Goal: Task Accomplishment & Management: Manage account settings

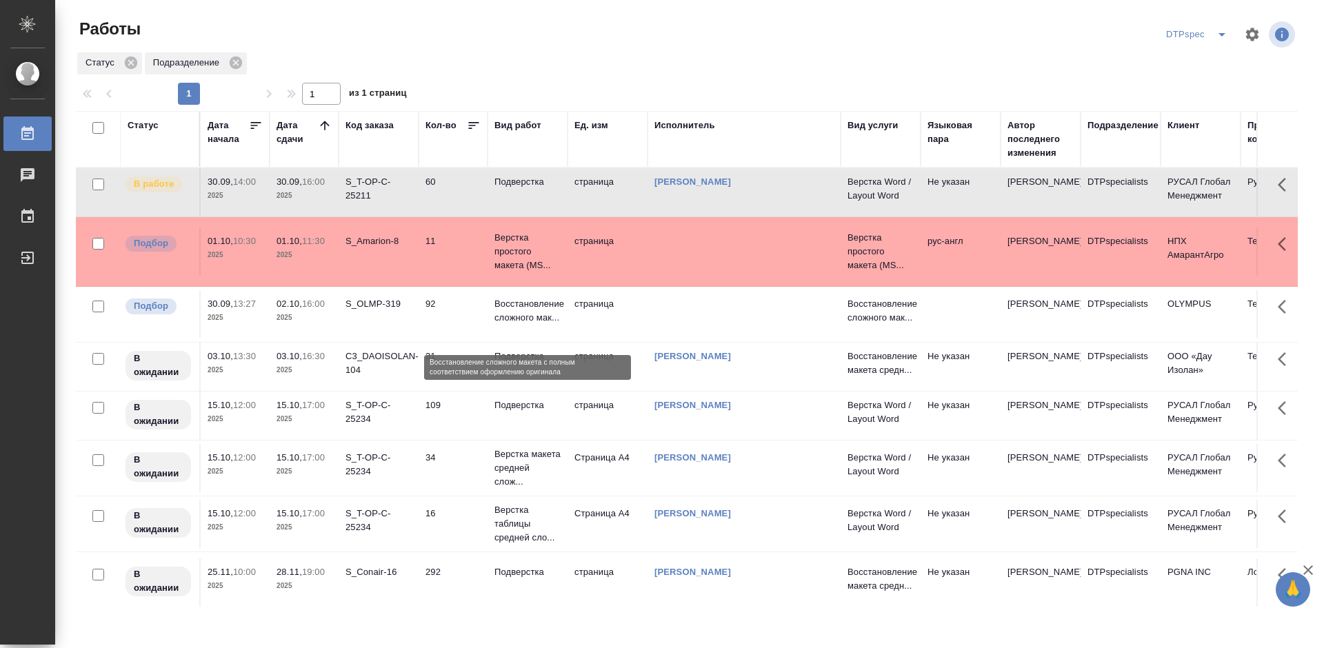
click at [513, 325] on p "Восстановление сложного мак..." at bounding box center [527, 311] width 66 height 28
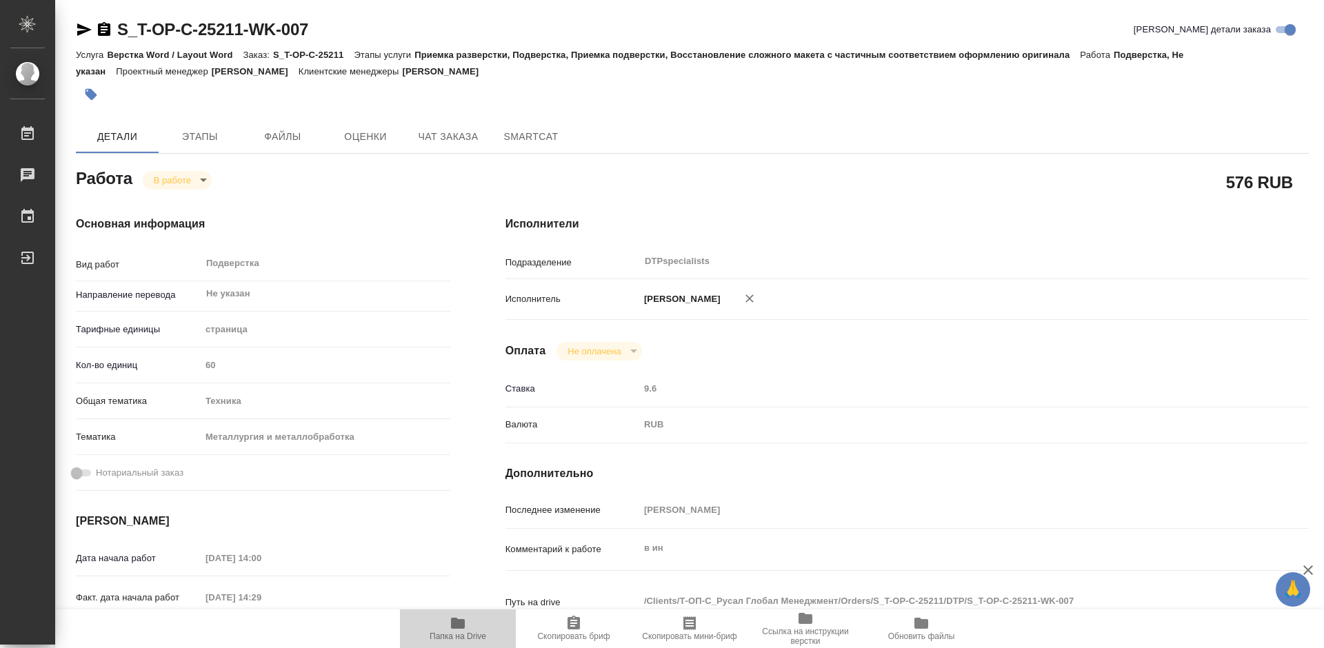
click at [447, 633] on span "Папка на Drive" at bounding box center [458, 637] width 57 height 10
click at [179, 177] on body "🙏 .cls-1 fill:#fff; AWATERA Работы 0 Чаты График Выйти S_T-OP-C-25211-WK-007 Кр…" at bounding box center [662, 324] width 1324 height 648
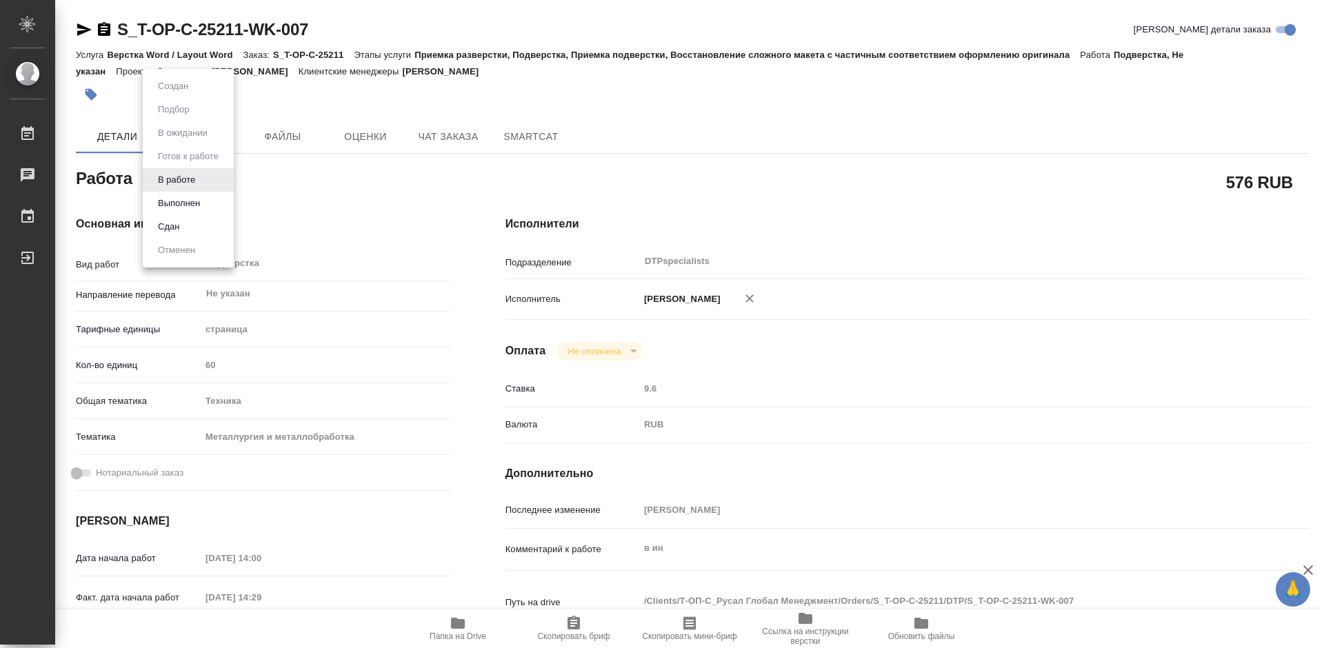
click at [174, 201] on button "Выполнен" at bounding box center [179, 203] width 50 height 15
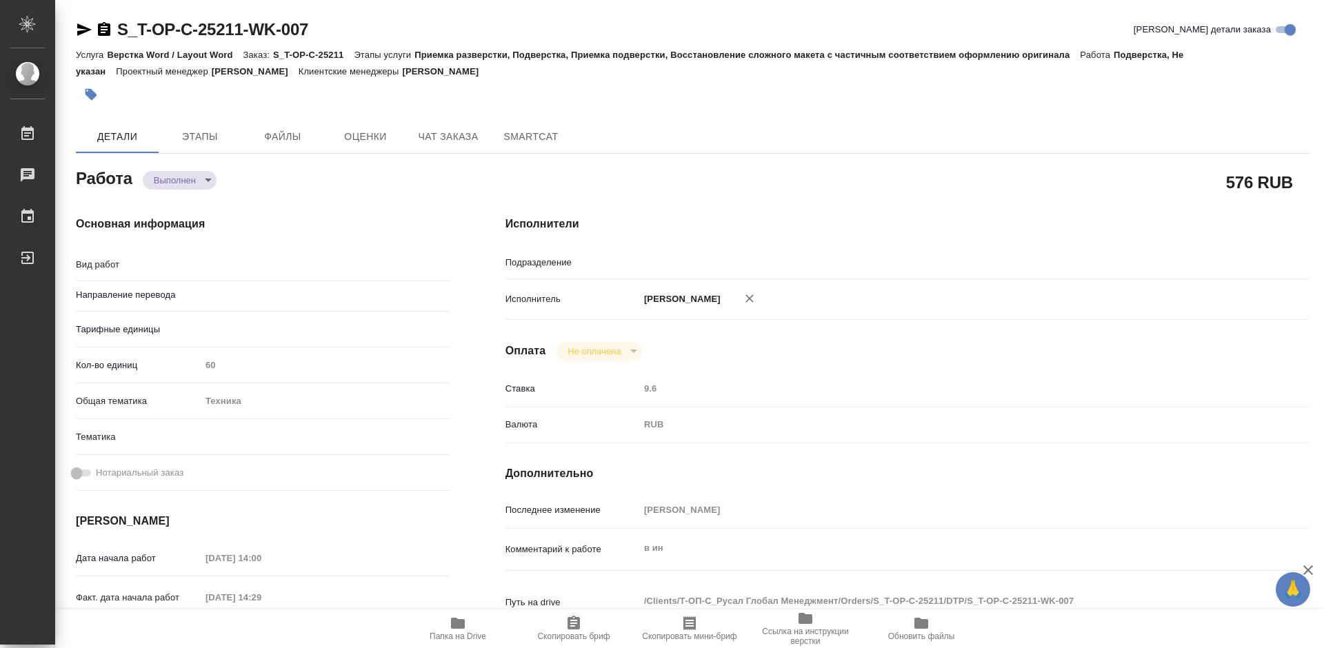
type textarea "x"
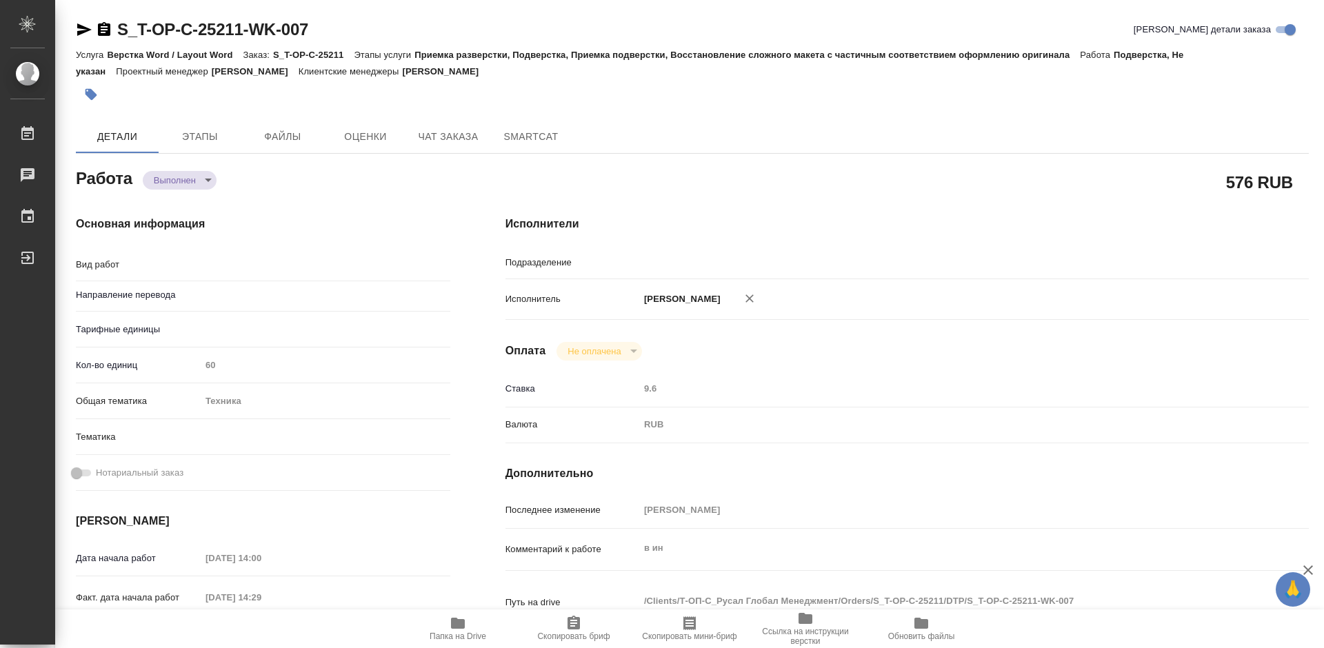
type textarea "x"
type textarea "Подверстка"
type textarea "x"
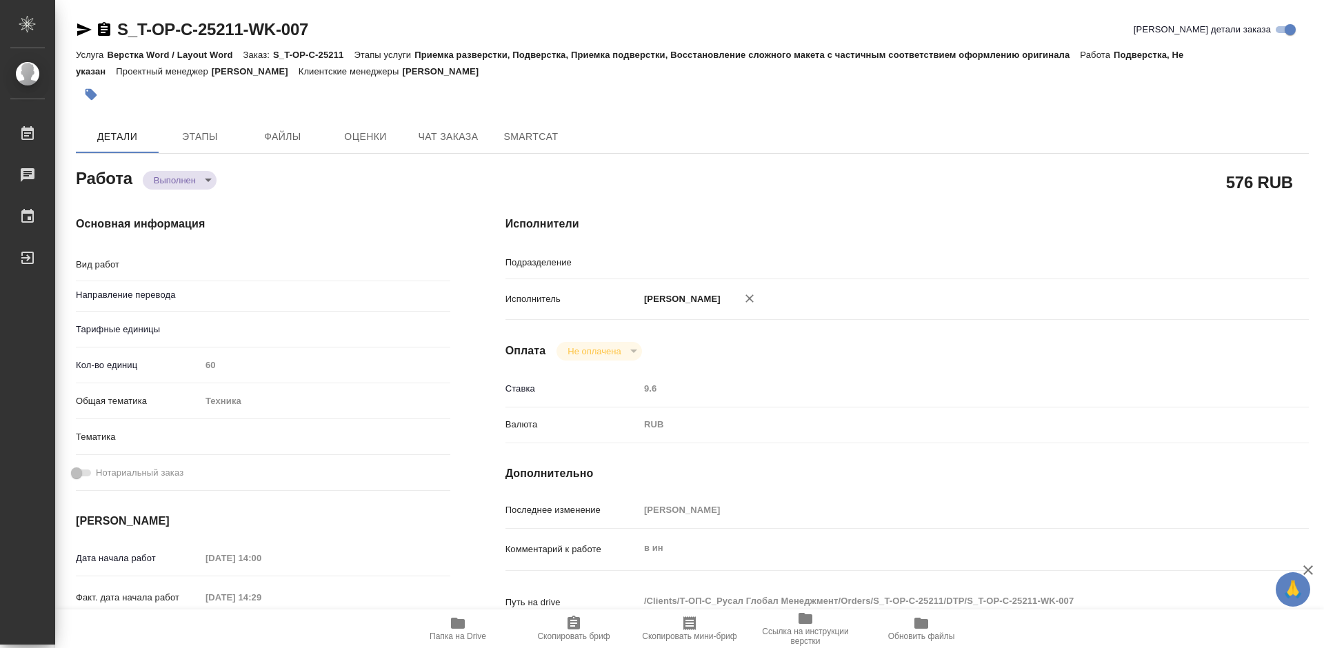
type input "Не указан"
type input "DTPspecialists"
click at [80, 34] on icon "button" at bounding box center [84, 29] width 14 height 12
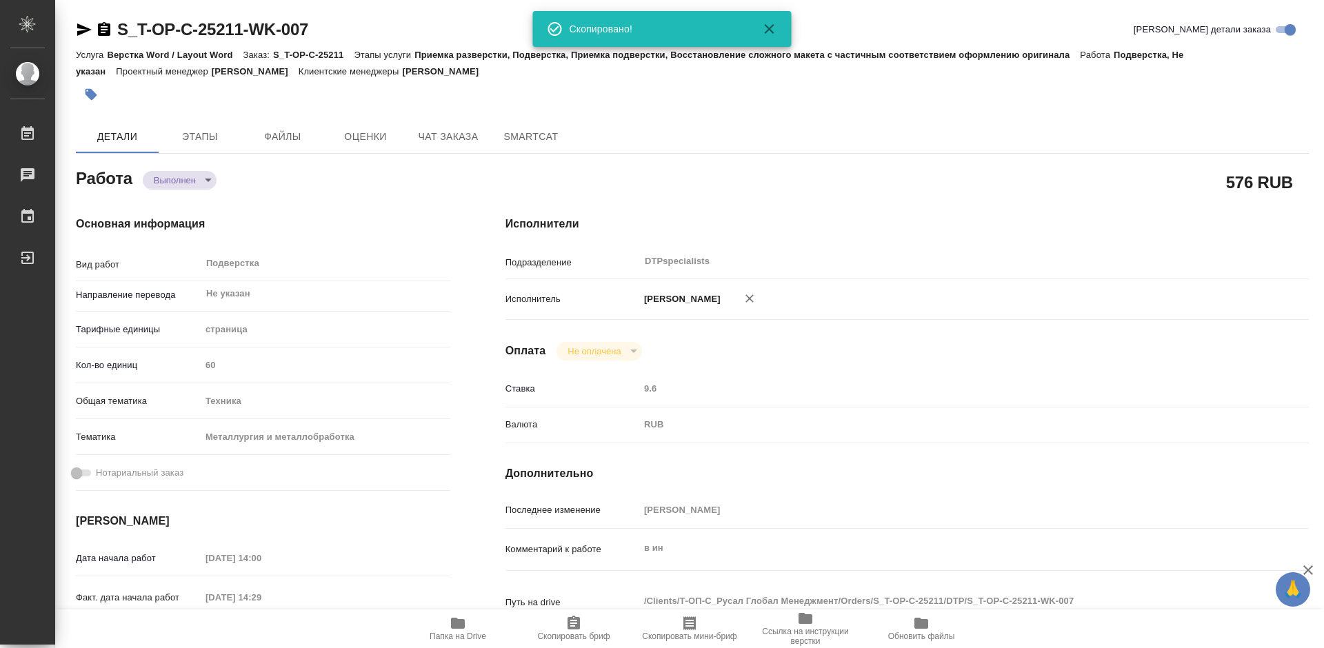
type textarea "x"
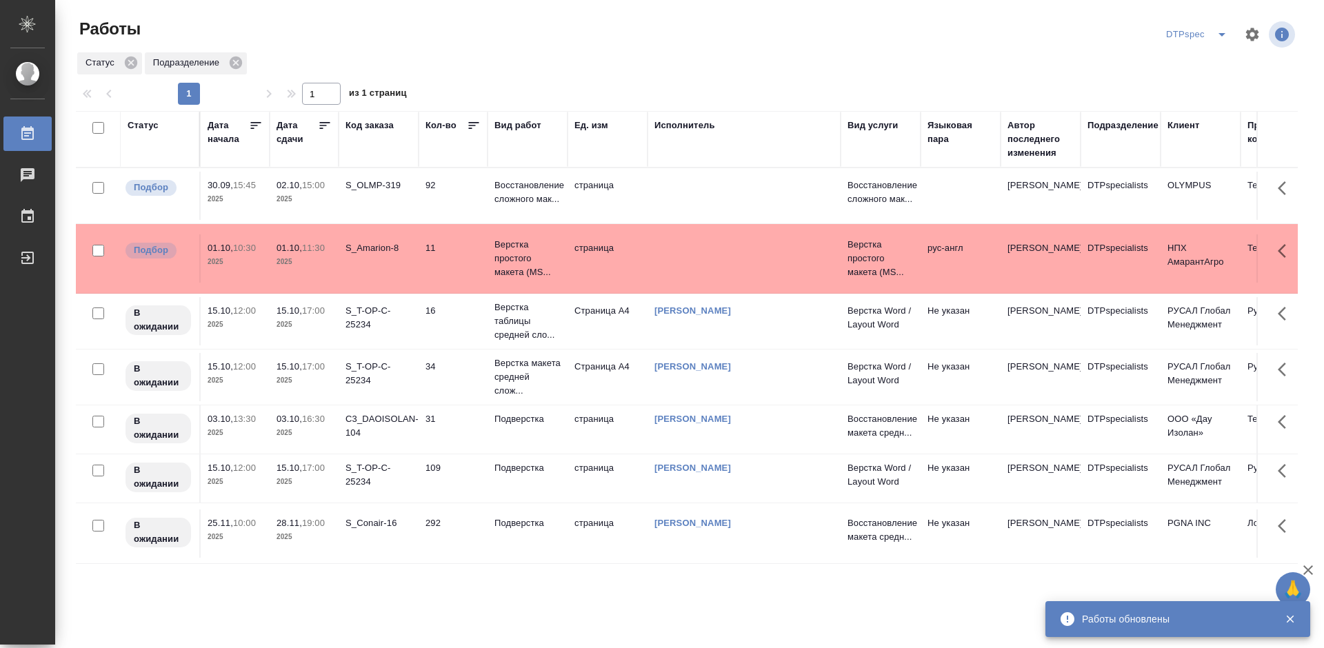
click at [317, 125] on div "Дата сдачи" at bounding box center [296, 133] width 41 height 28
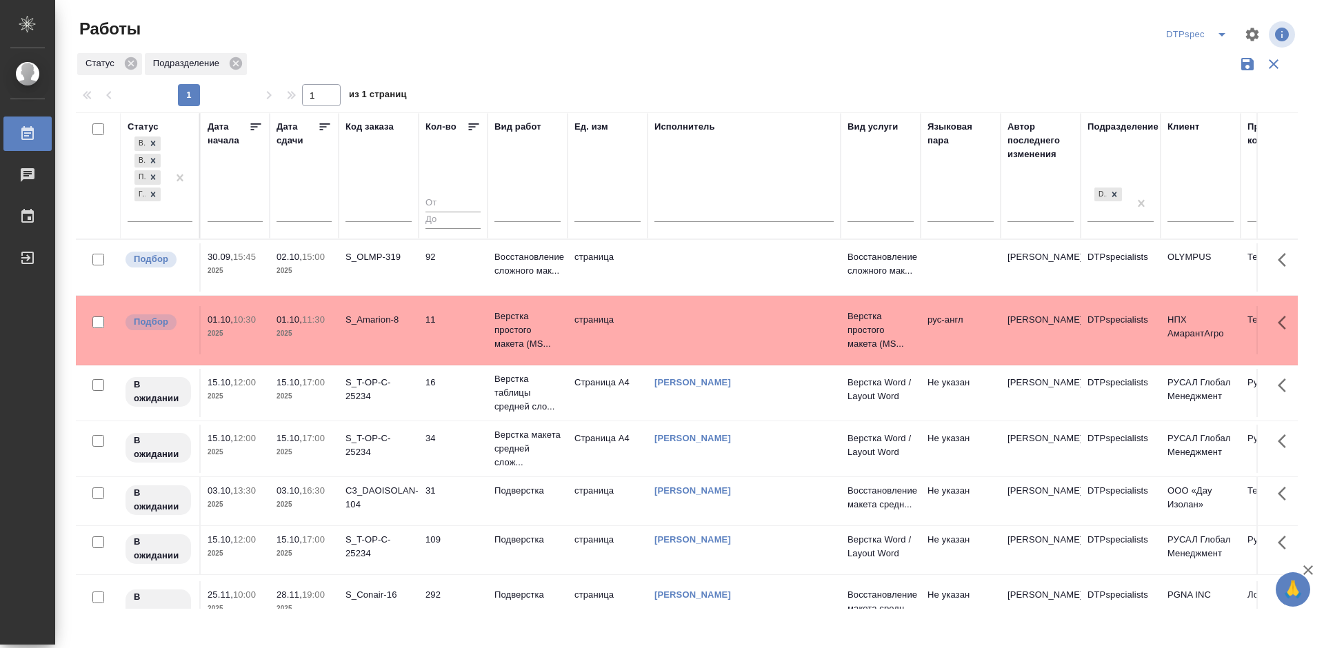
click at [325, 126] on icon at bounding box center [325, 127] width 14 height 14
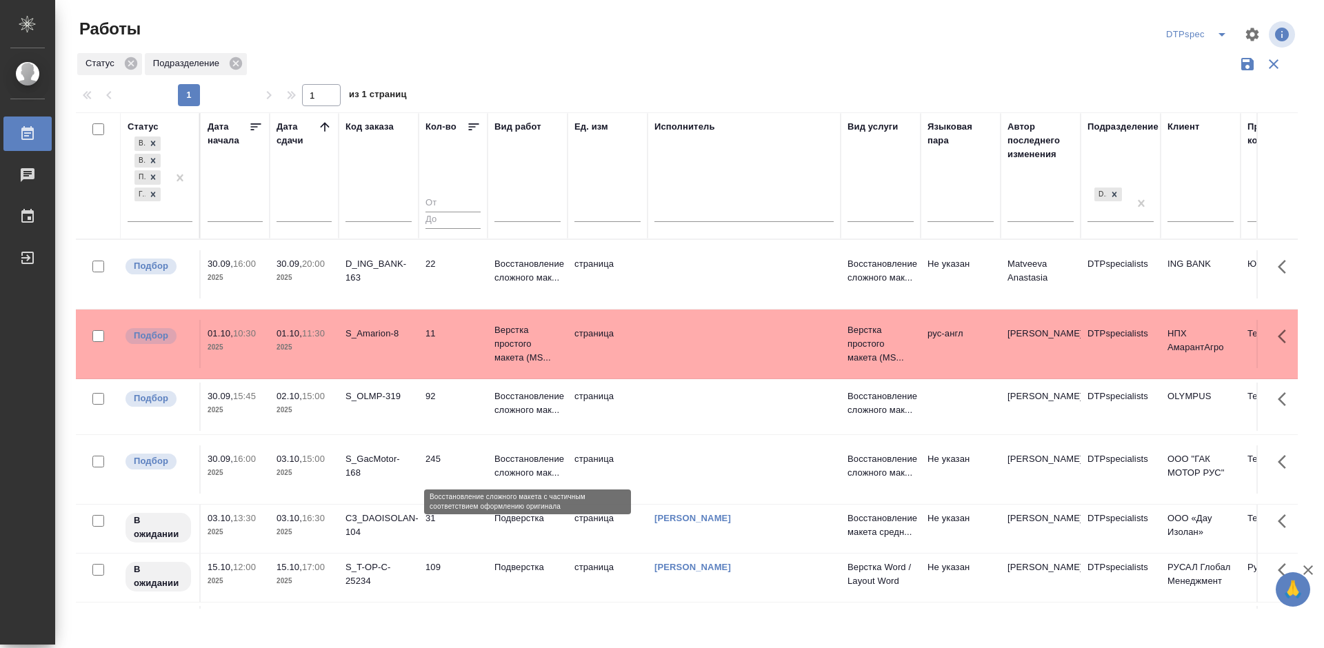
click at [523, 474] on p "Восстановление сложного мак..." at bounding box center [527, 466] width 66 height 28
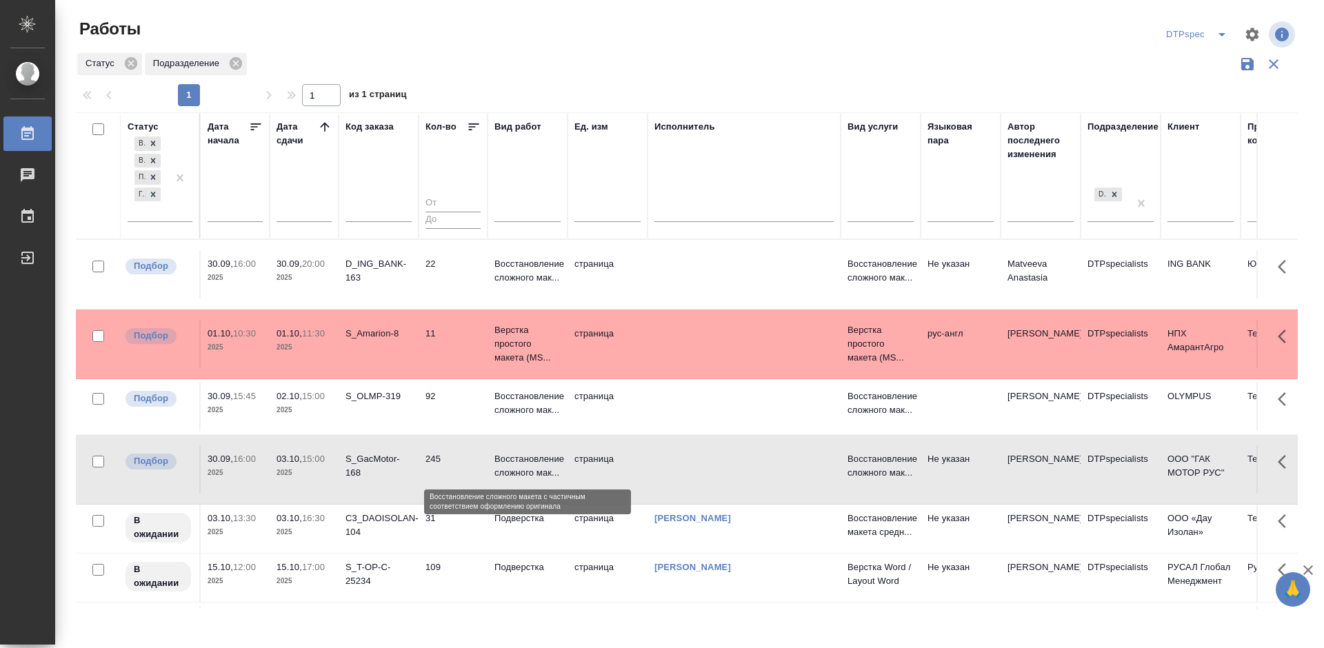
click at [527, 463] on p "Восстановление сложного мак..." at bounding box center [527, 466] width 66 height 28
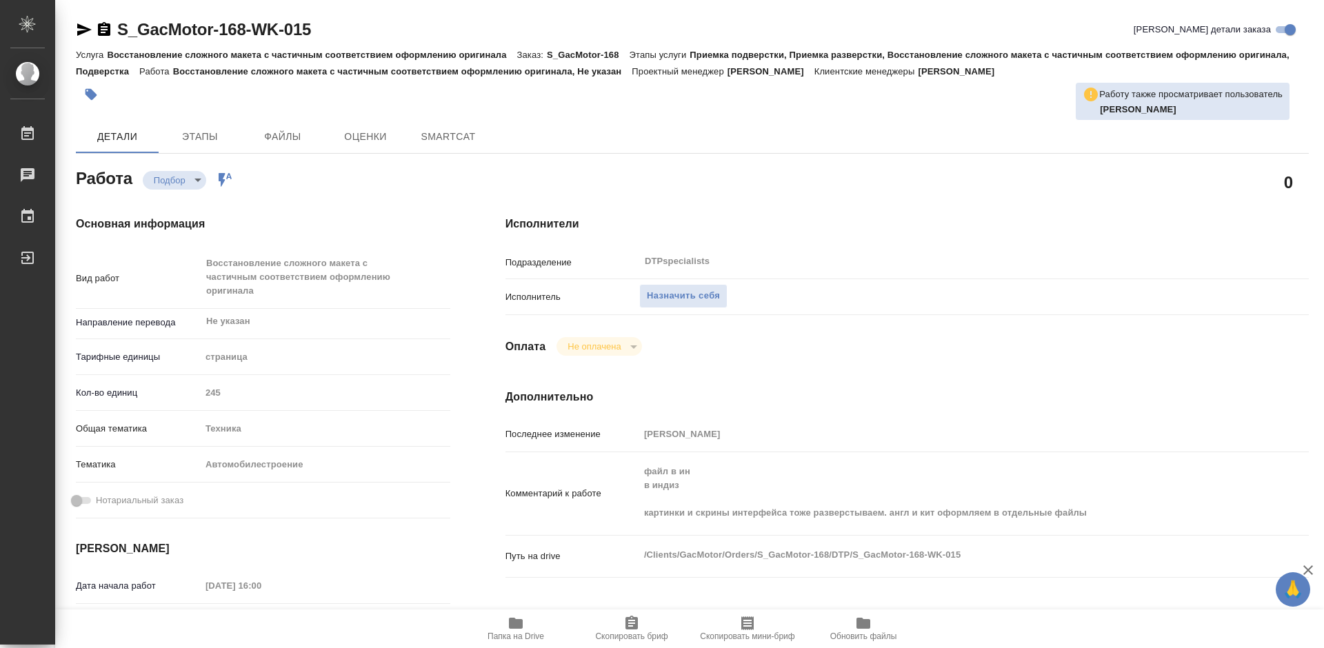
type textarea "x"
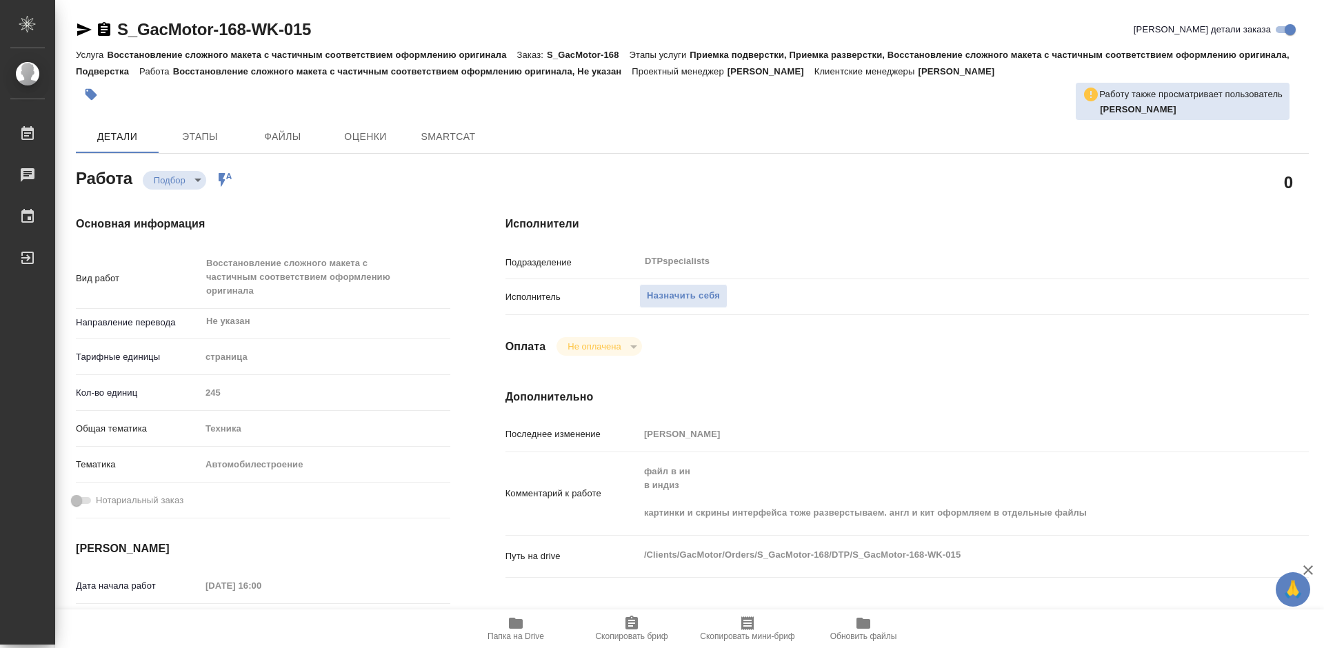
type textarea "x"
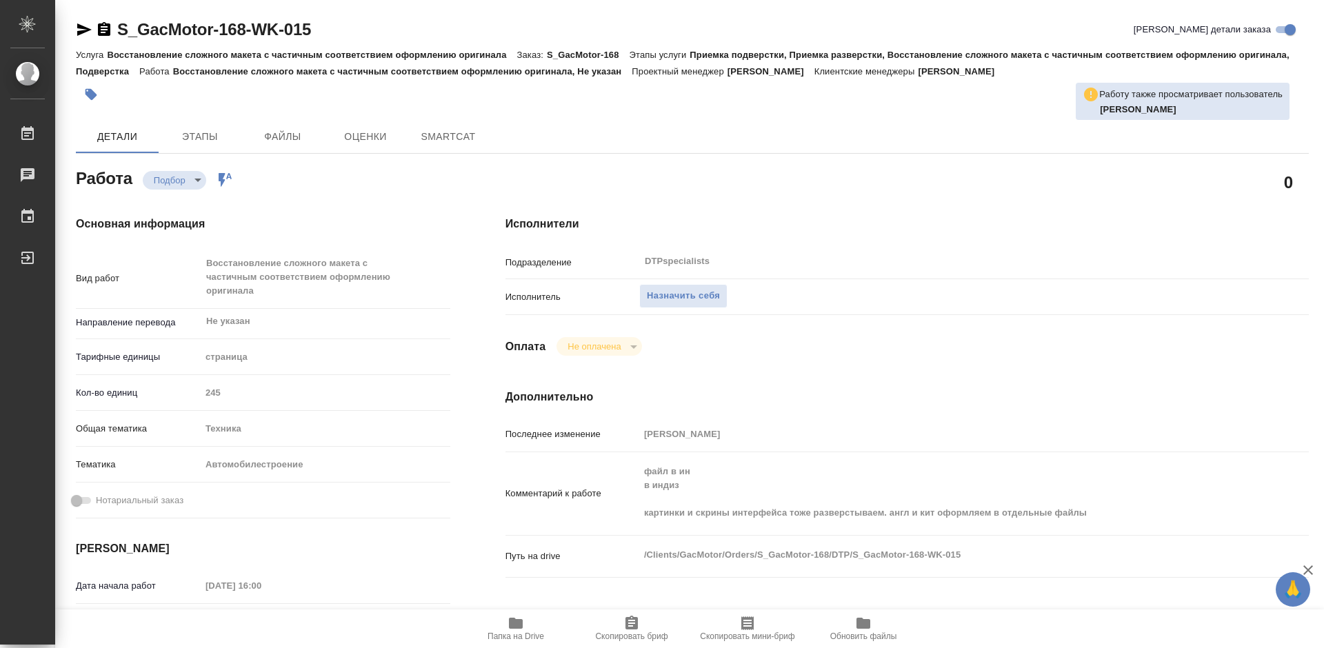
type textarea "x"
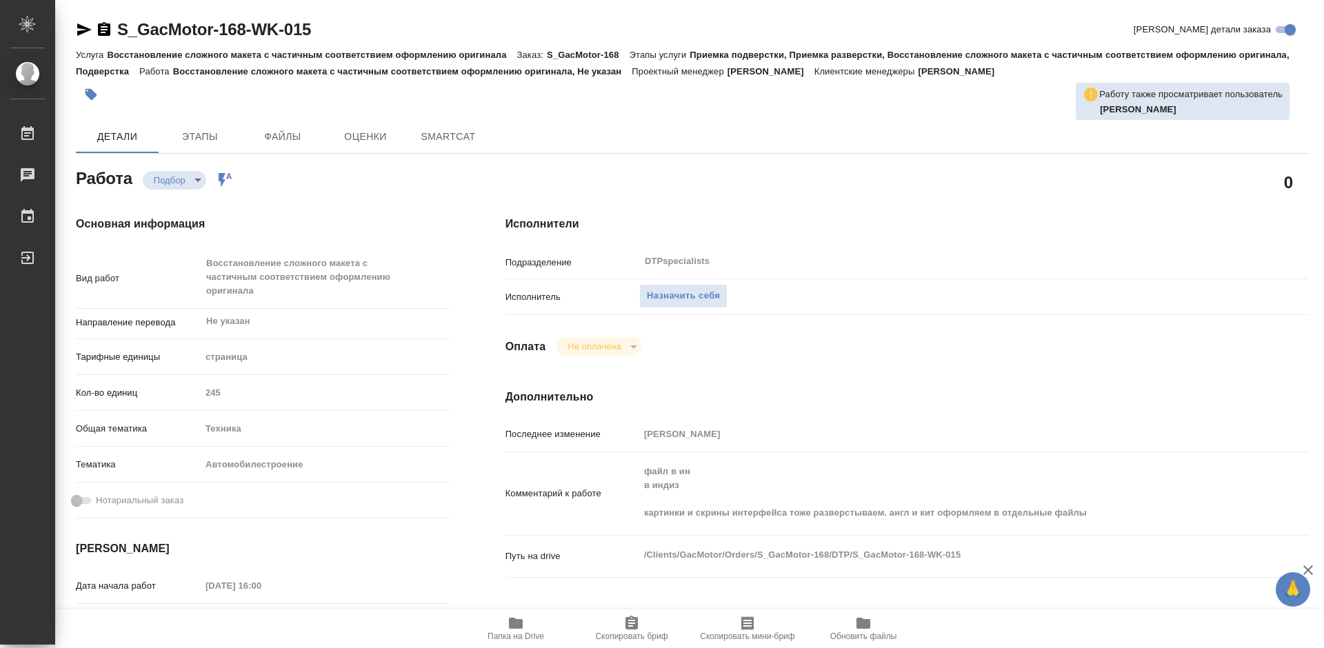
type textarea "x"
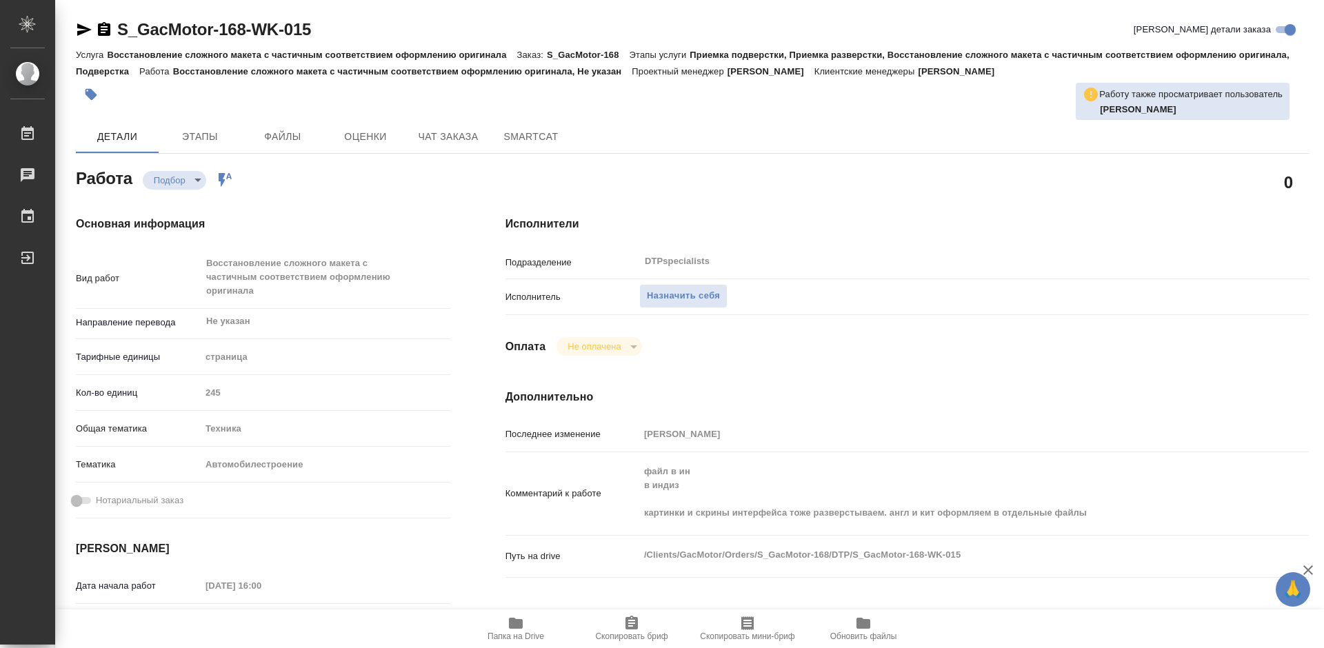
type textarea "x"
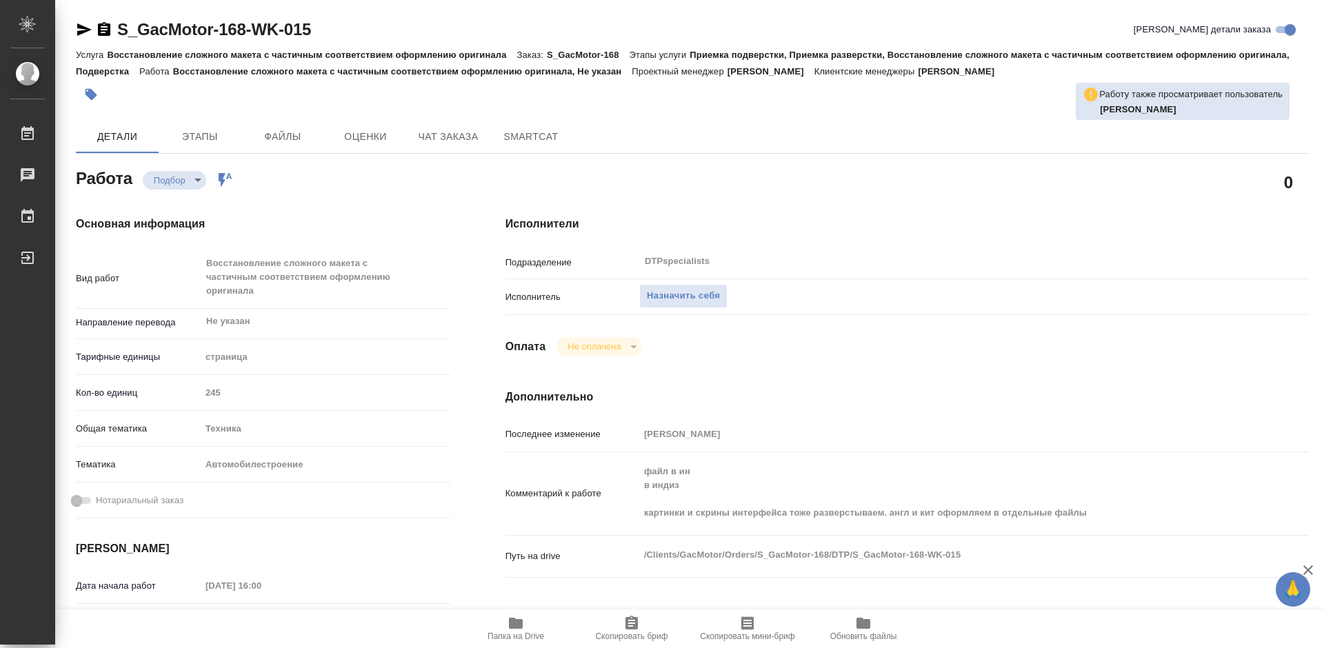
type textarea "x"
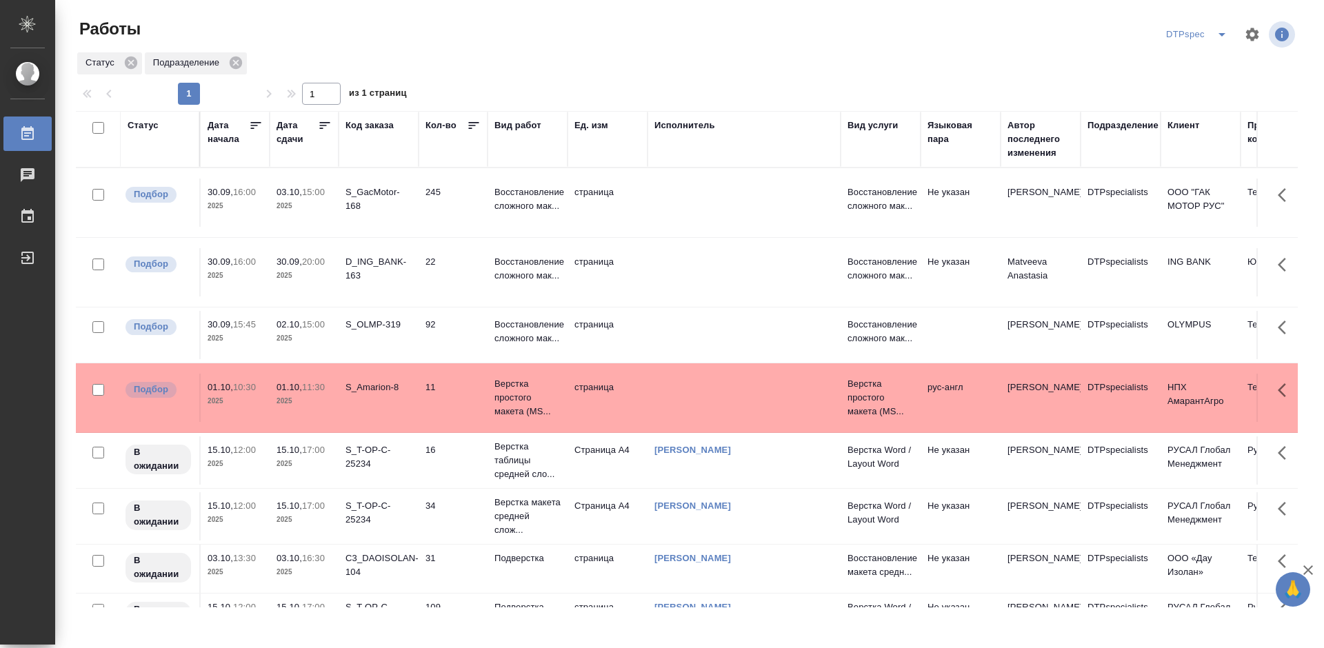
click at [324, 130] on icon at bounding box center [325, 126] width 14 height 14
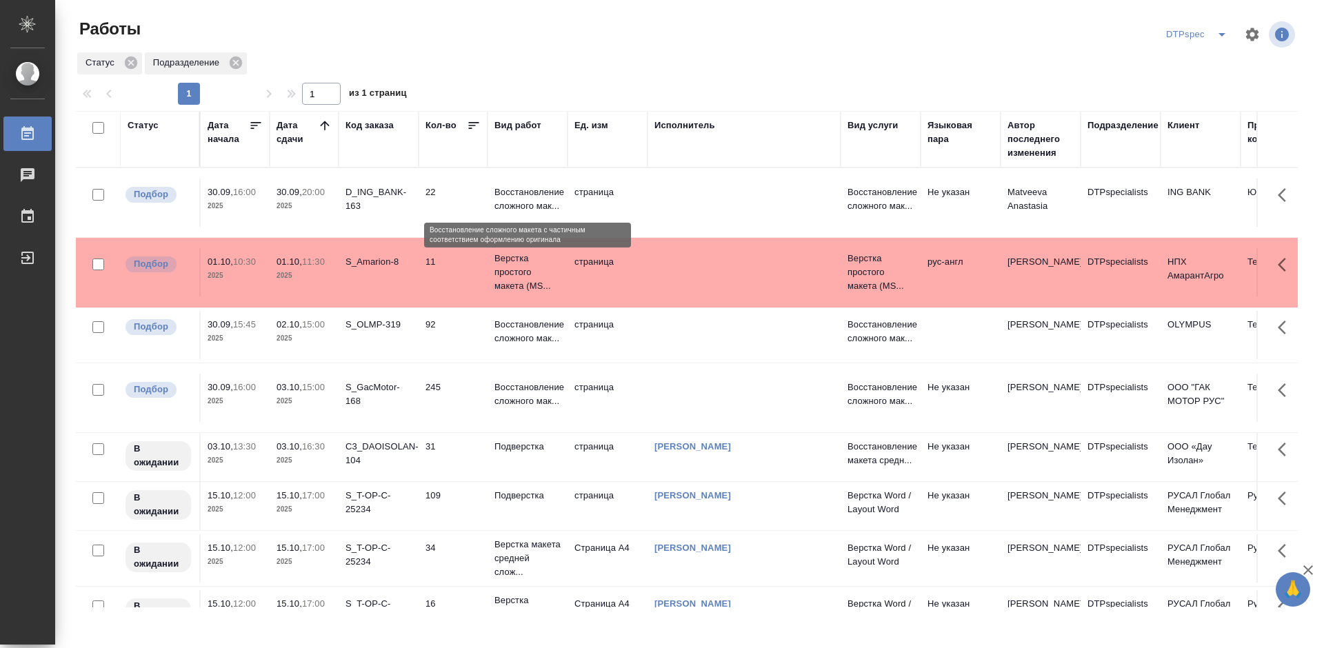
click at [517, 201] on p "Восстановление сложного мак..." at bounding box center [527, 199] width 66 height 28
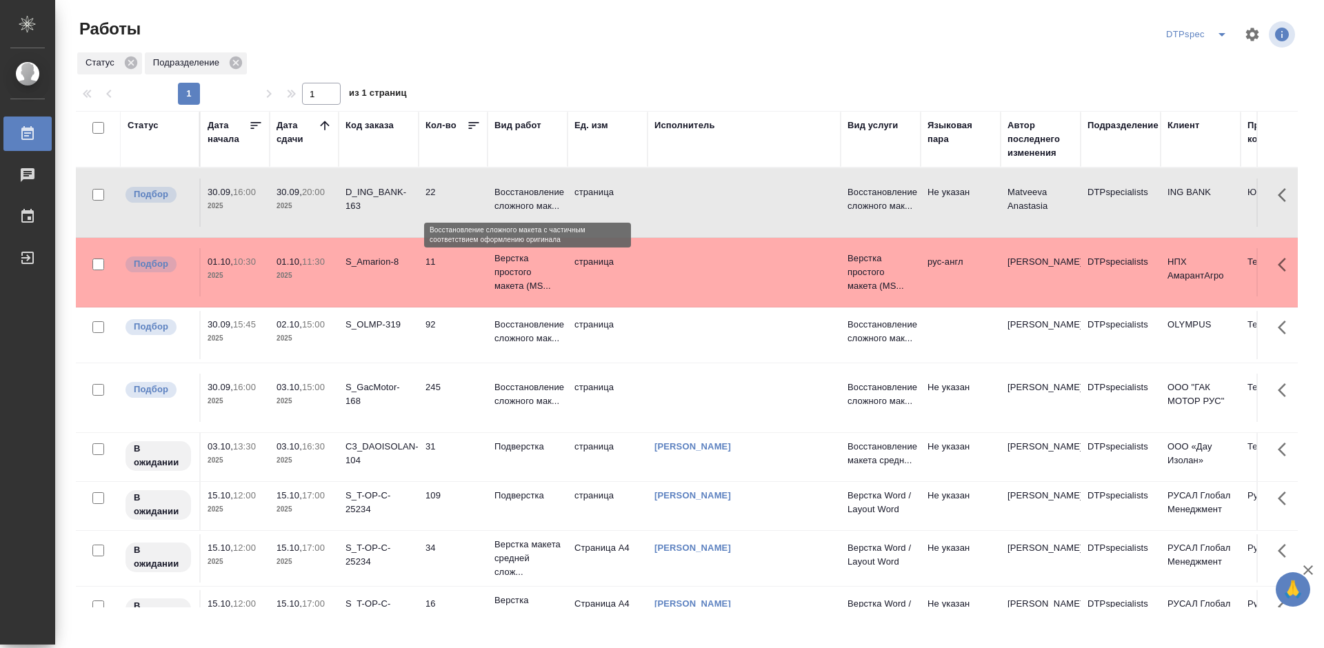
click at [517, 201] on p "Восстановление сложного мак..." at bounding box center [527, 199] width 66 height 28
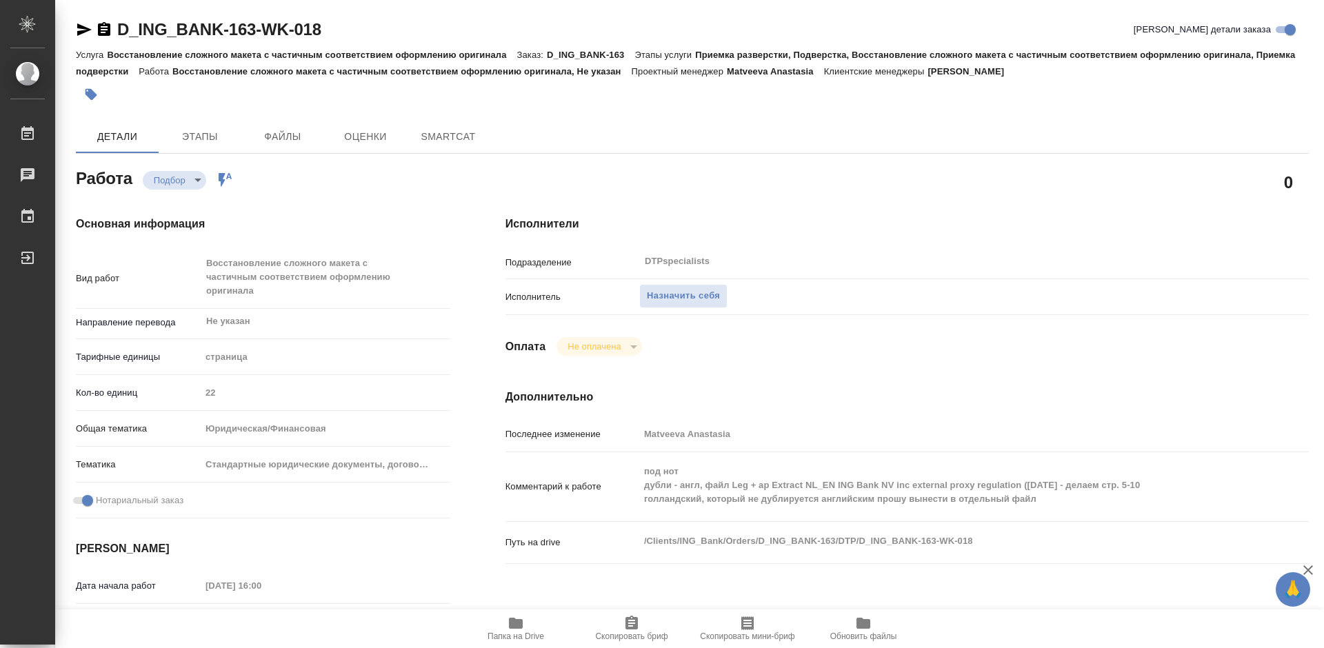
type textarea "x"
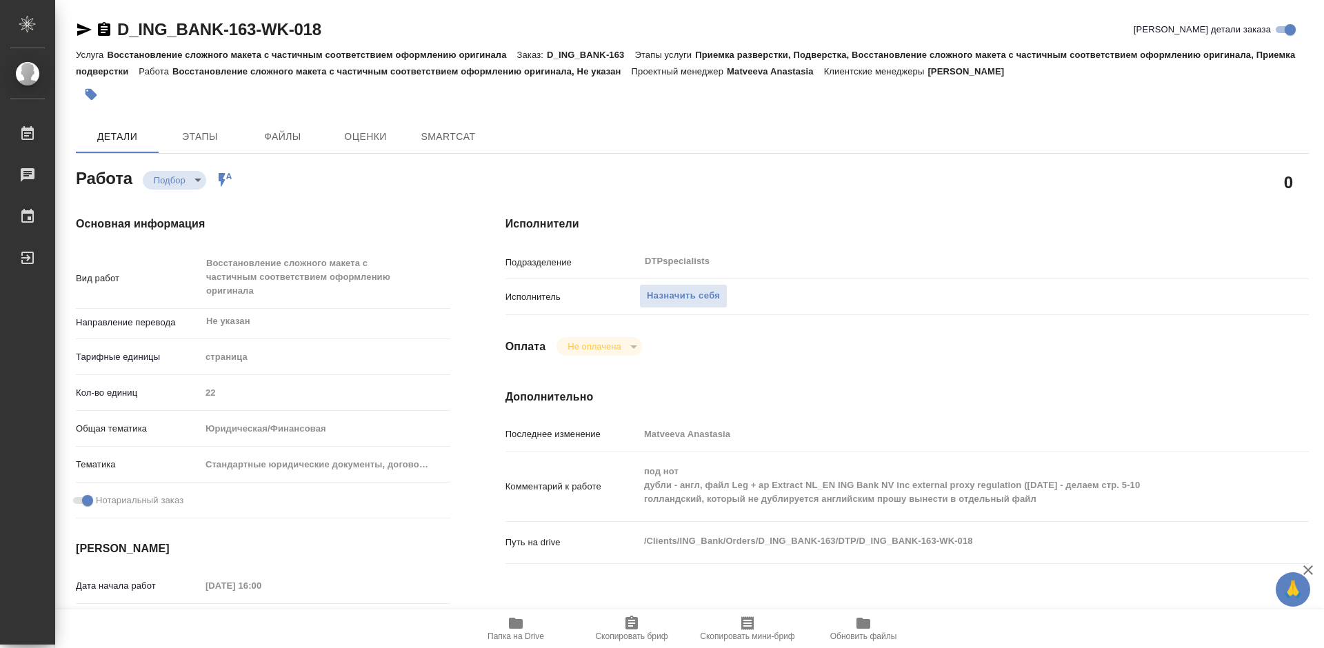
type textarea "x"
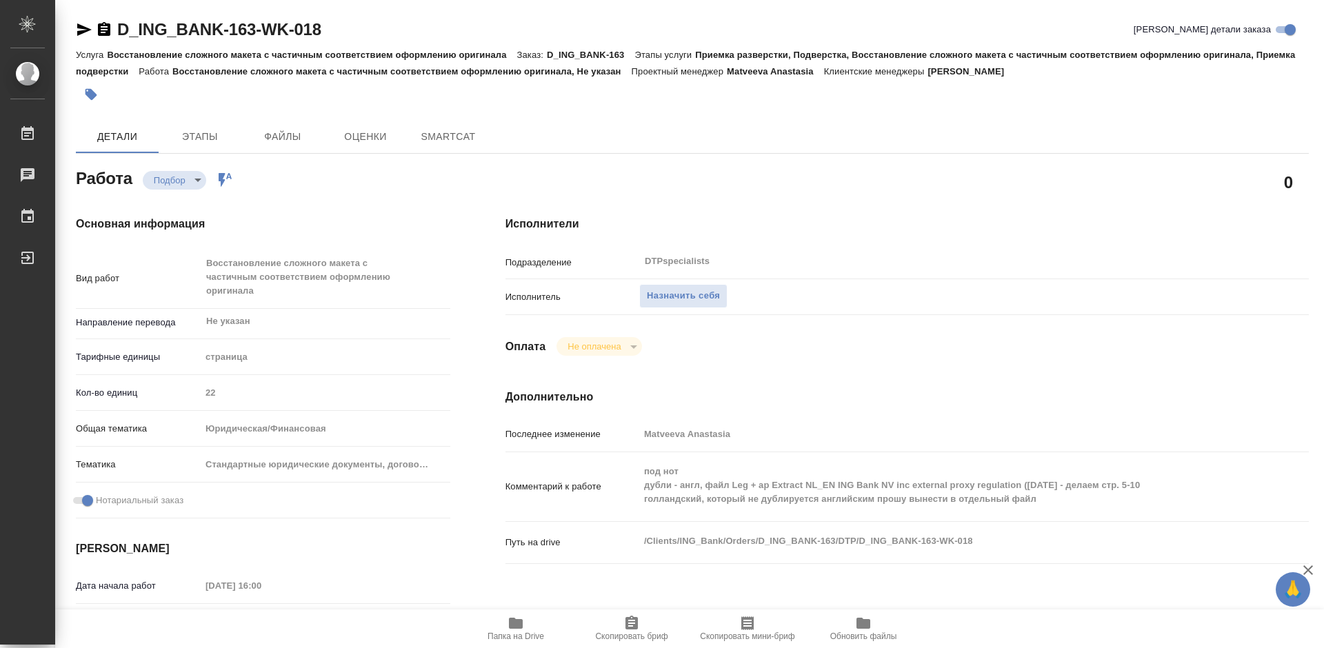
type textarea "x"
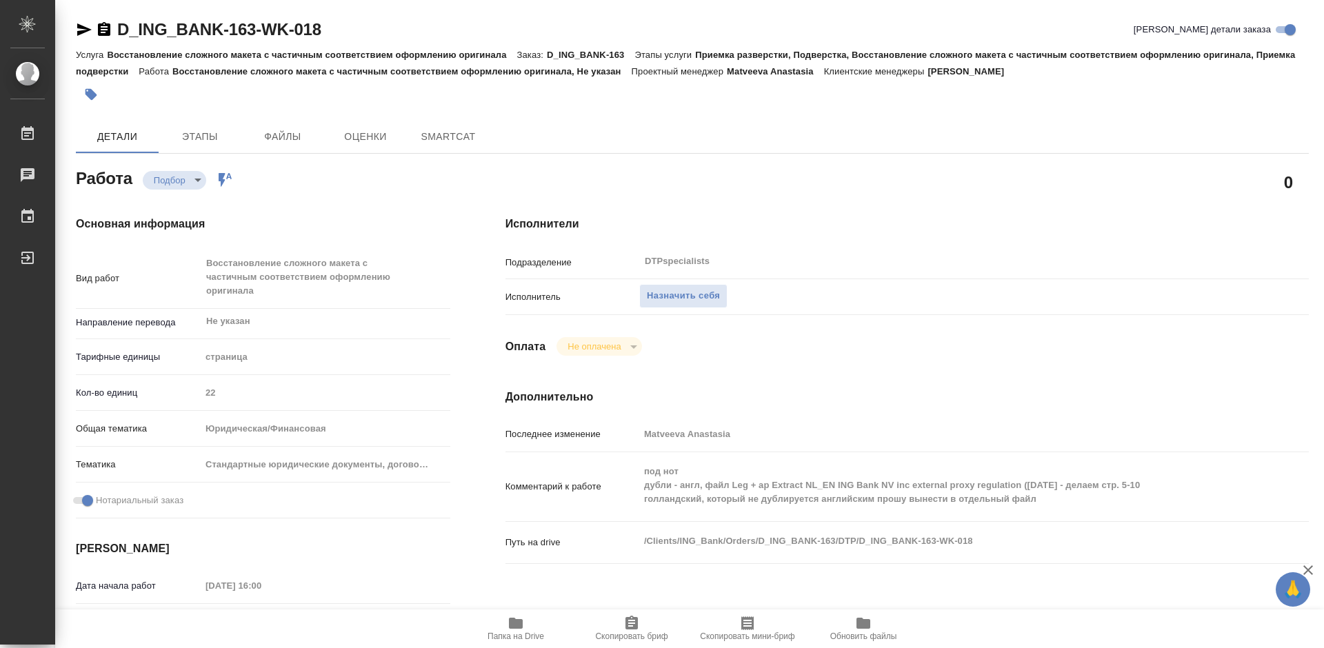
type textarea "x"
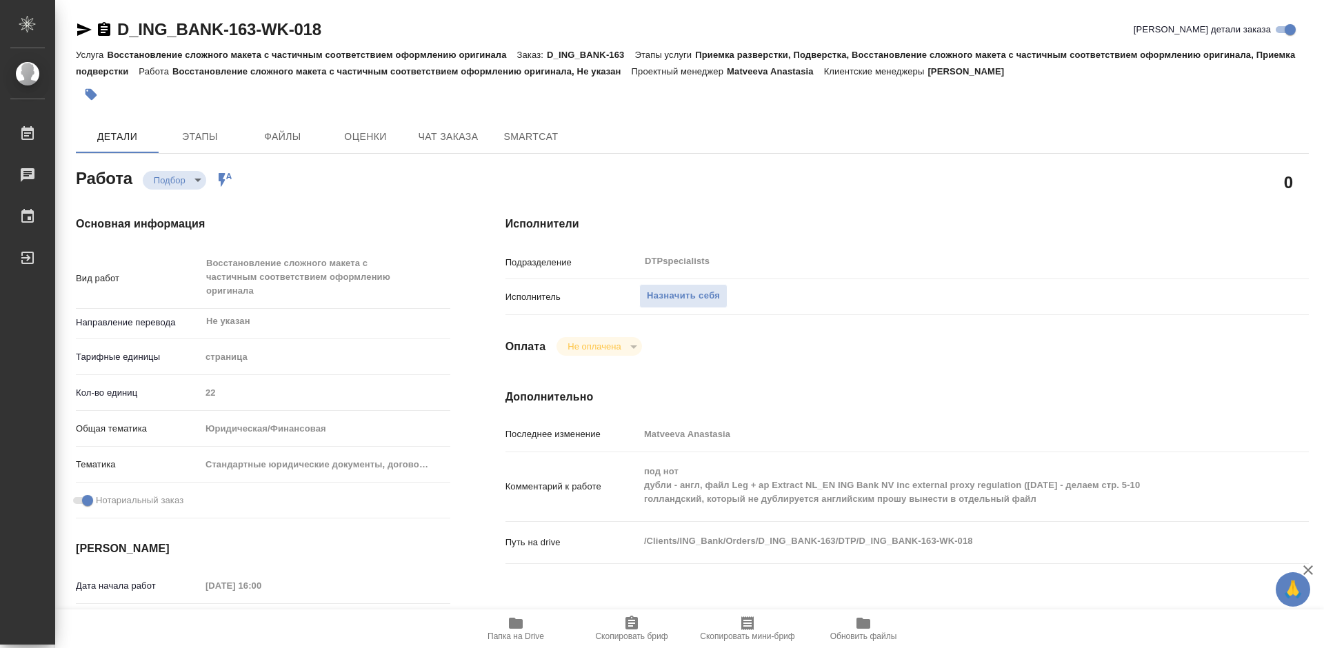
type textarea "x"
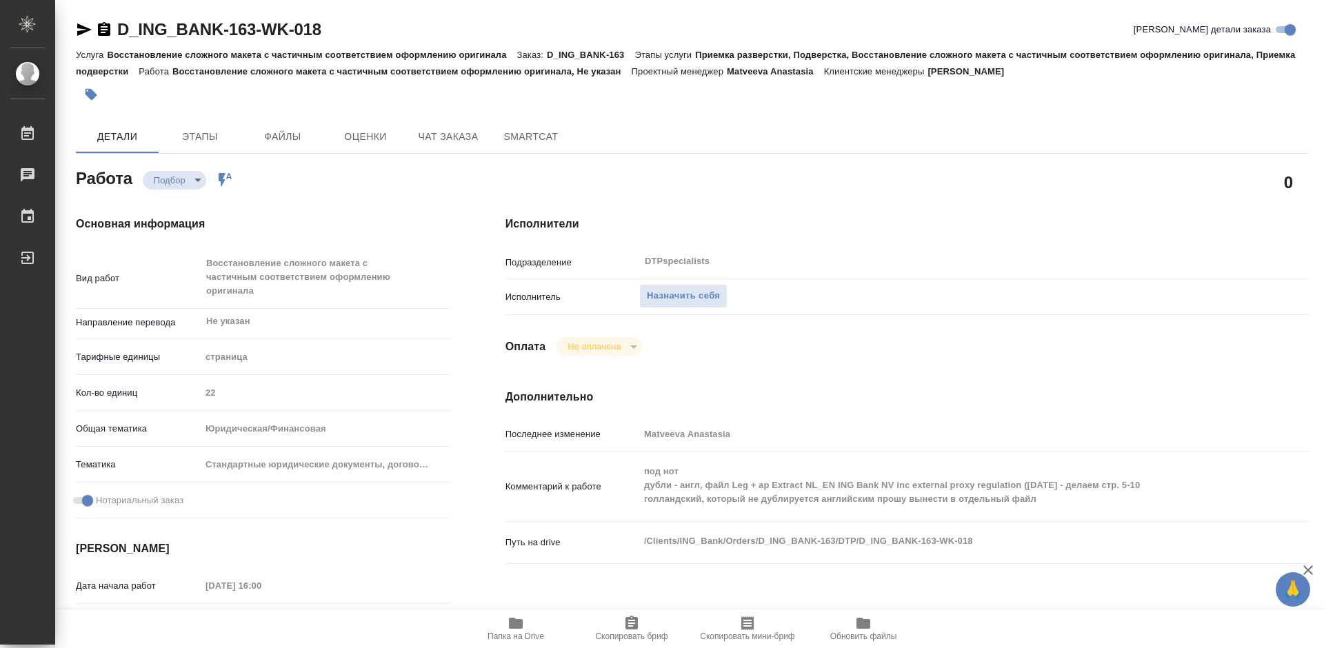
type textarea "x"
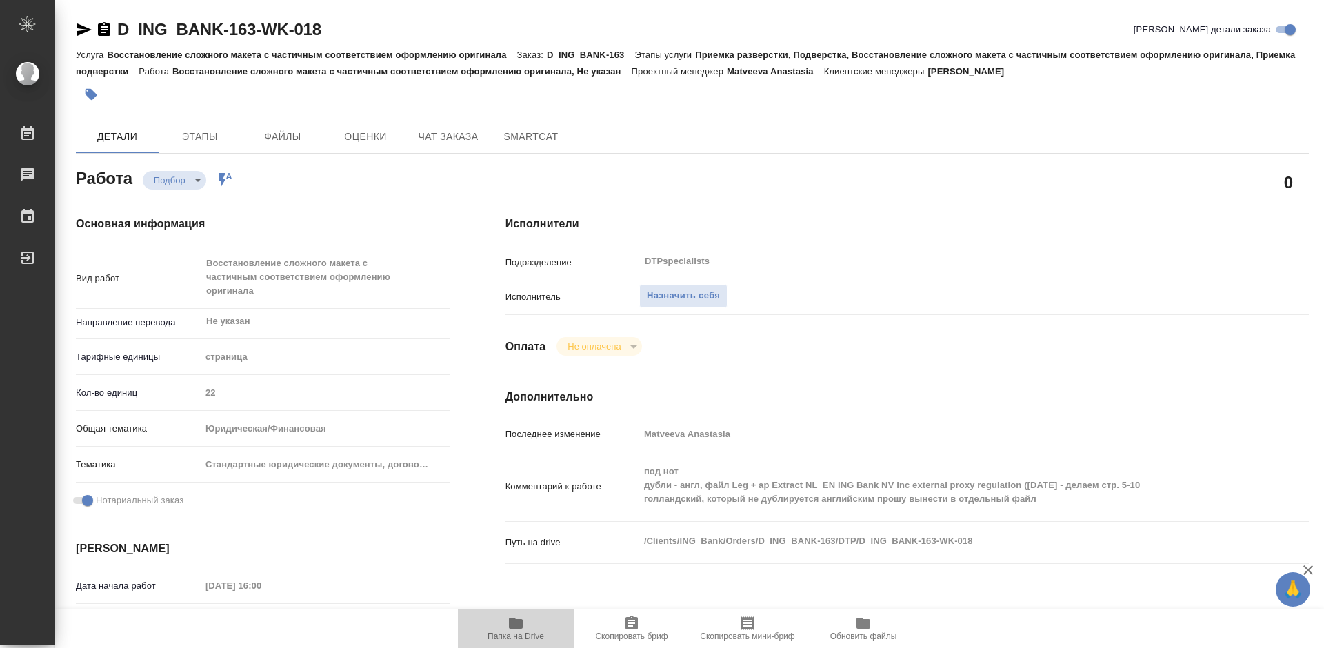
click at [515, 628] on icon "button" at bounding box center [516, 623] width 14 height 11
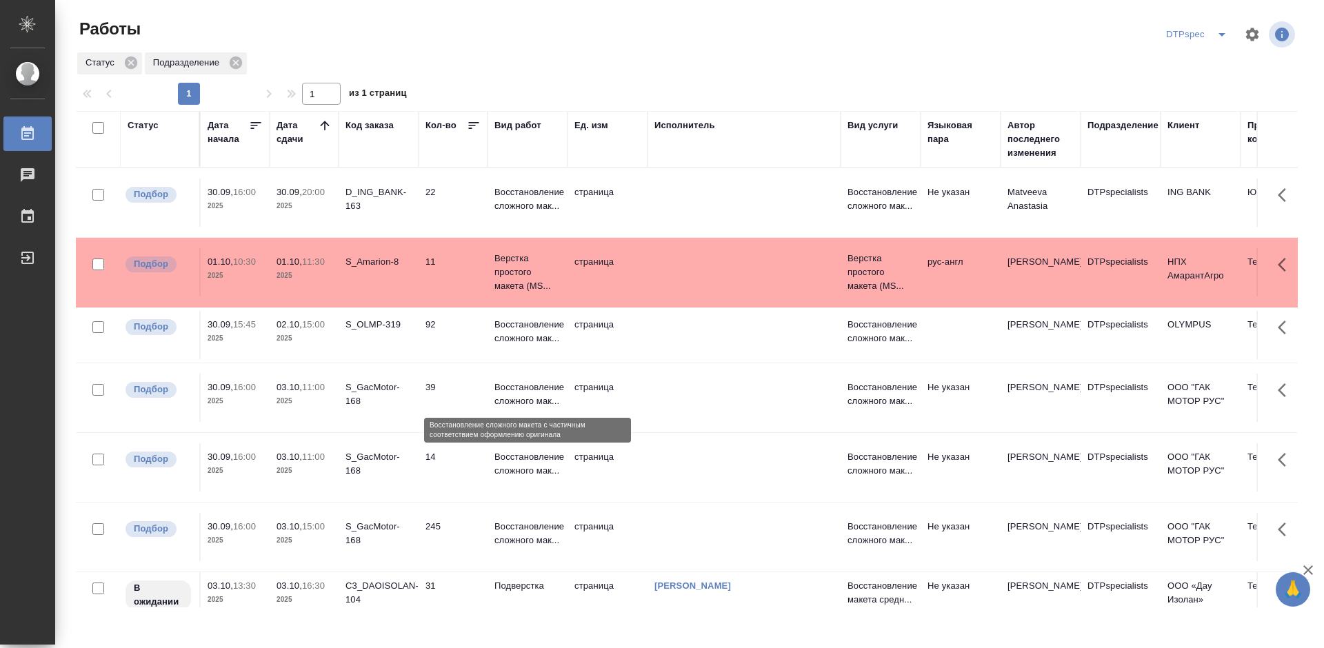
click at [514, 407] on p "Восстановление сложного мак..." at bounding box center [527, 395] width 66 height 28
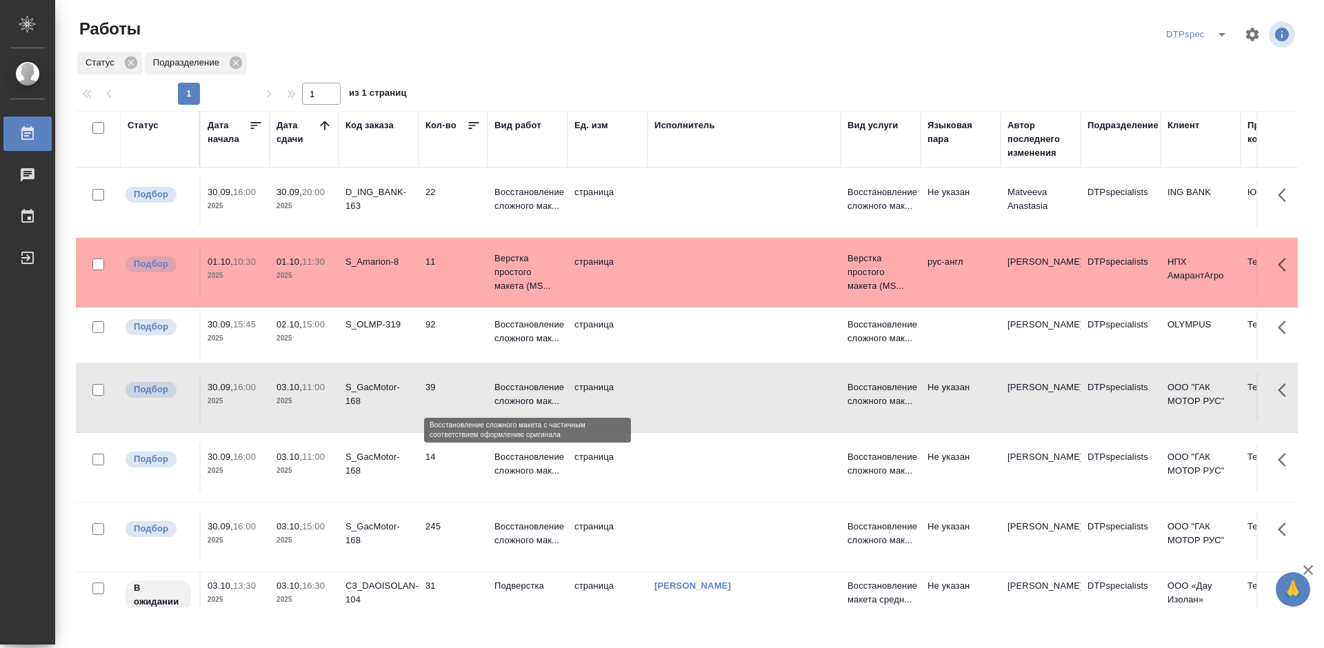
click at [519, 392] on p "Восстановление сложного мак..." at bounding box center [527, 395] width 66 height 28
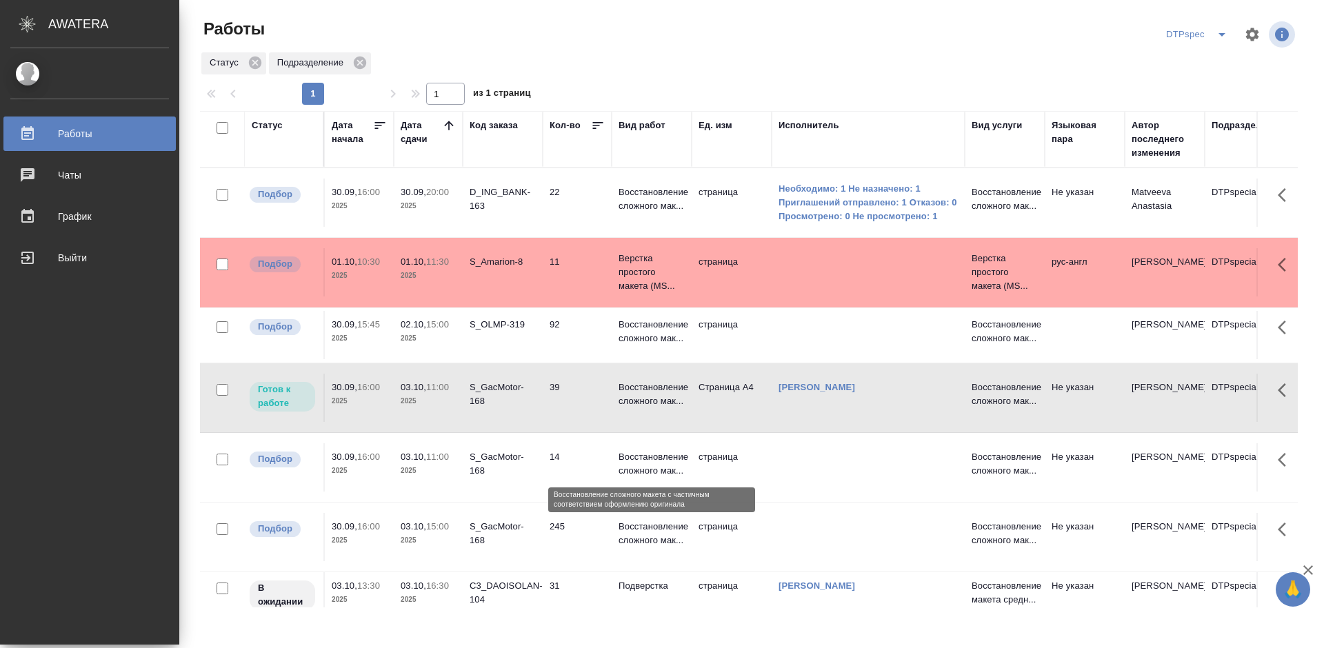
click at [665, 467] on p "Восстановление сложного мак..." at bounding box center [651, 464] width 66 height 28
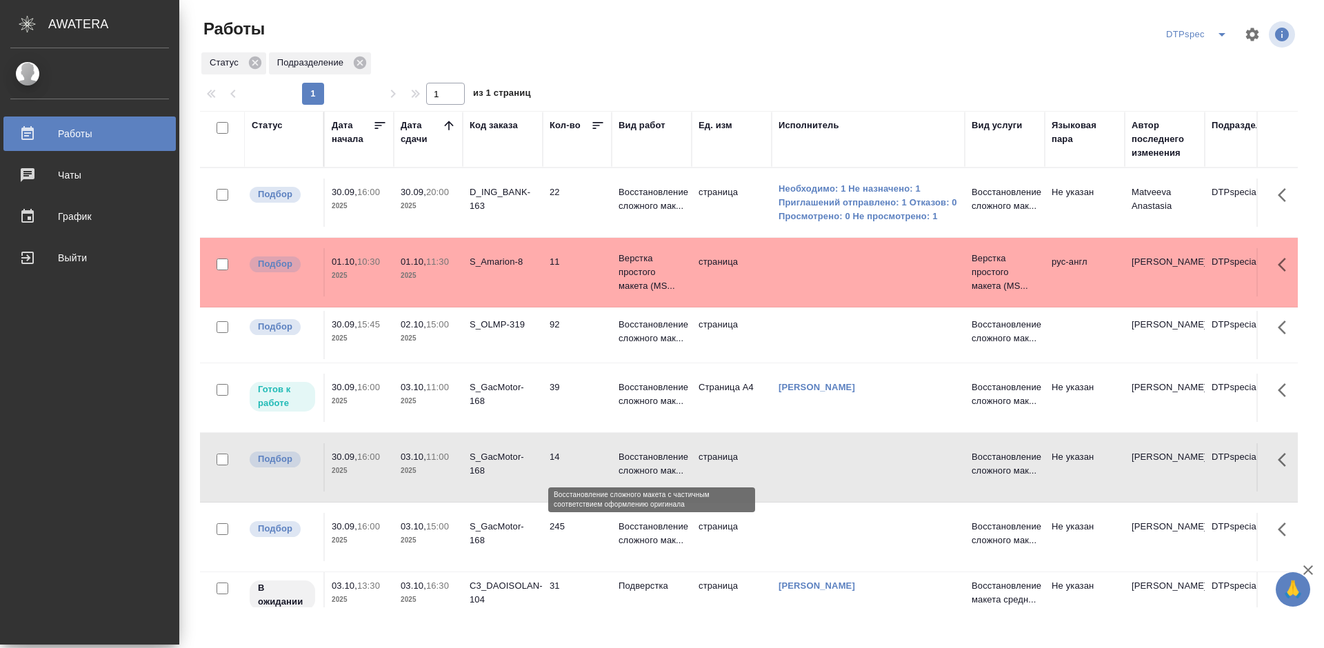
click at [661, 465] on p "Восстановление сложного мак..." at bounding box center [651, 464] width 66 height 28
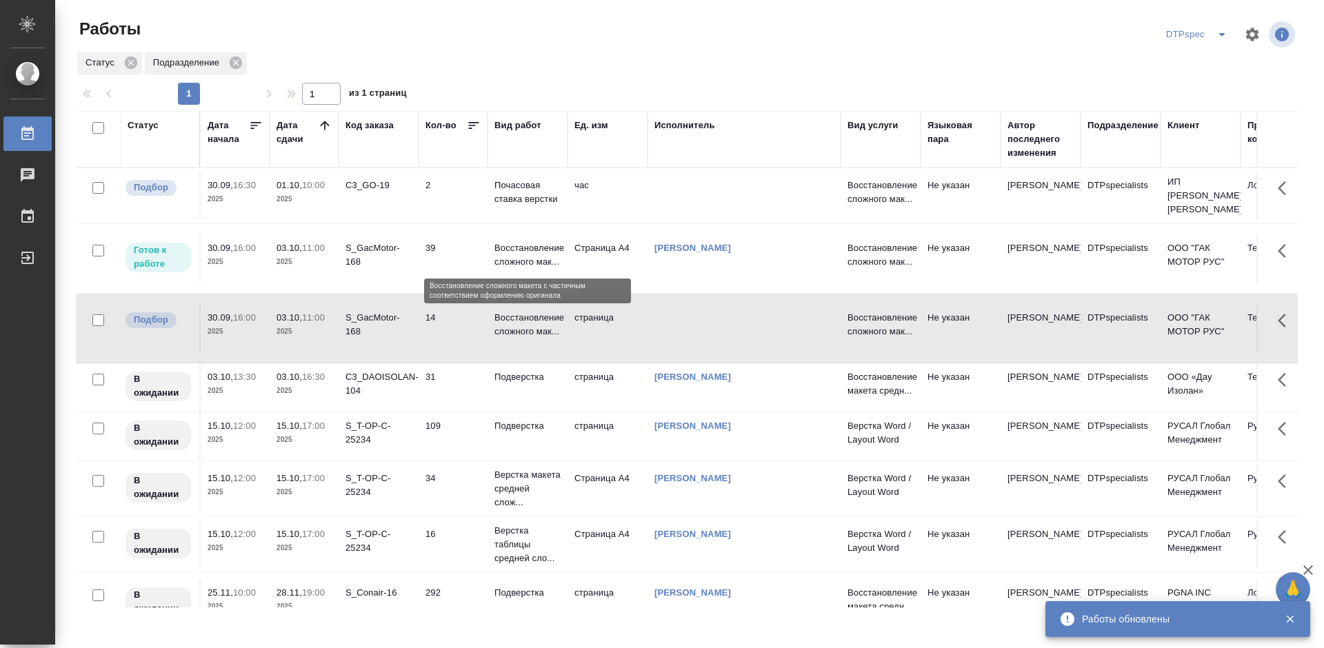
click at [507, 253] on p "Восстановление сложного мак..." at bounding box center [527, 255] width 66 height 28
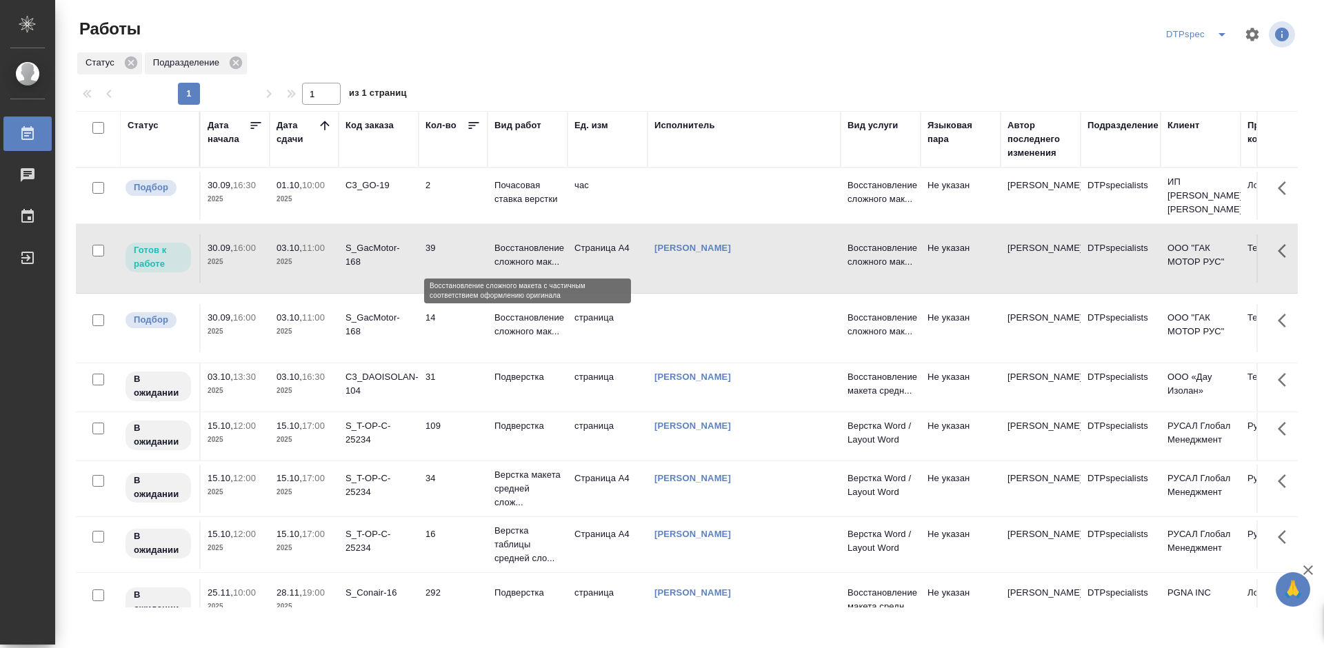
click at [507, 253] on p "Восстановление сложного мак..." at bounding box center [527, 255] width 66 height 28
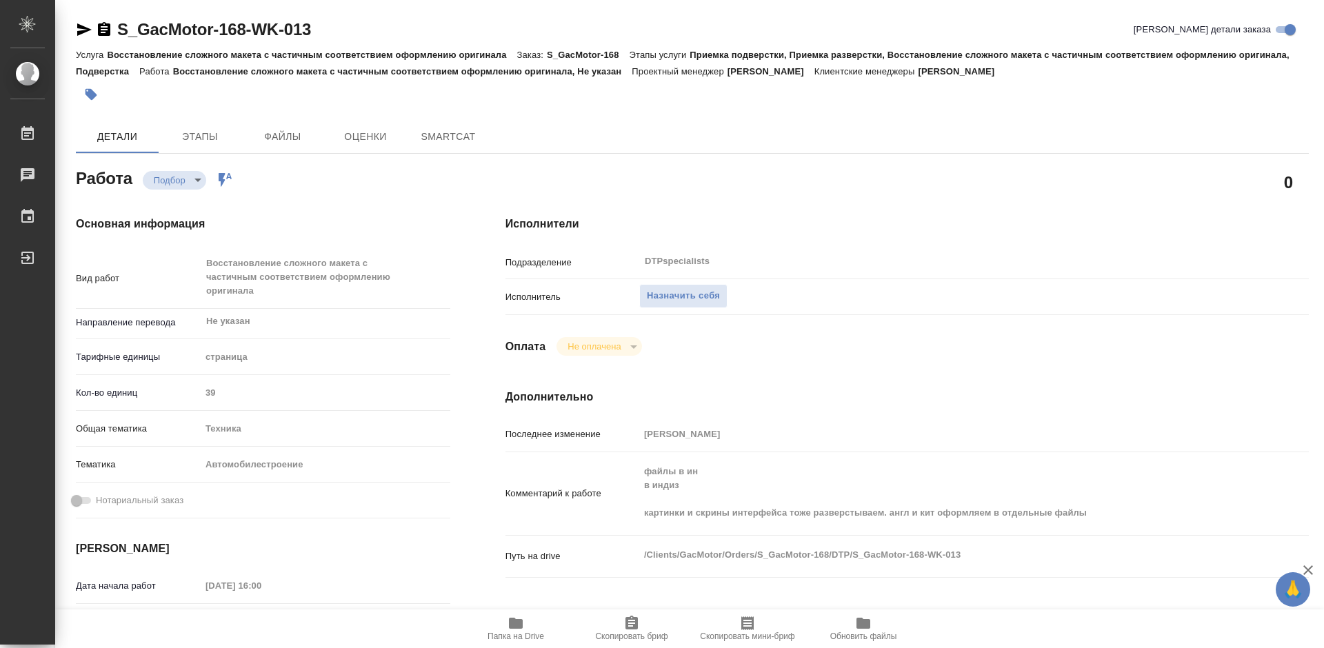
type textarea "x"
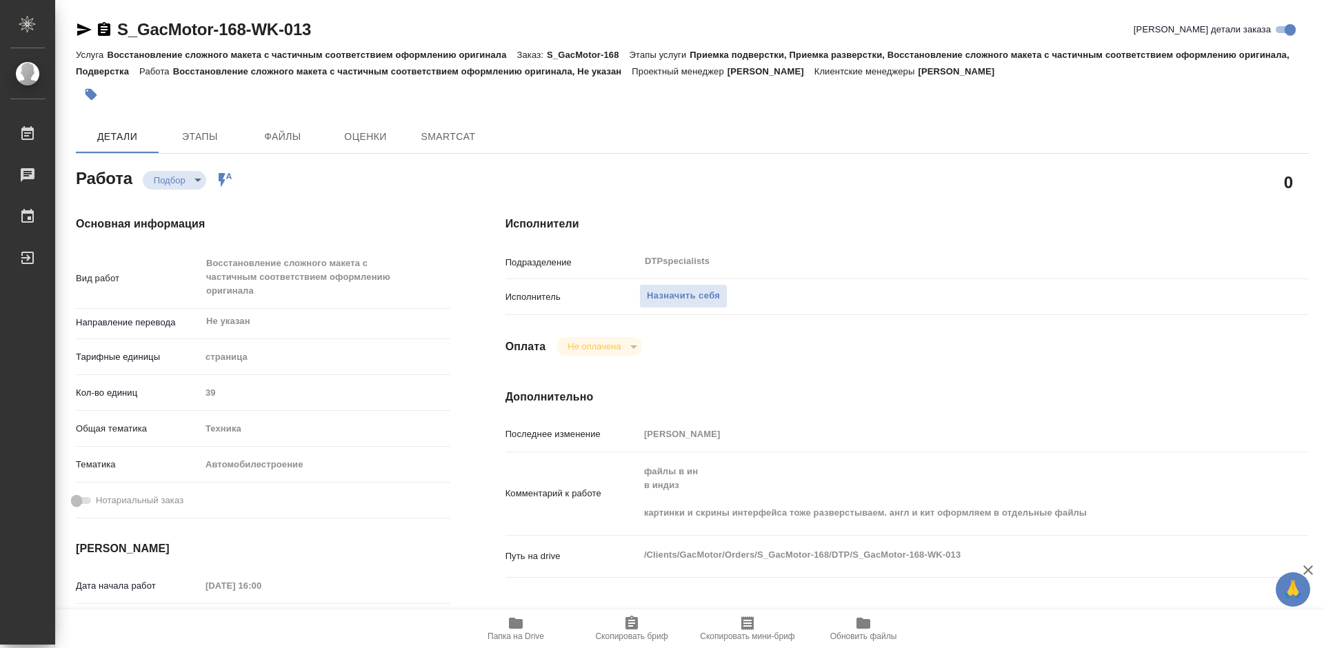
type textarea "x"
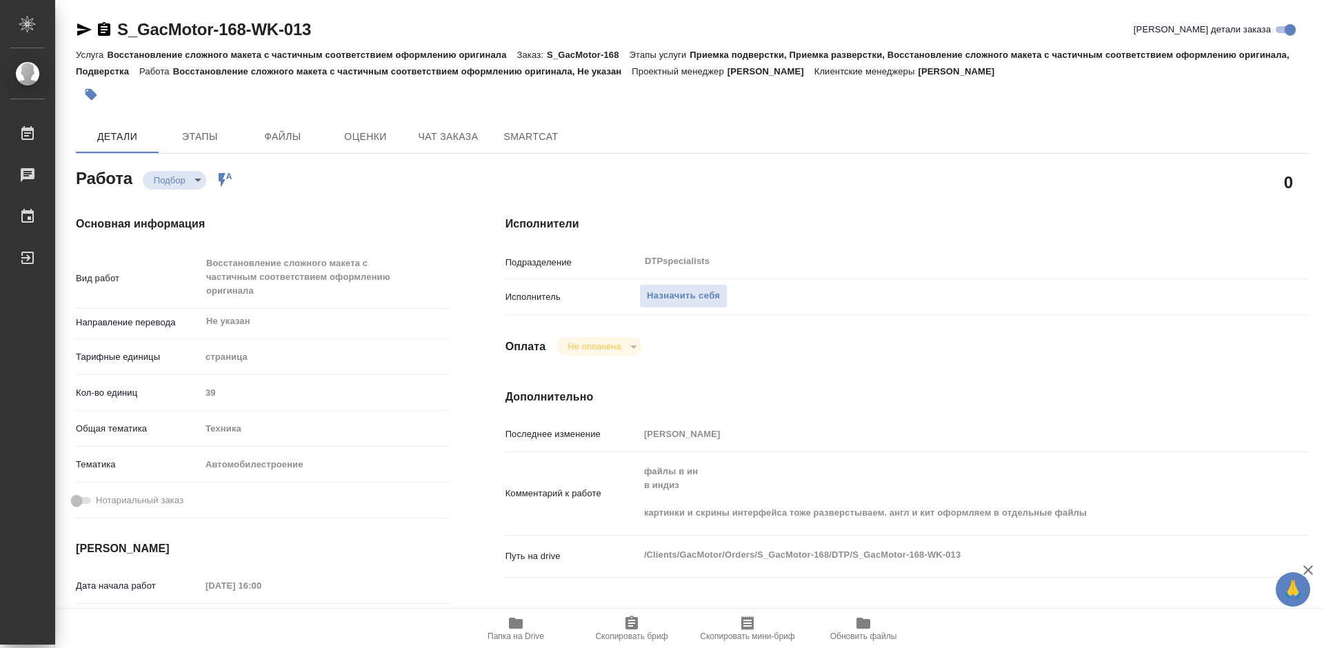
type textarea "x"
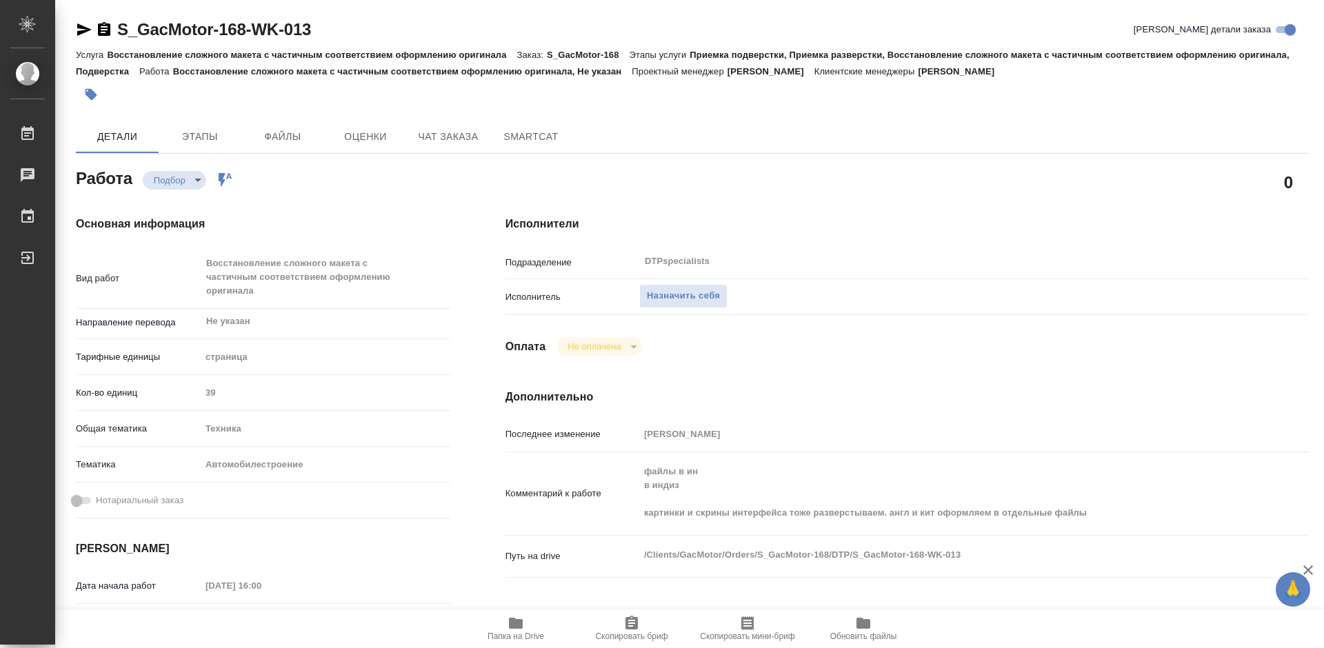
click at [514, 626] on icon "button" at bounding box center [516, 623] width 14 height 11
type textarea "x"
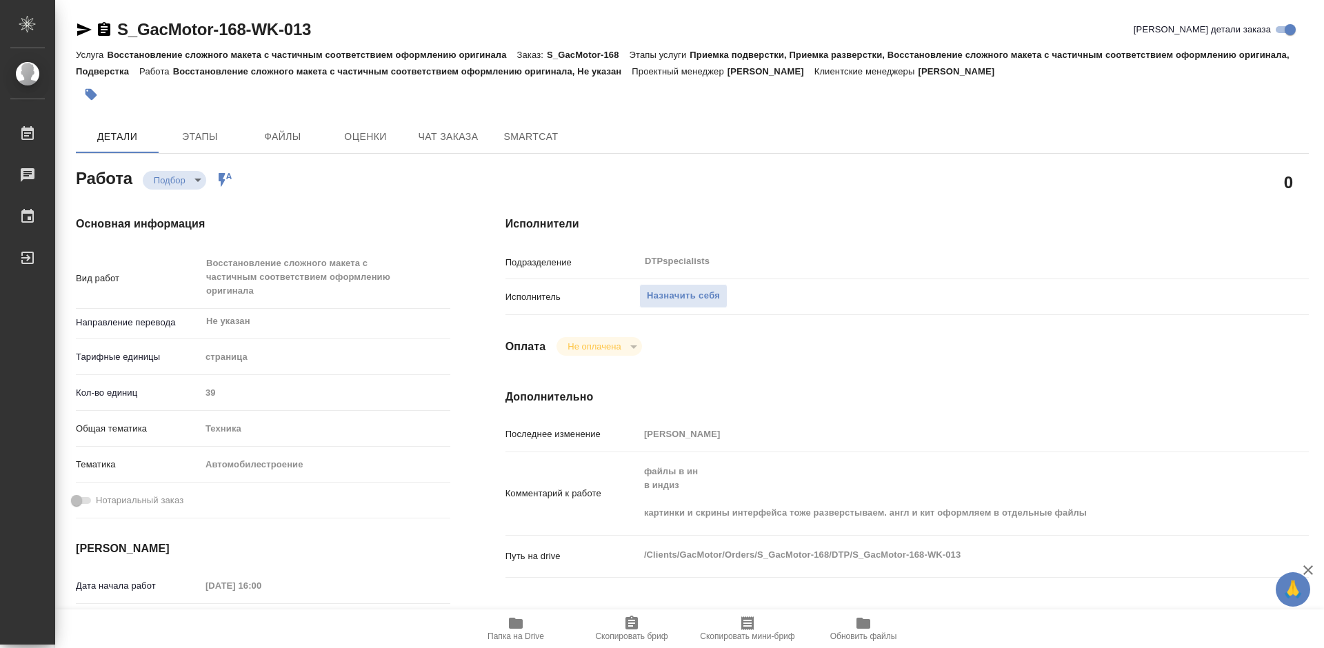
type textarea "x"
click at [692, 294] on span "Назначить себя" at bounding box center [683, 296] width 73 height 16
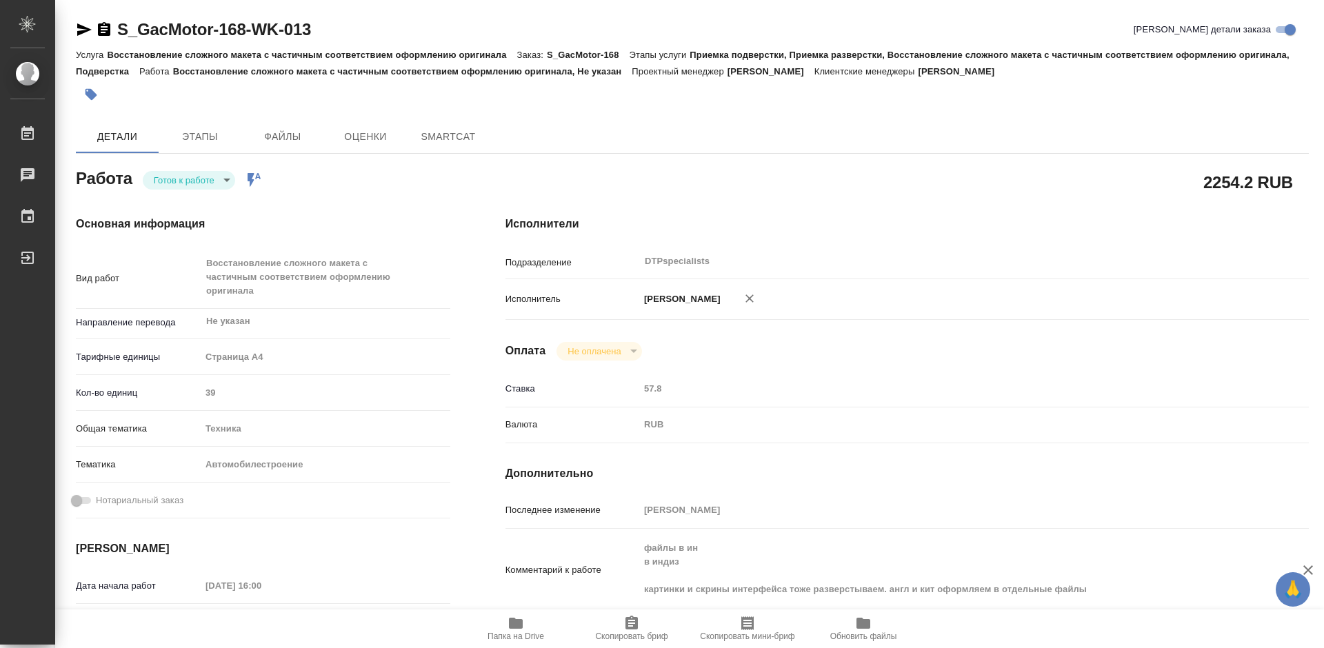
type textarea "x"
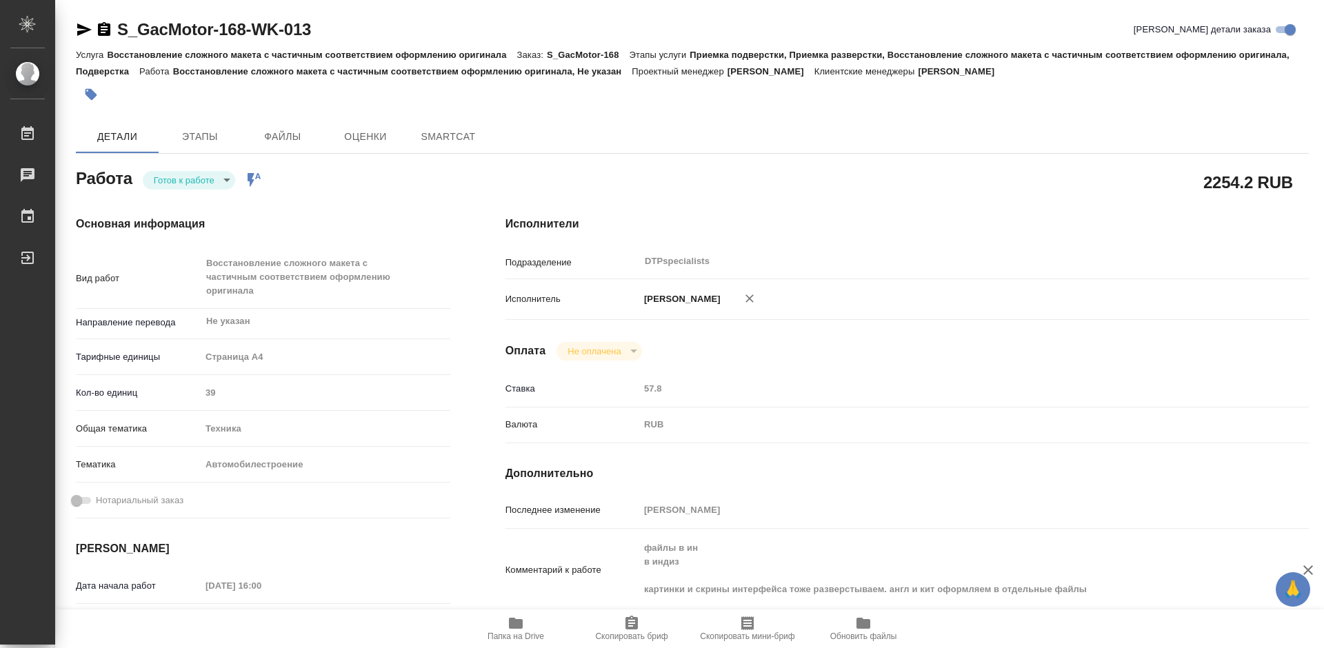
type textarea "x"
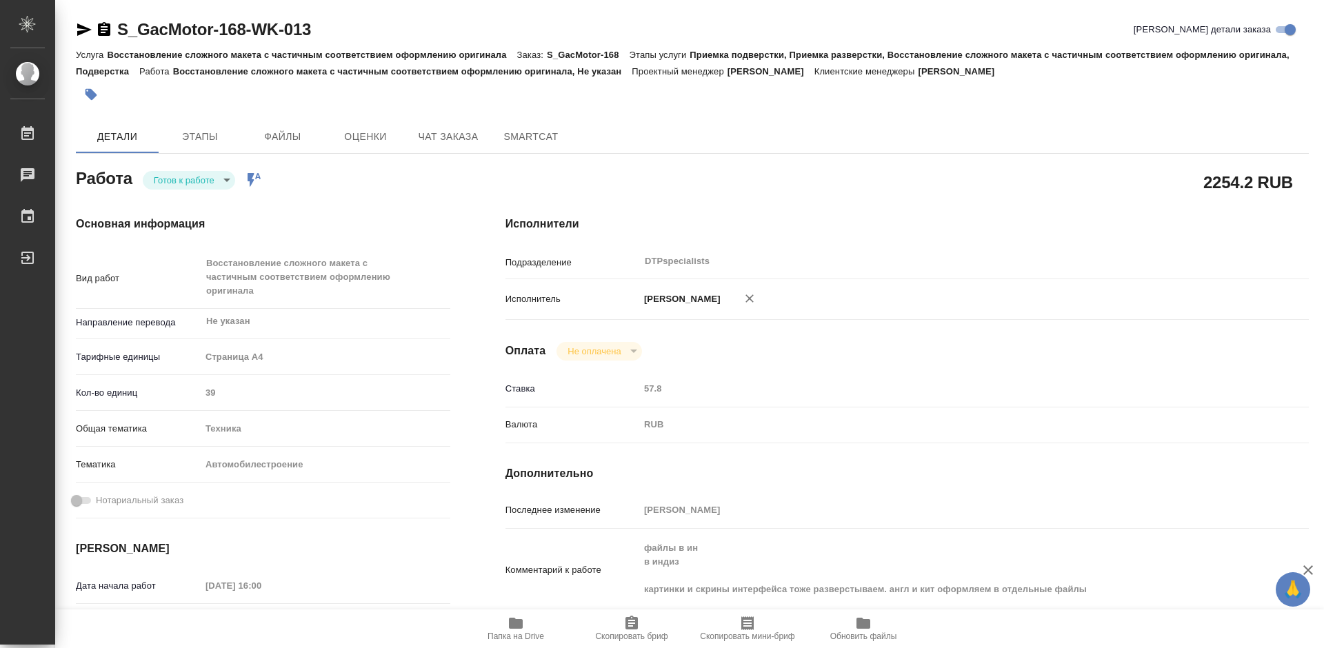
type textarea "x"
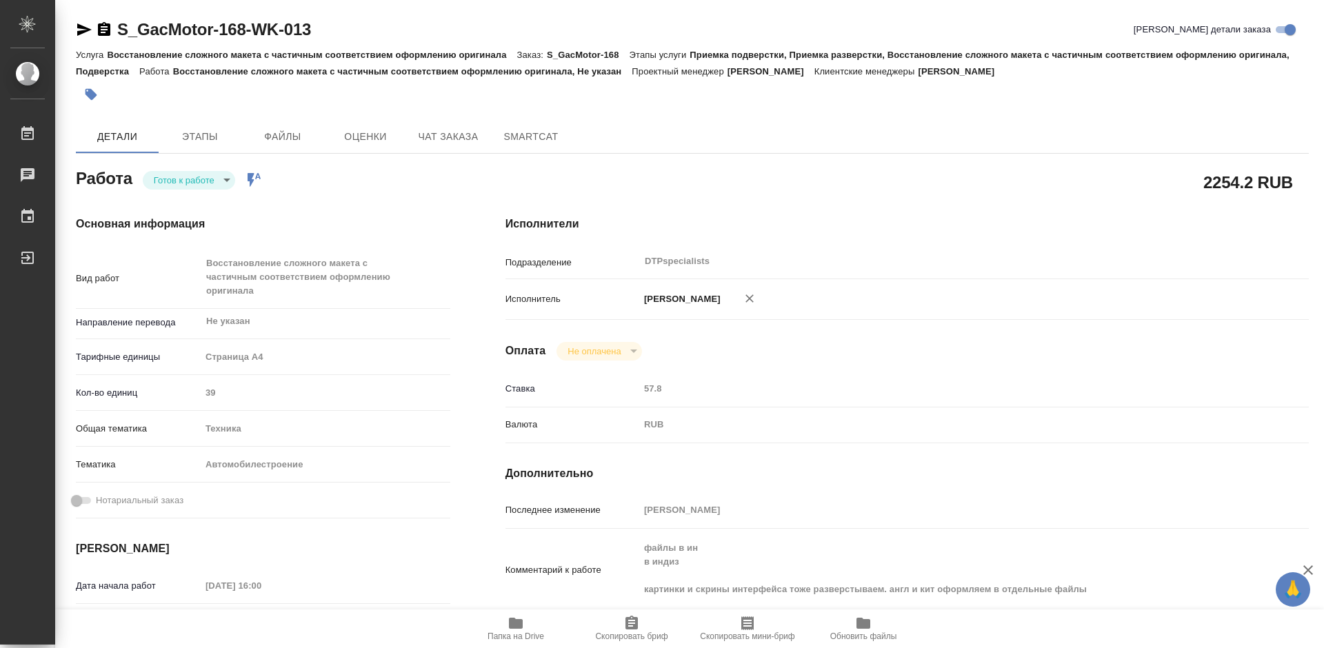
type textarea "x"
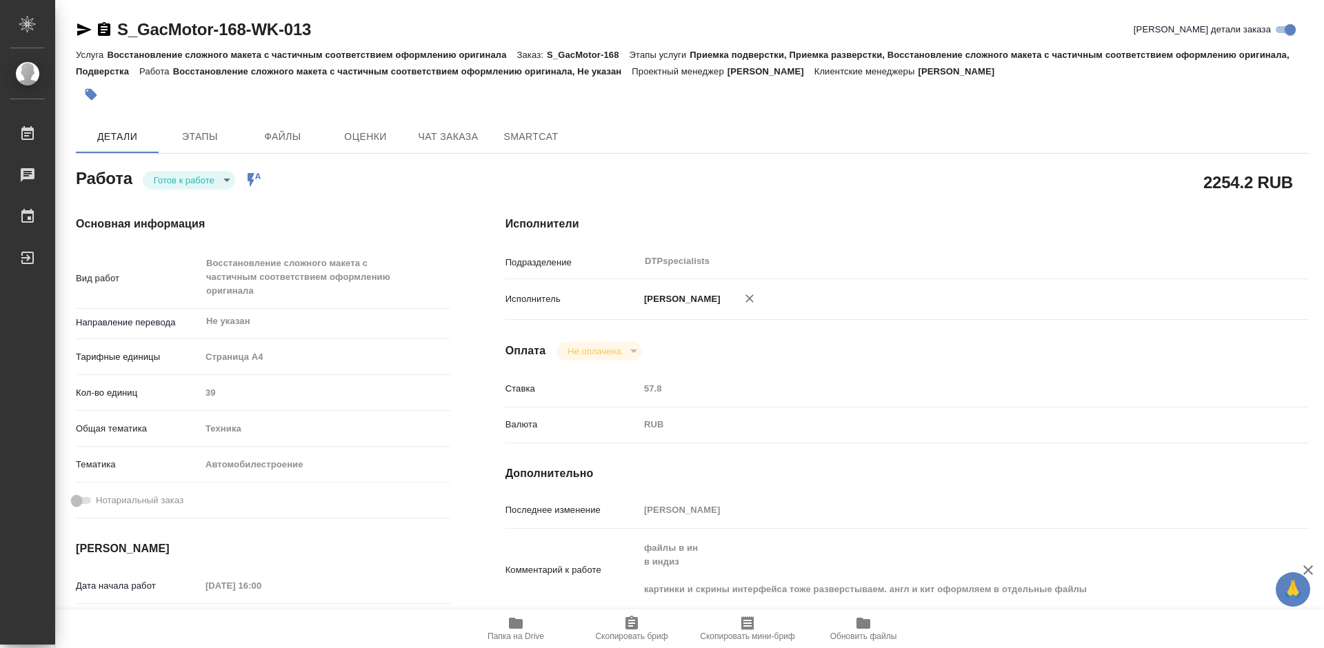
type textarea "x"
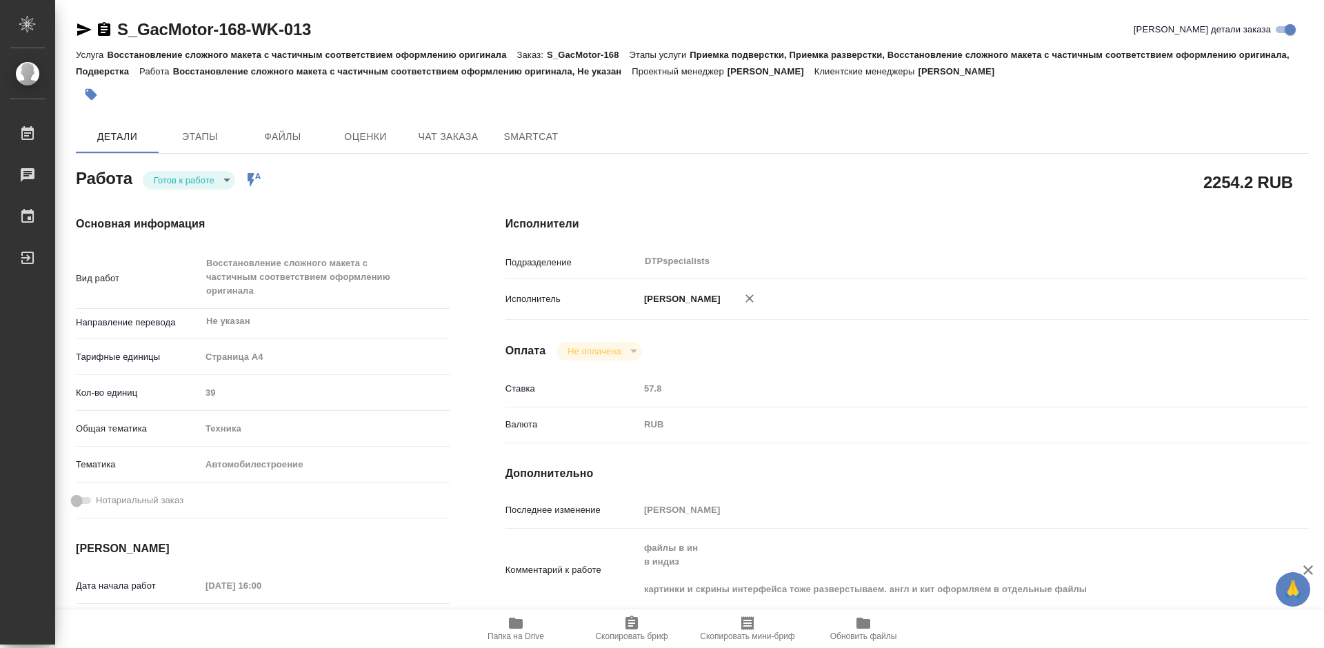
type textarea "x"
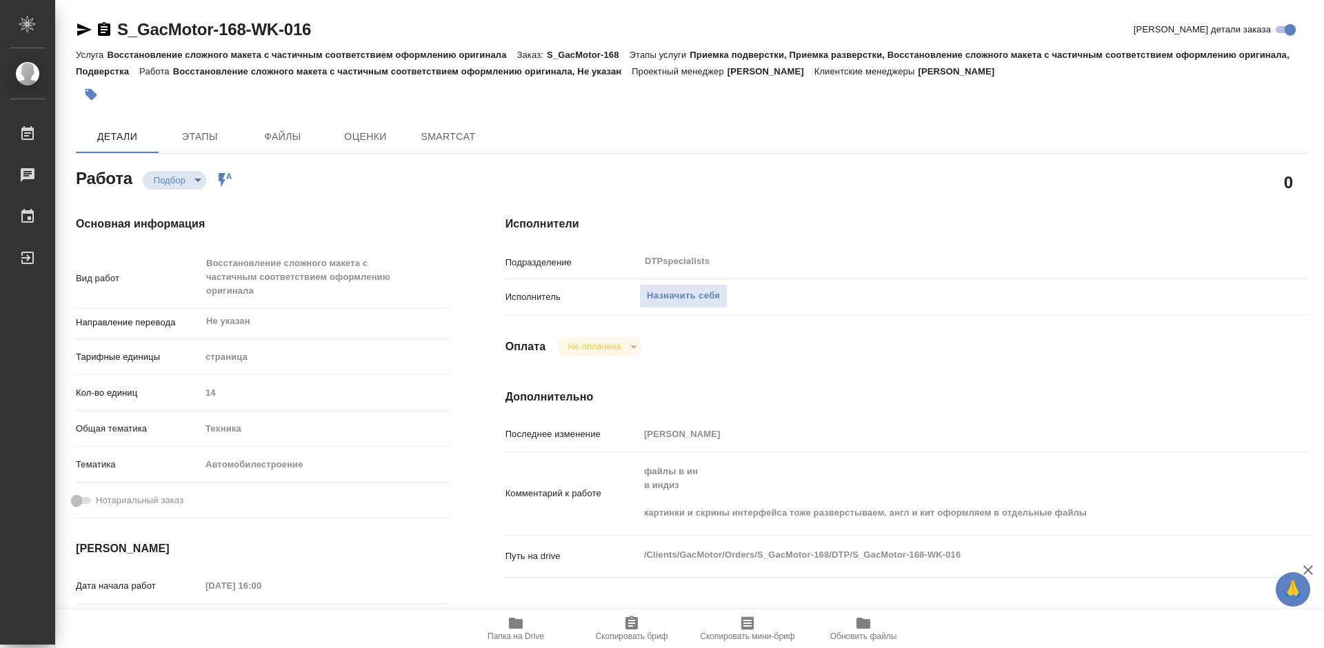
type textarea "x"
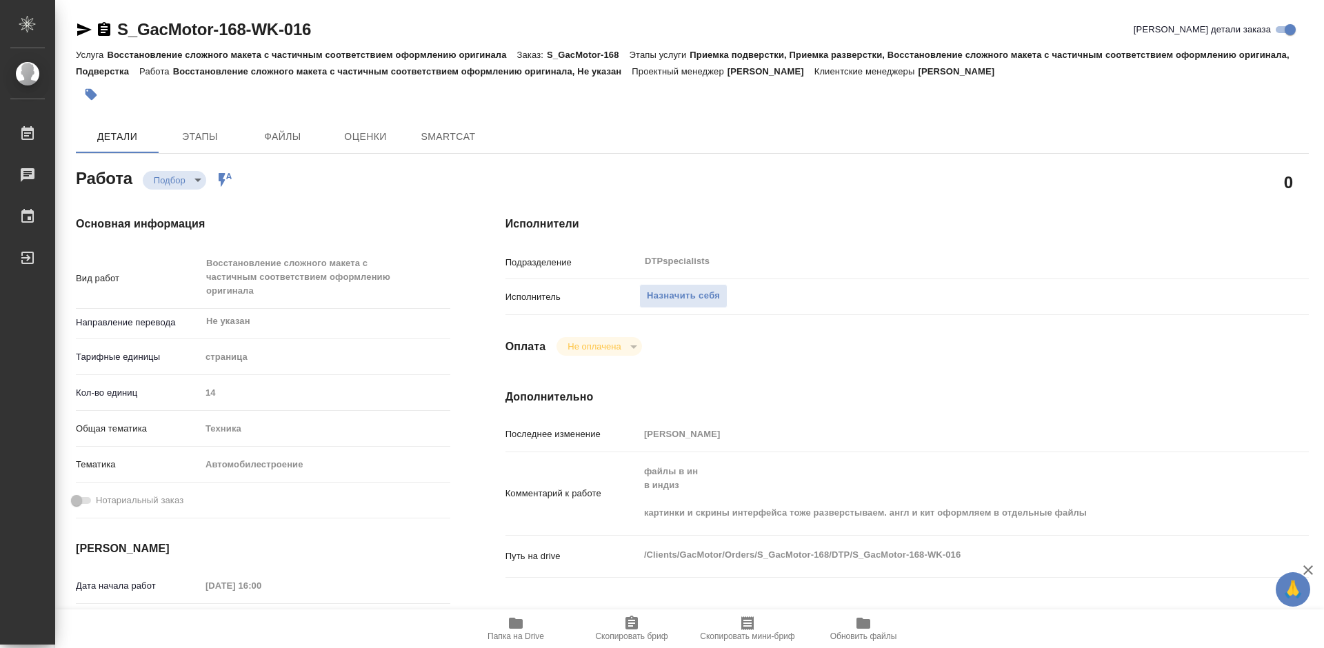
type textarea "x"
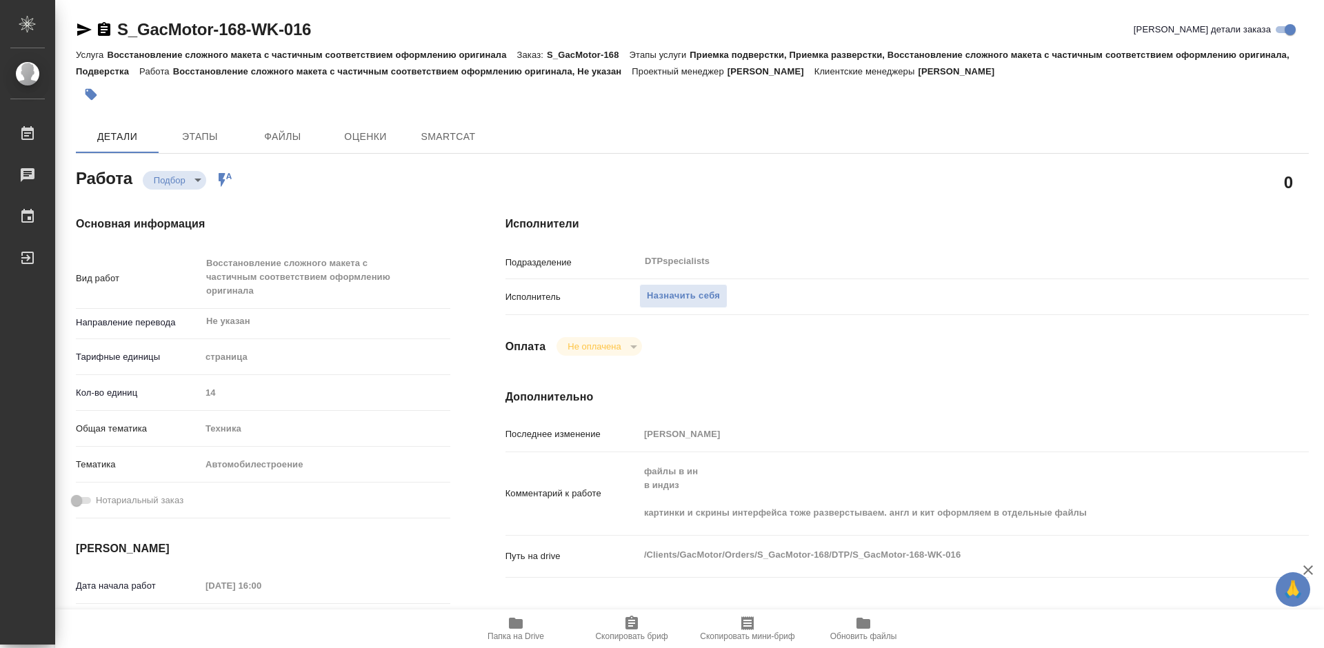
type textarea "x"
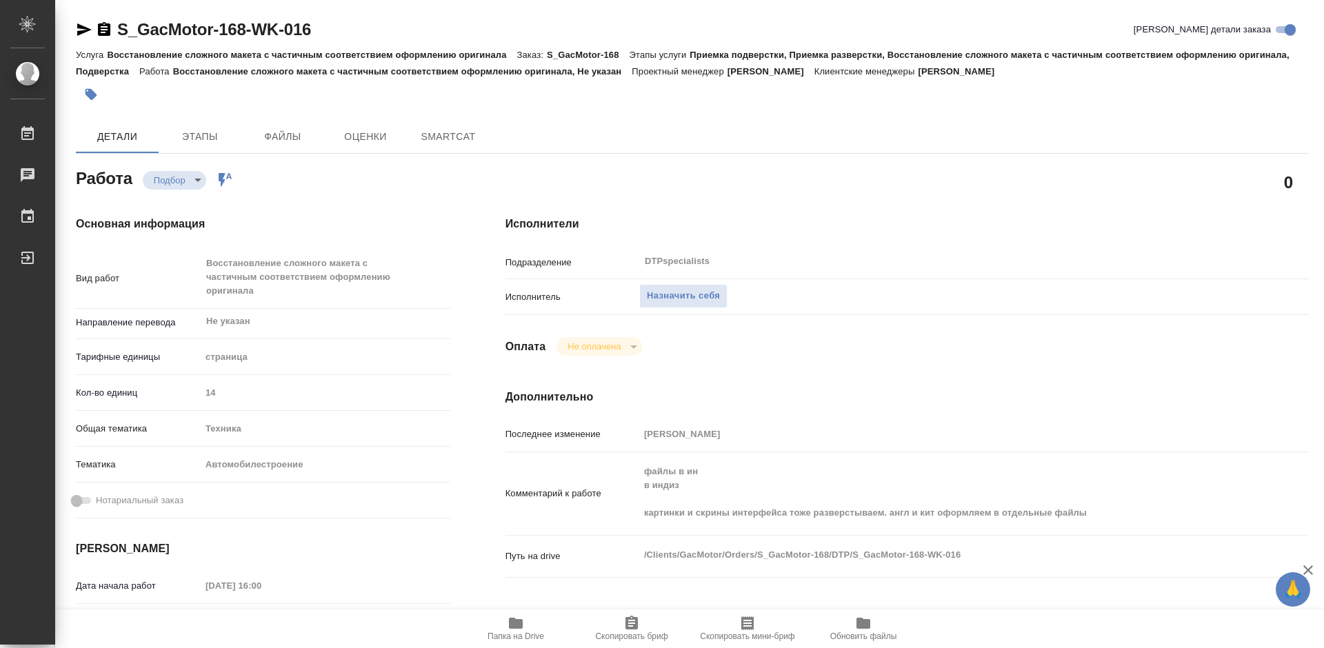
type textarea "x"
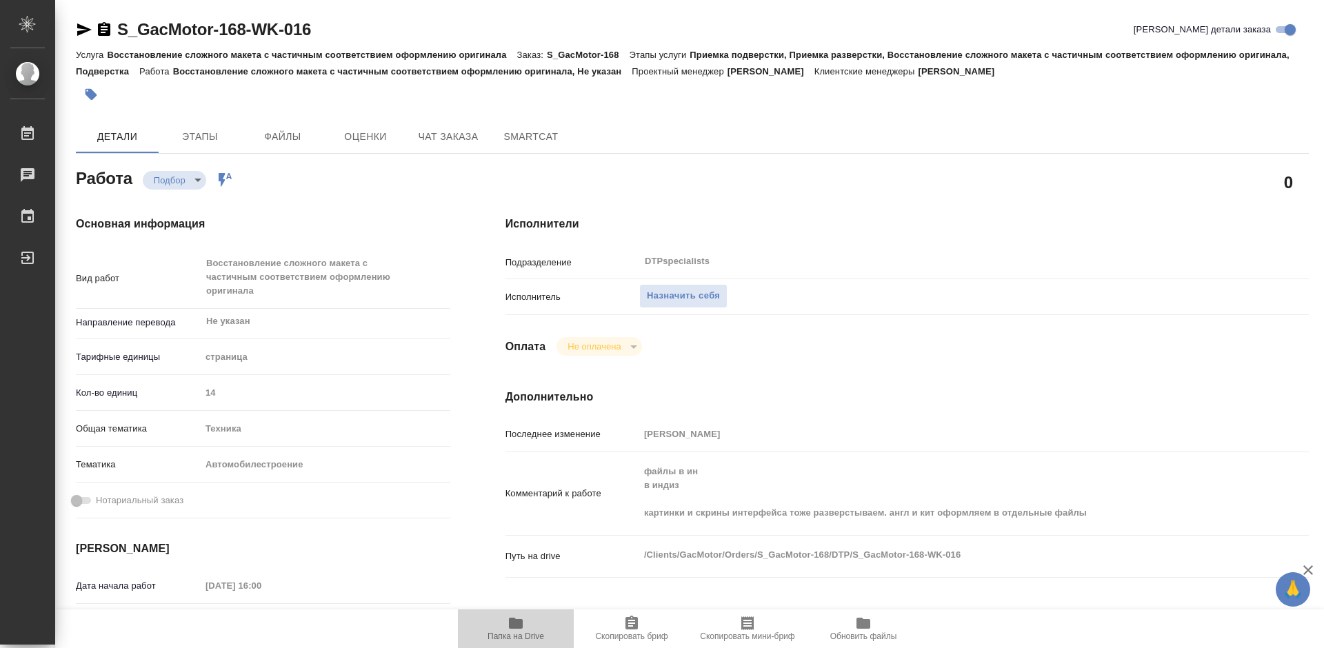
click at [507, 637] on span "Папка на Drive" at bounding box center [515, 637] width 57 height 10
type textarea "x"
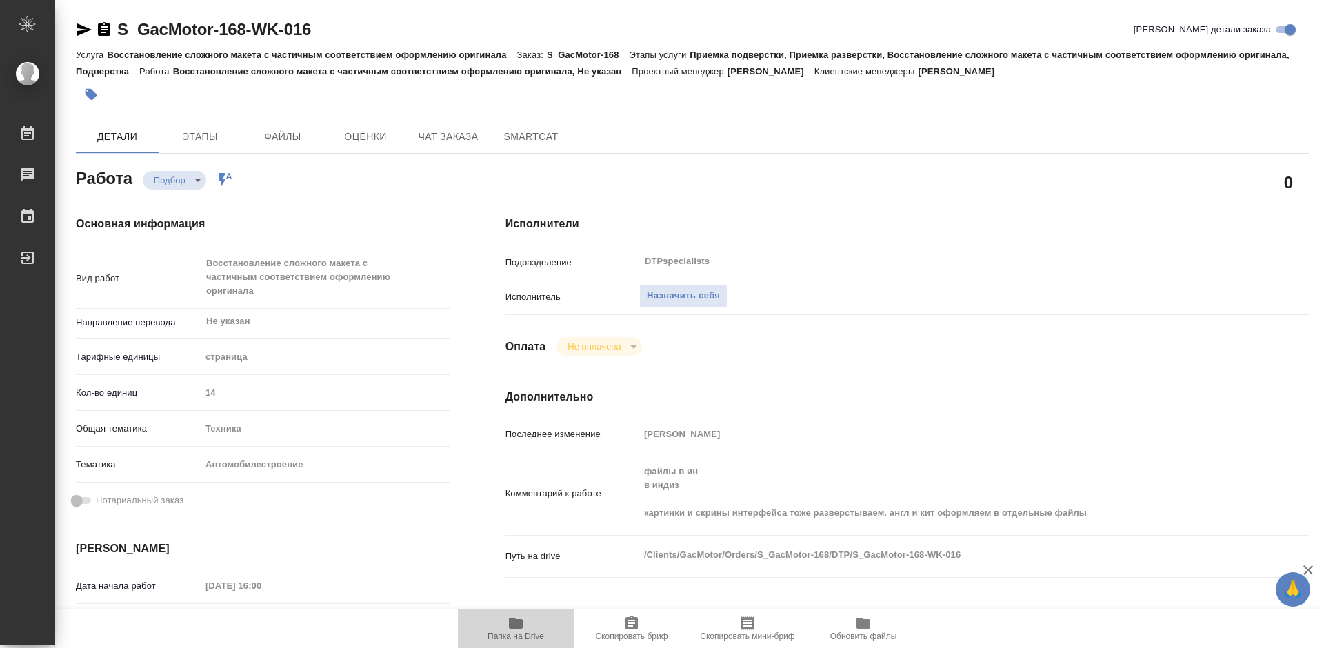
type textarea "x"
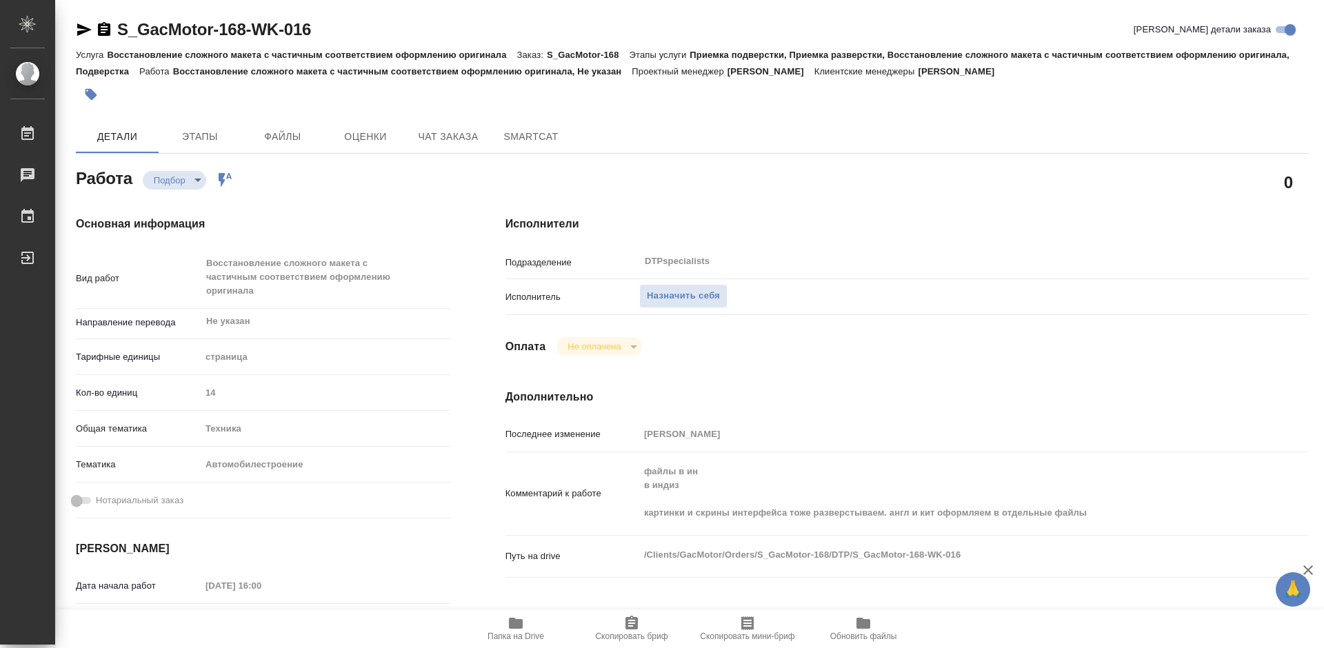
type textarea "x"
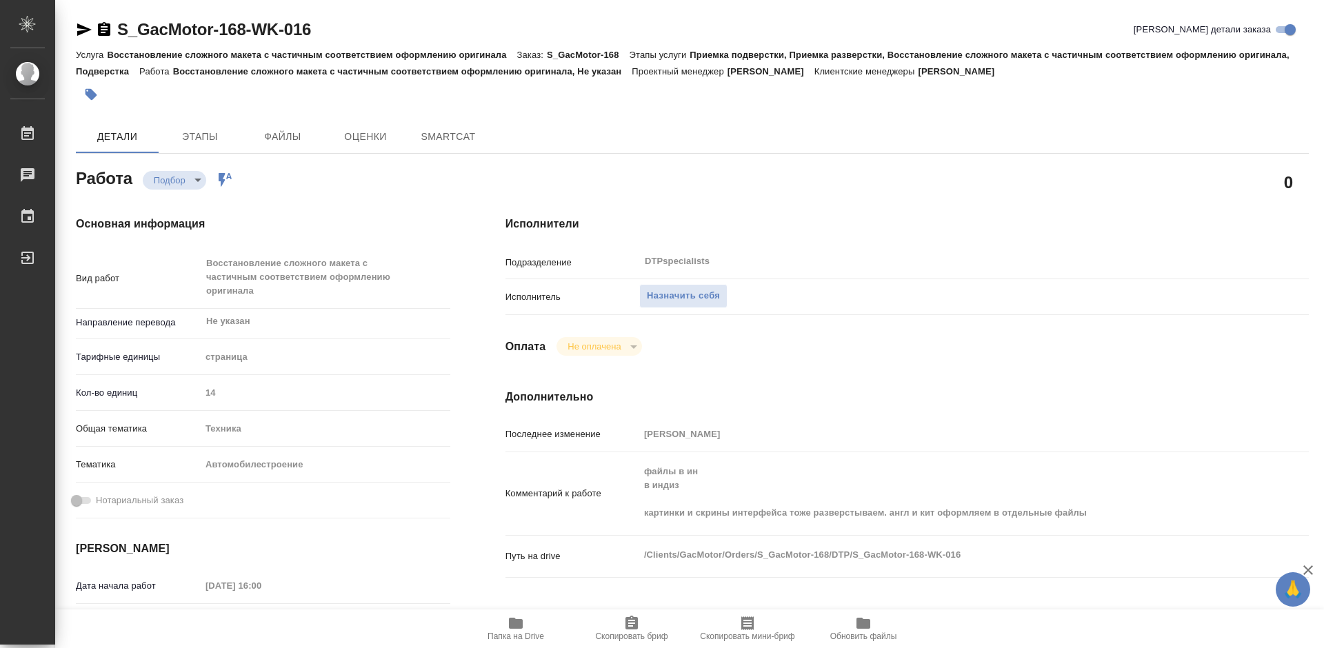
type textarea "x"
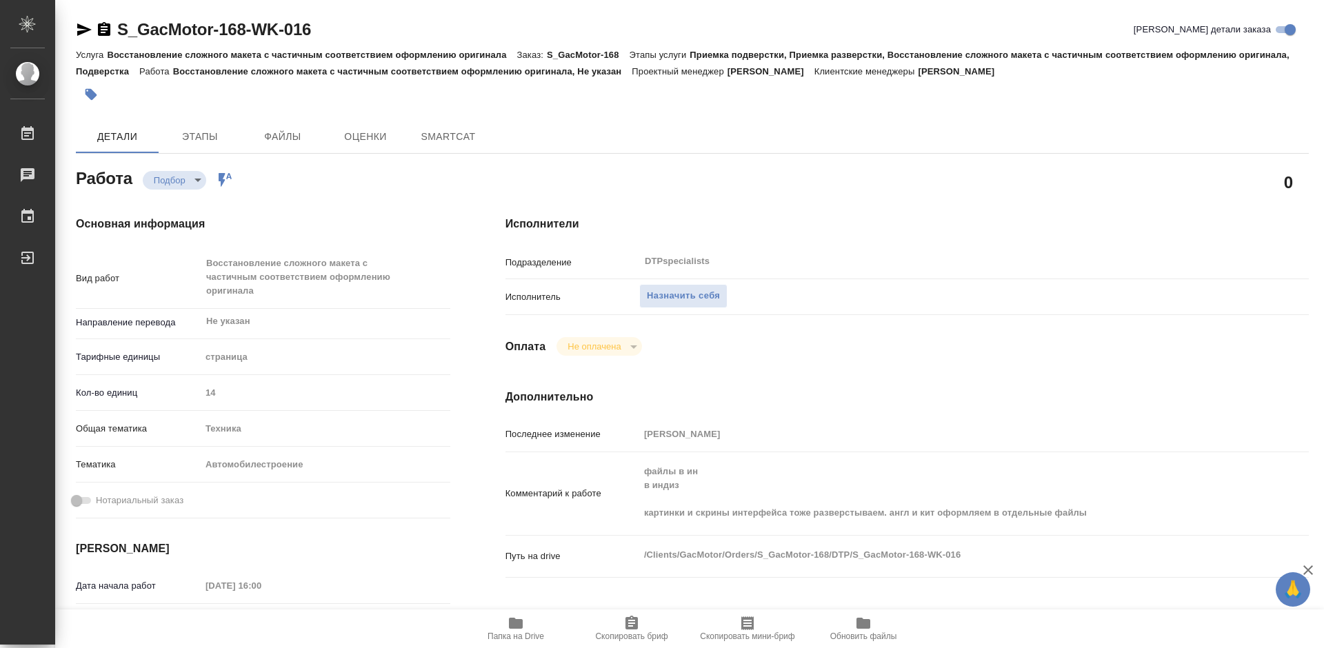
type textarea "x"
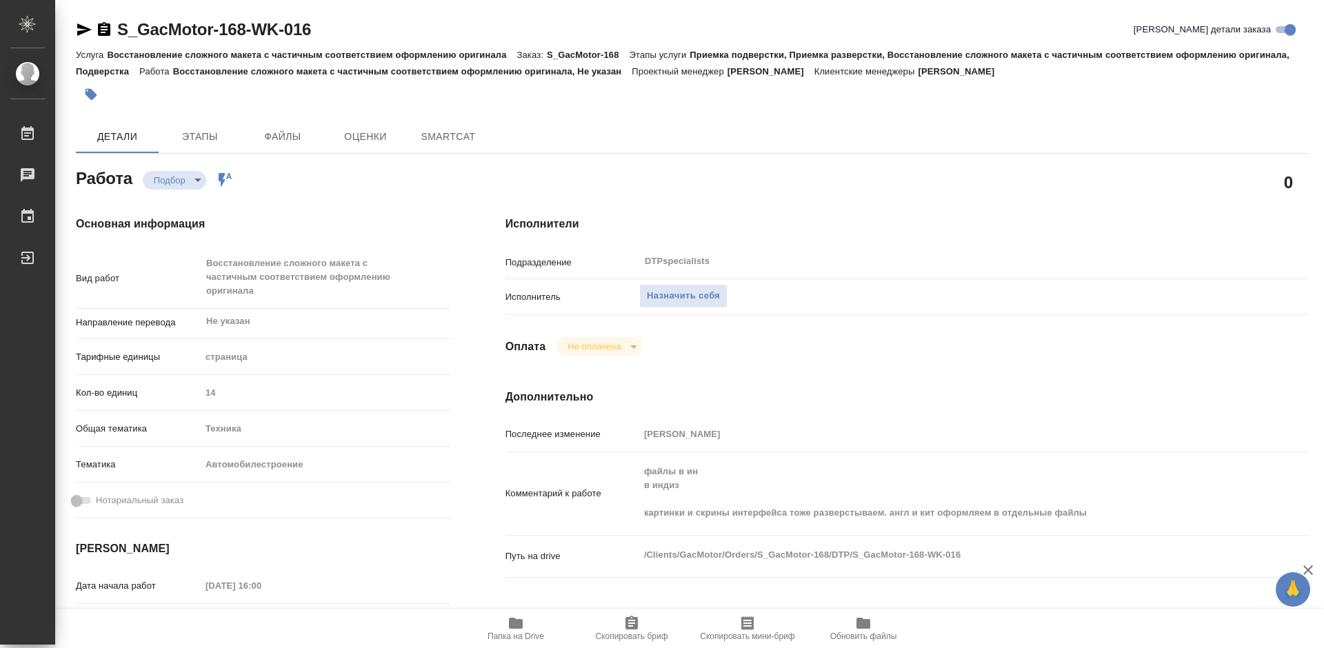
type textarea "x"
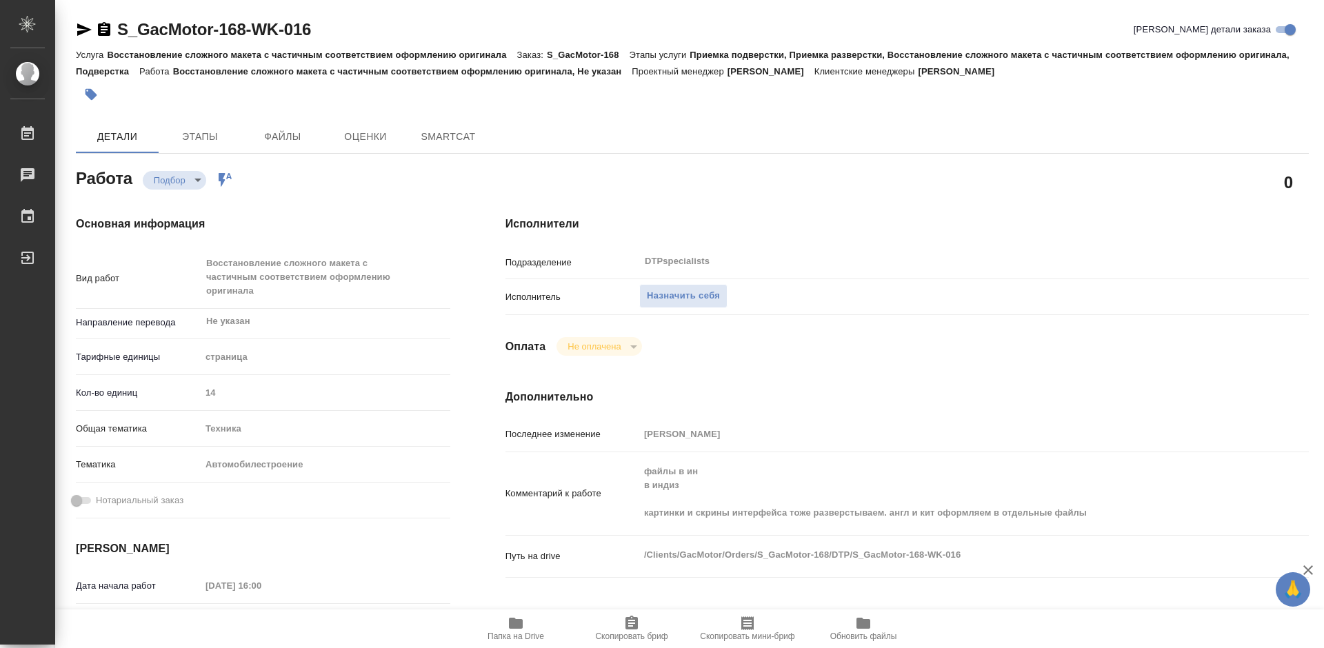
type textarea "x"
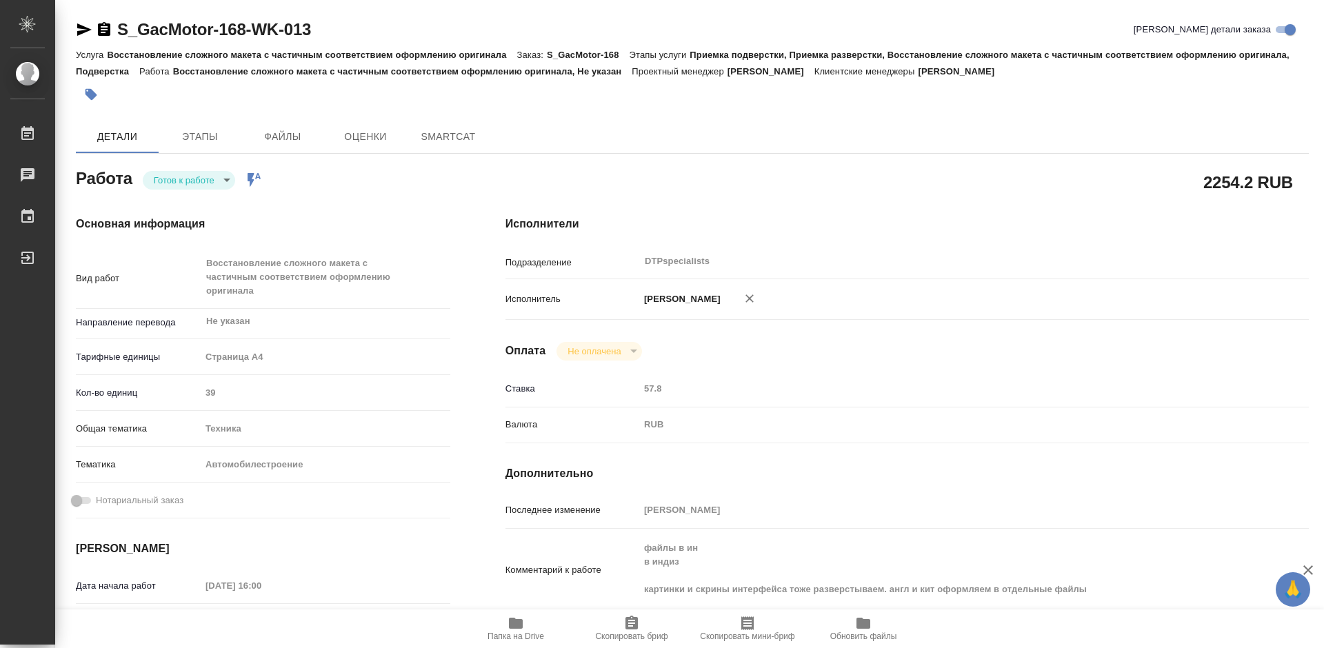
type textarea "x"
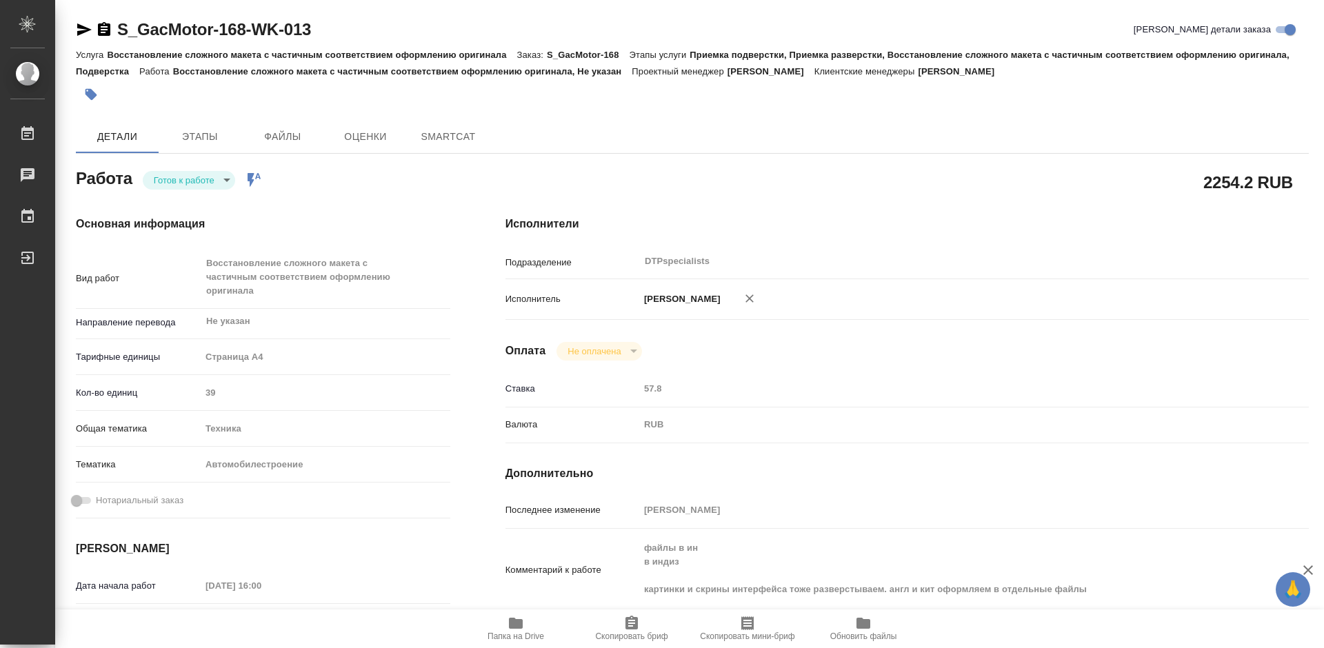
type textarea "x"
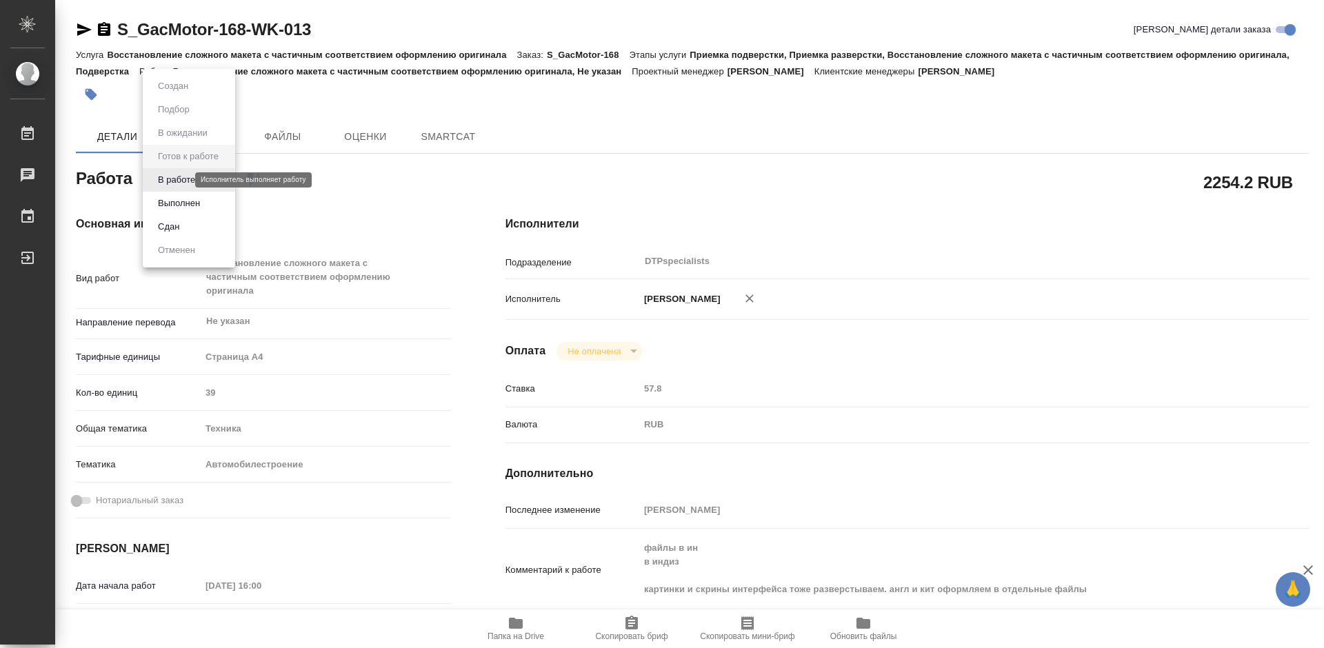
click at [161, 181] on body "🙏 .cls-1 fill:#fff; AWATERA Работы Чаты График Выйти S_GacMotor-168-WK-013 Крат…" at bounding box center [662, 324] width 1324 height 648
type textarea "x"
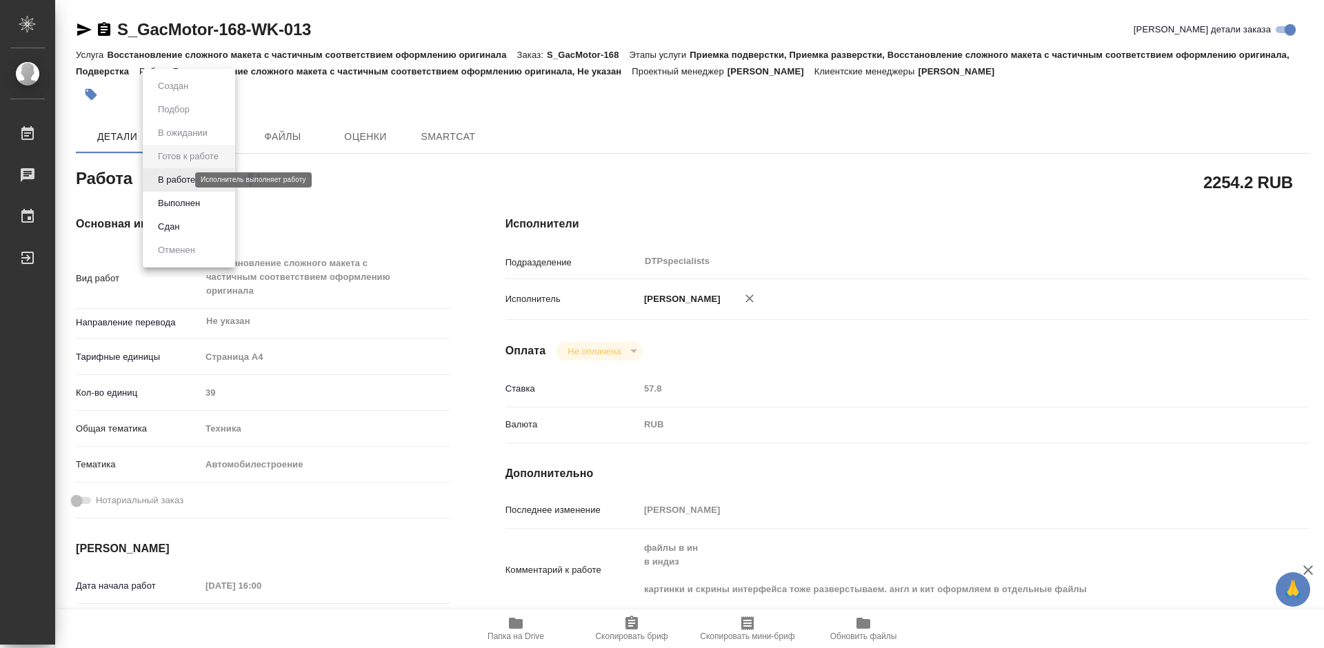
type textarea "x"
click at [162, 181] on button "В работе" at bounding box center [177, 179] width 46 height 15
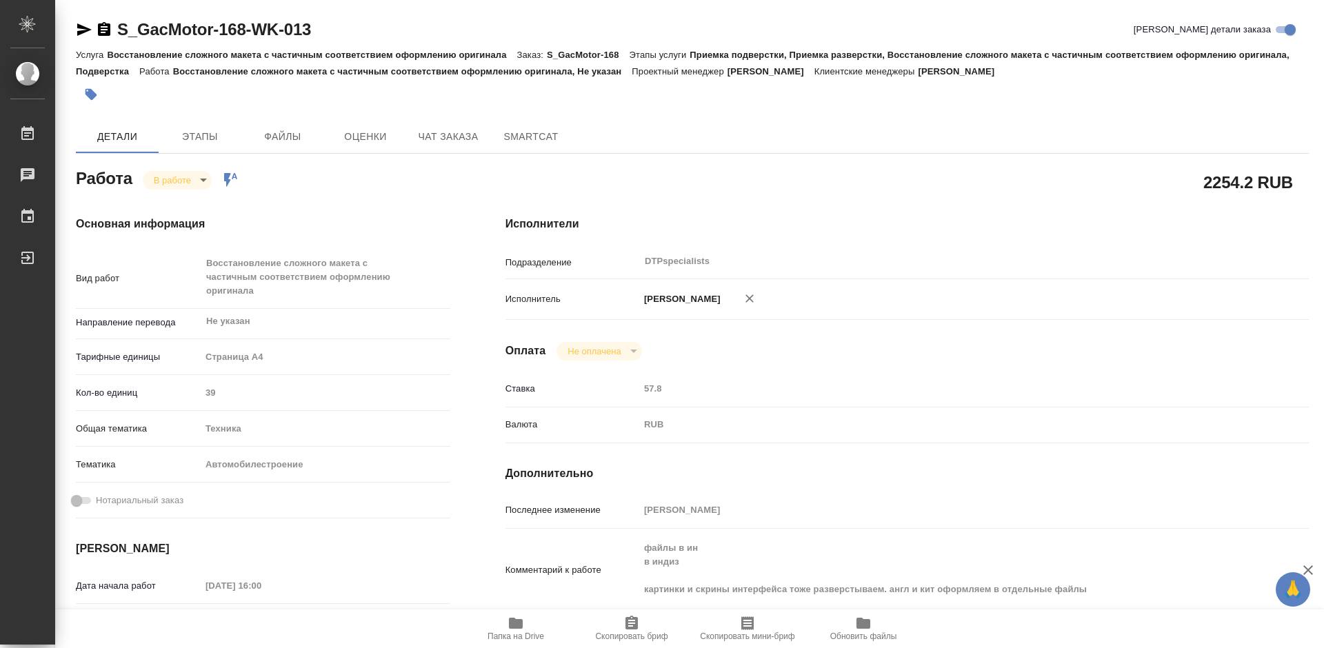
type textarea "x"
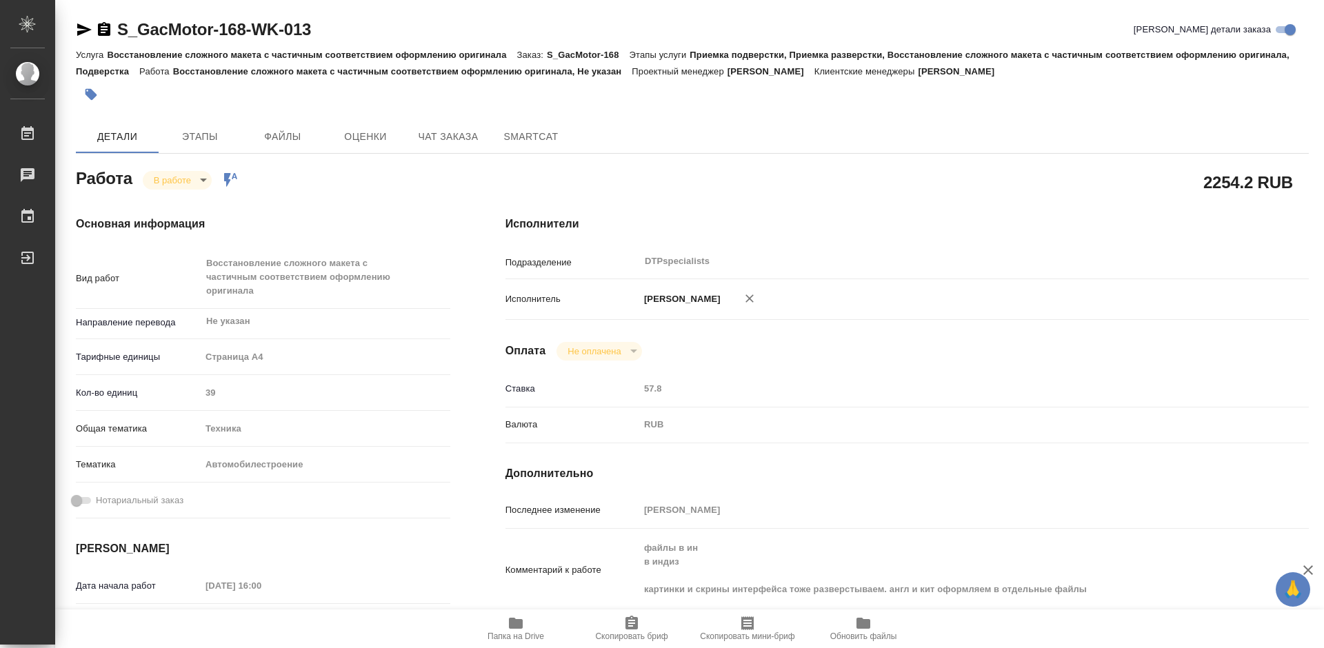
type textarea "x"
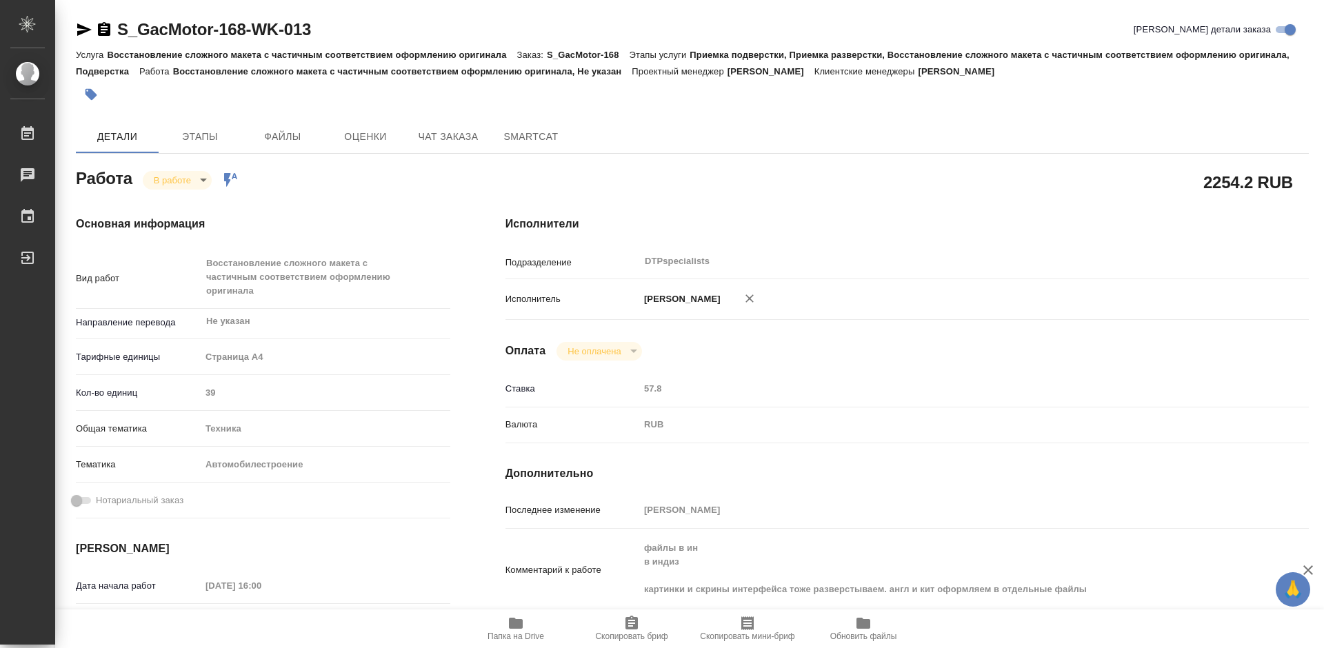
click at [105, 32] on icon "button" at bounding box center [104, 29] width 12 height 14
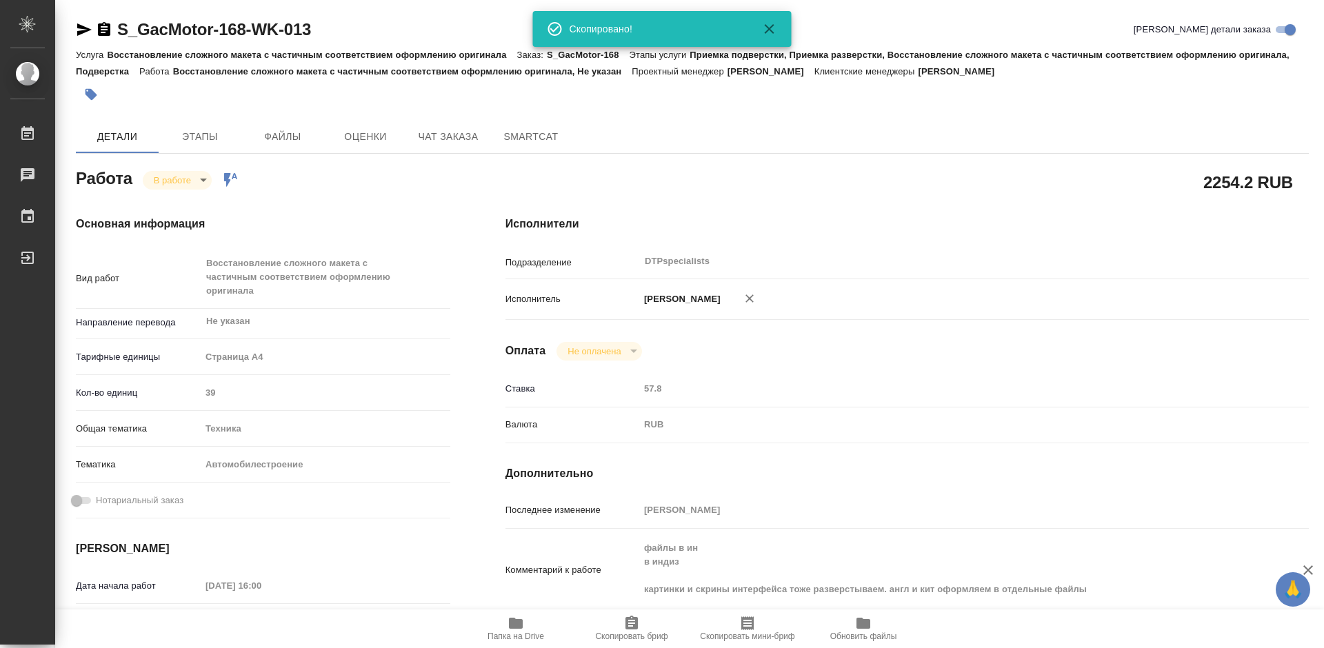
type textarea "x"
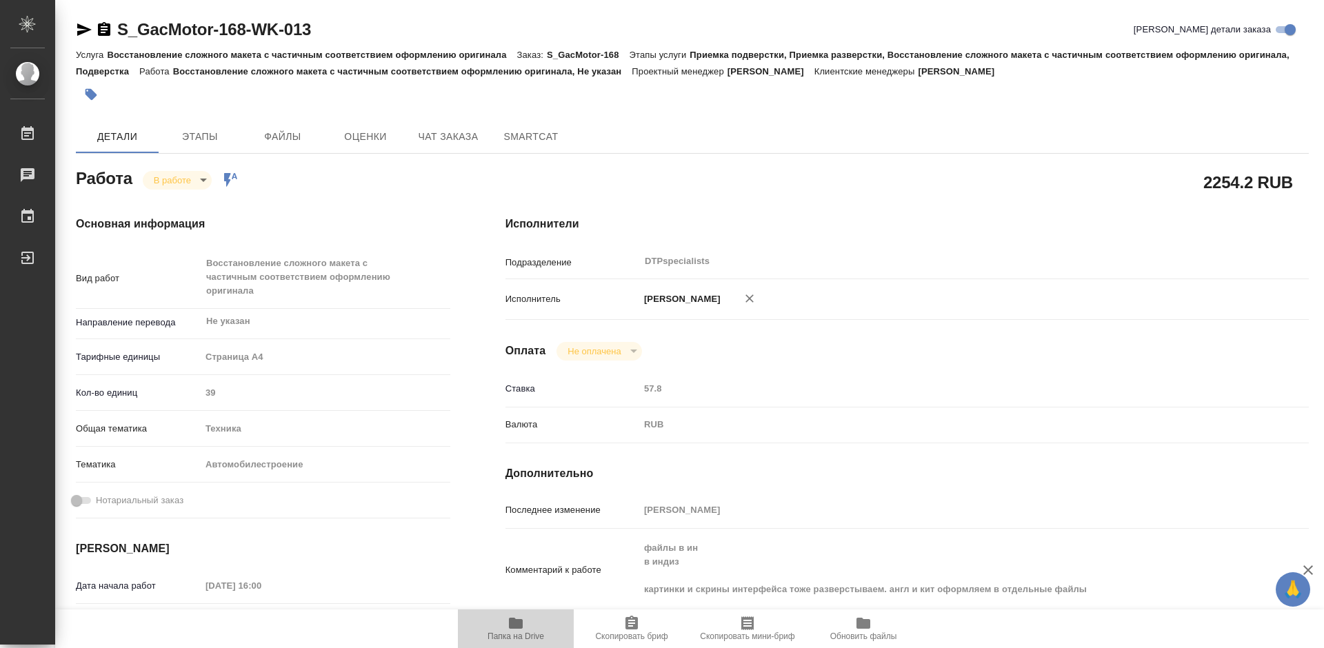
click at [515, 627] on icon "button" at bounding box center [516, 623] width 14 height 11
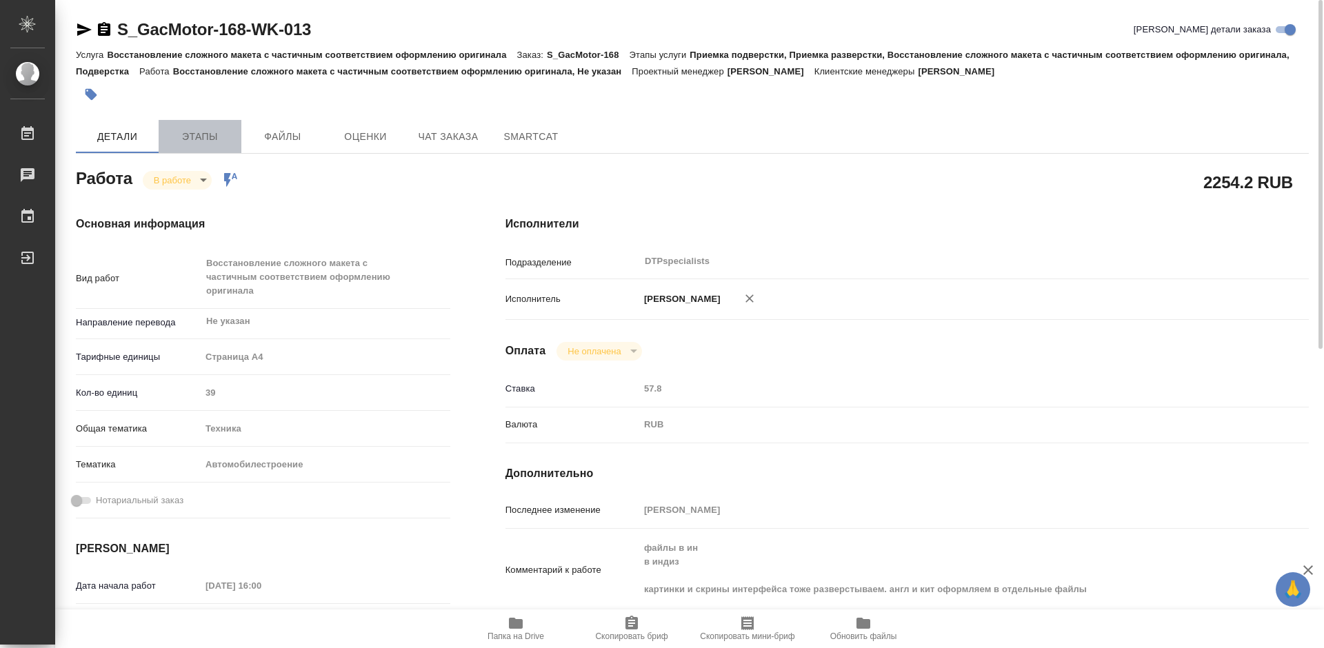
click at [190, 133] on span "Этапы" at bounding box center [200, 136] width 66 height 17
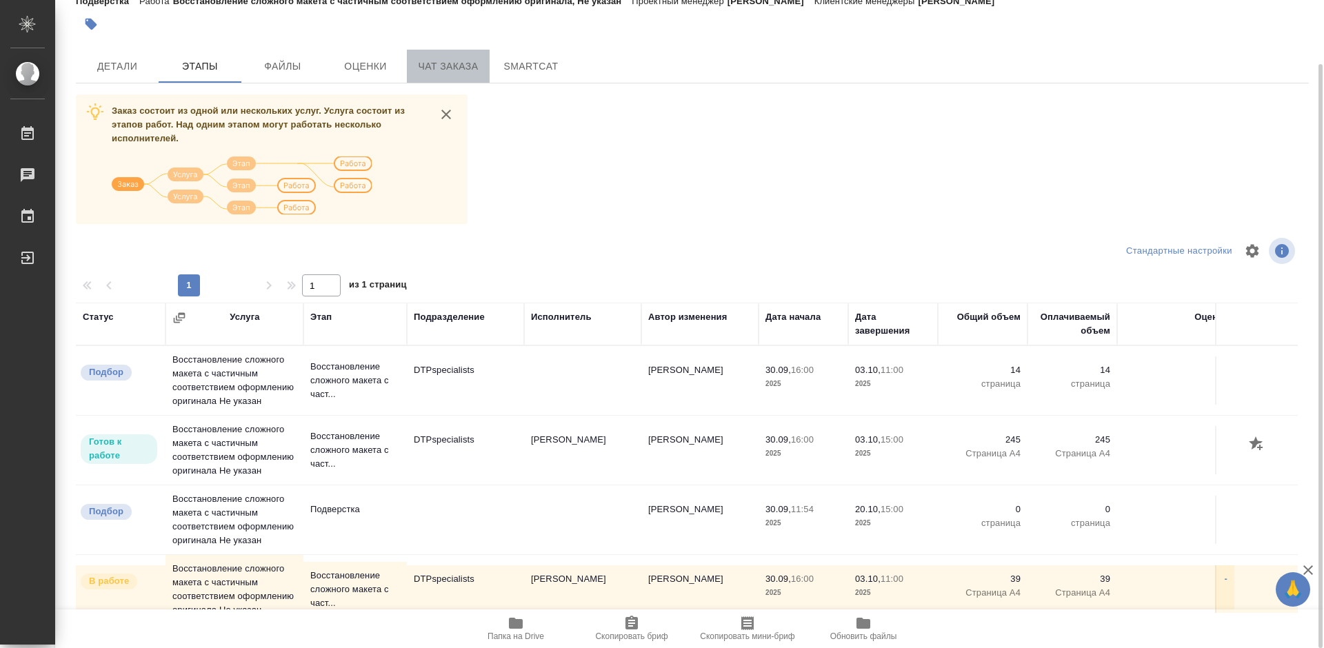
click at [437, 59] on span "Чат заказа" at bounding box center [448, 66] width 66 height 17
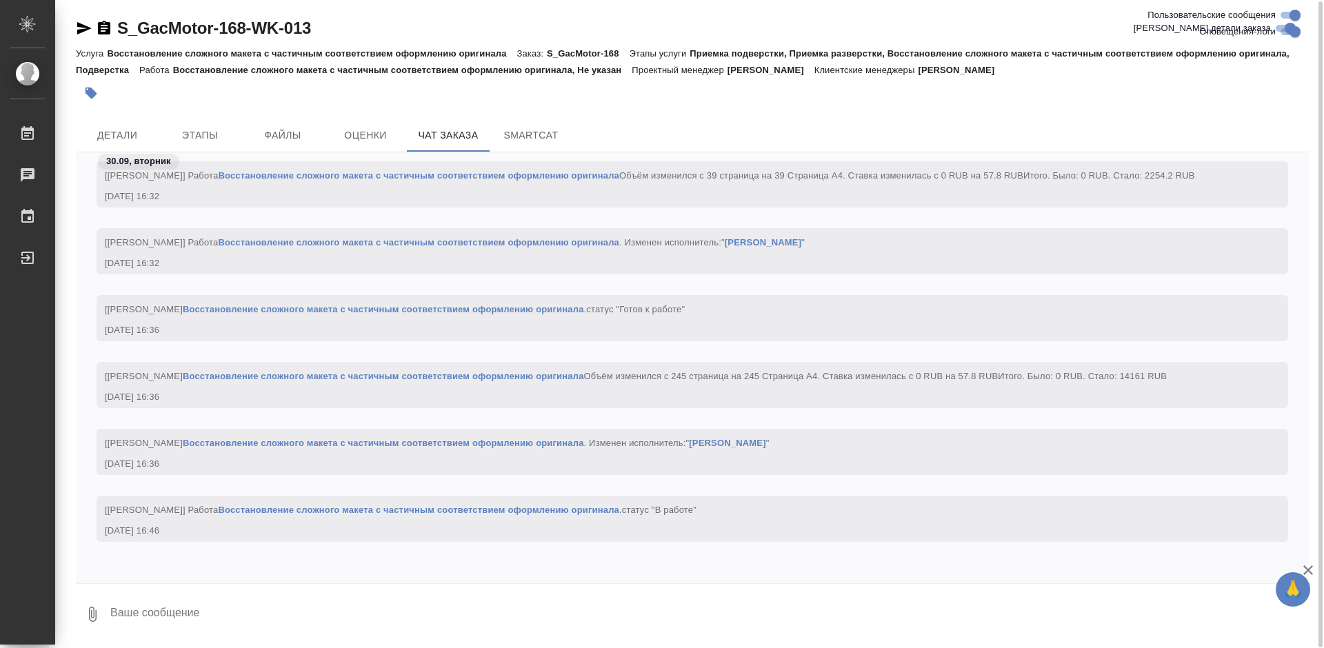
scroll to position [5186, 0]
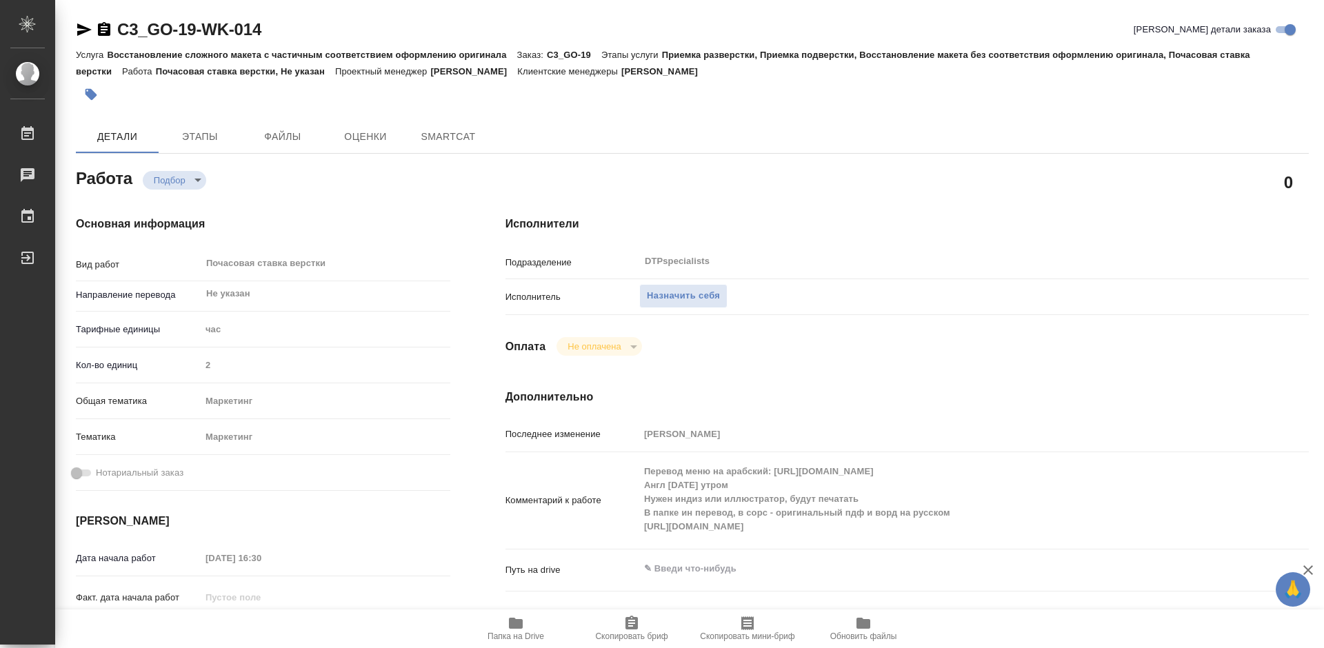
type textarea "x"
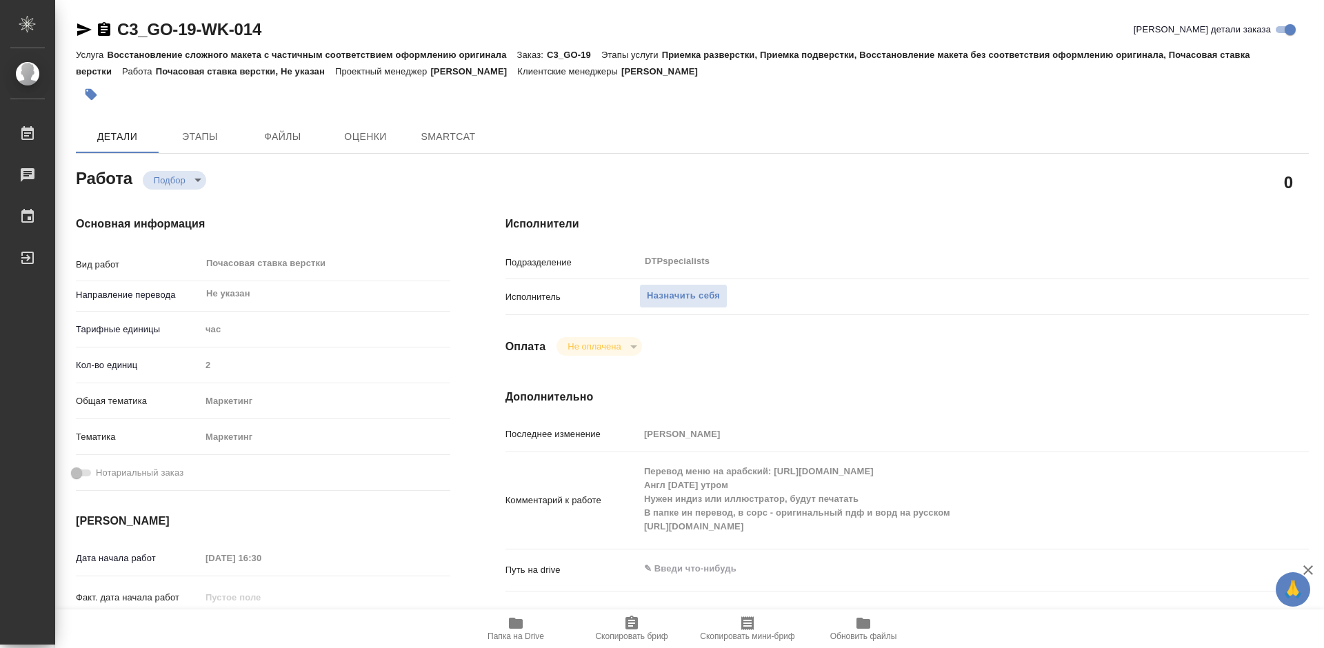
type textarea "x"
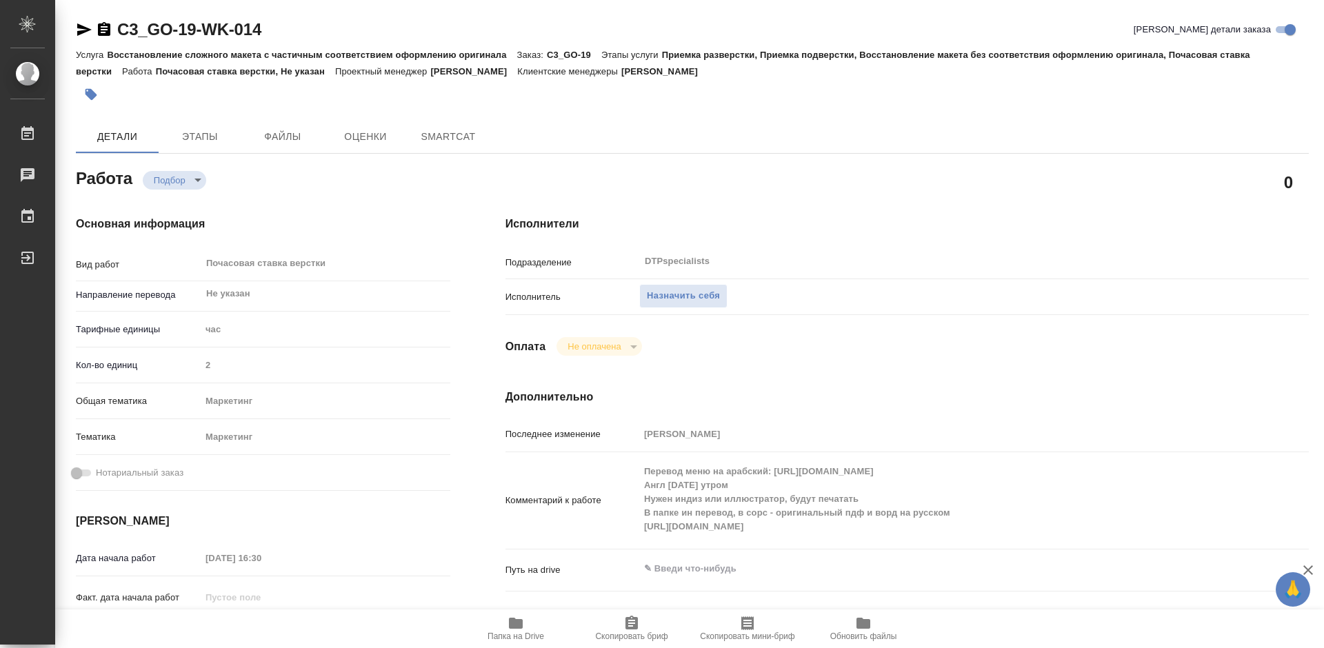
type textarea "x"
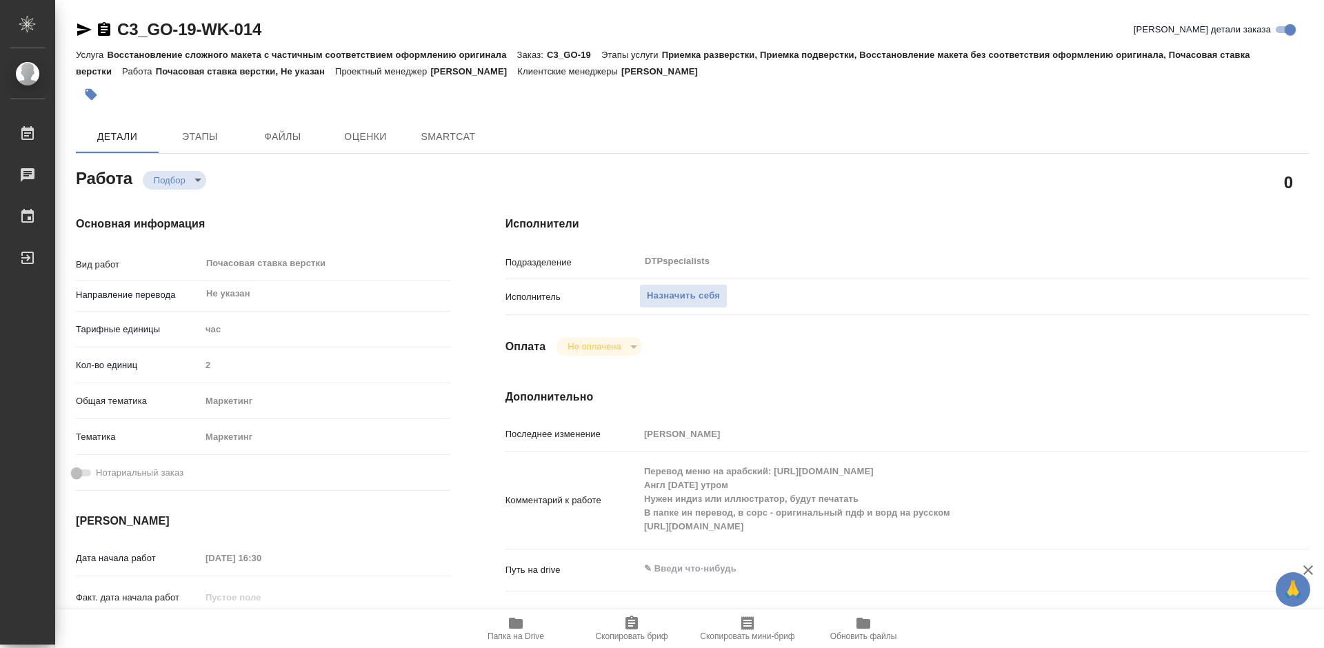
type textarea "x"
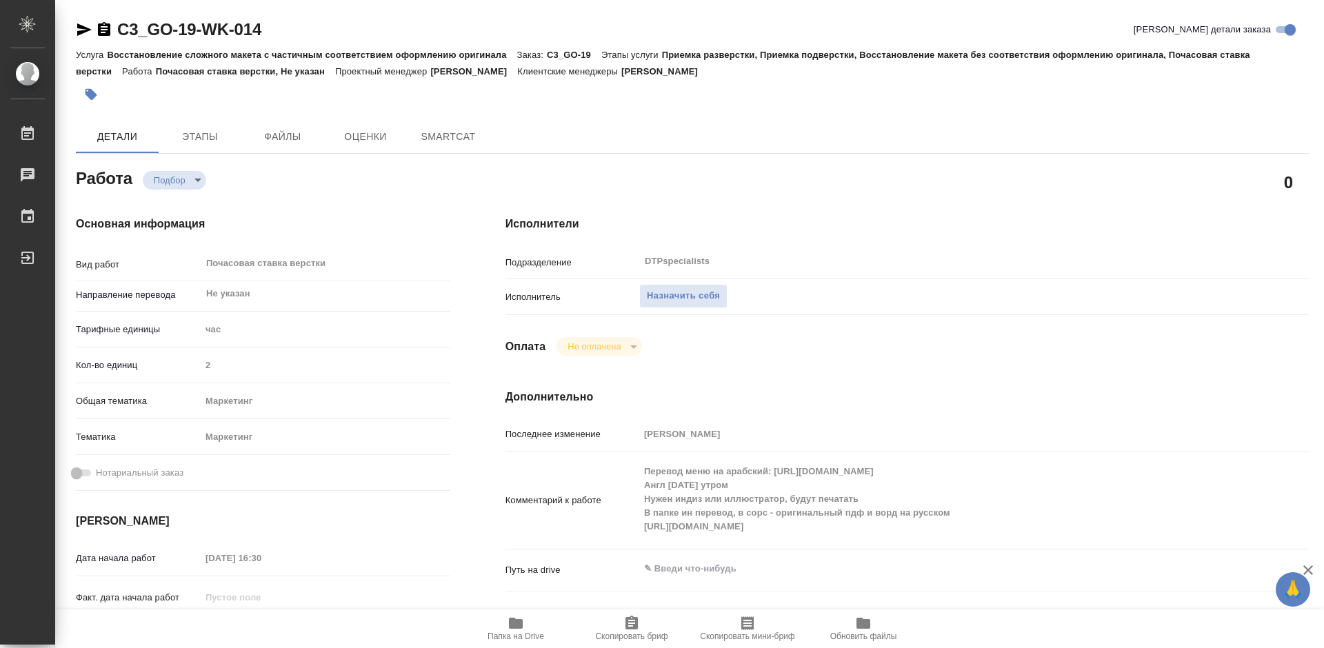
type textarea "x"
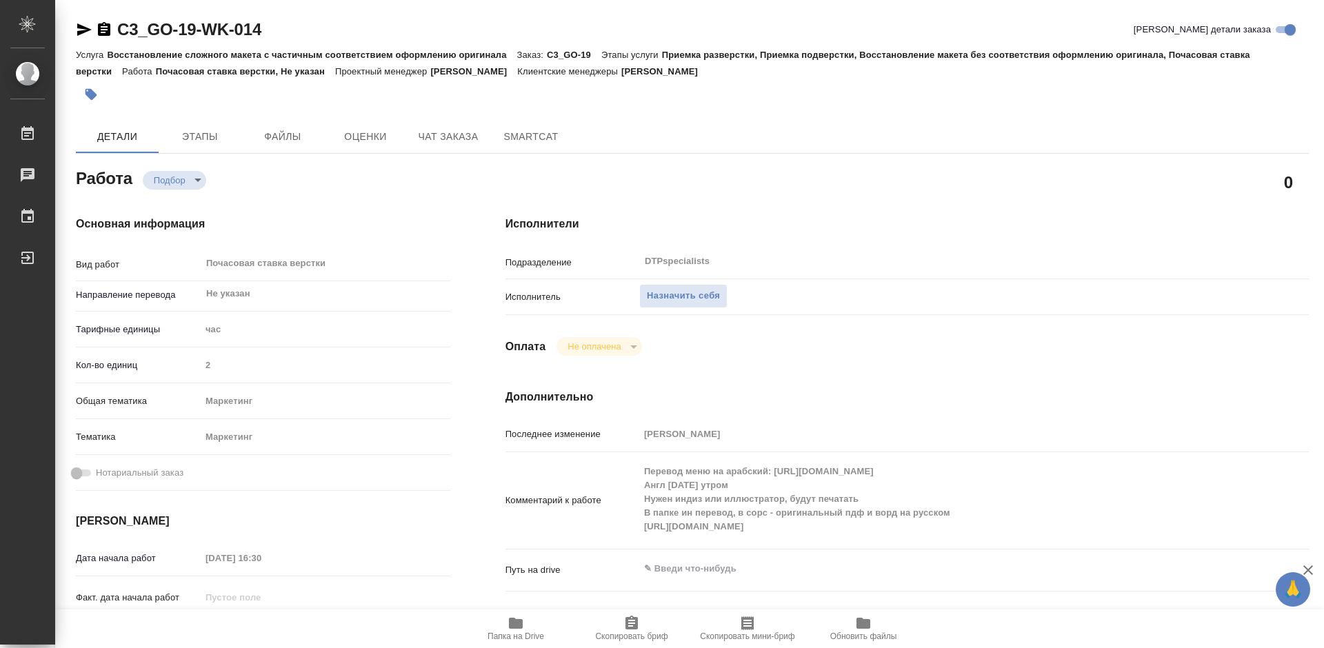
type textarea "x"
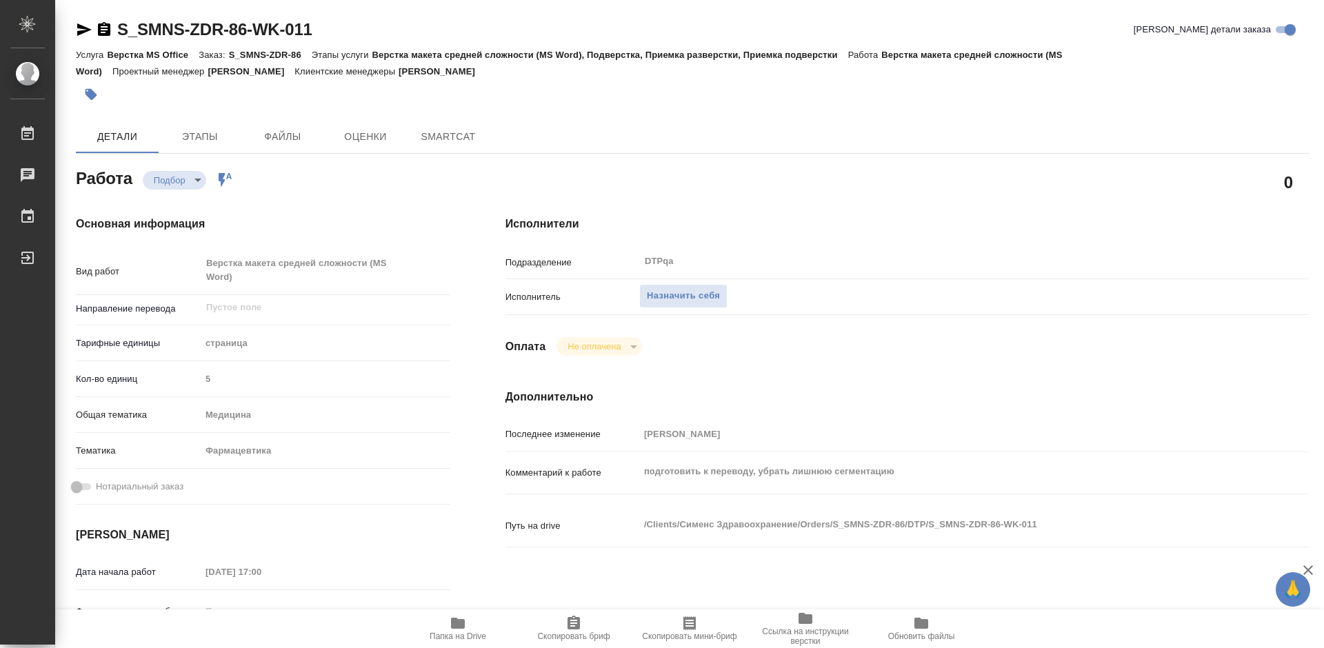
type textarea "x"
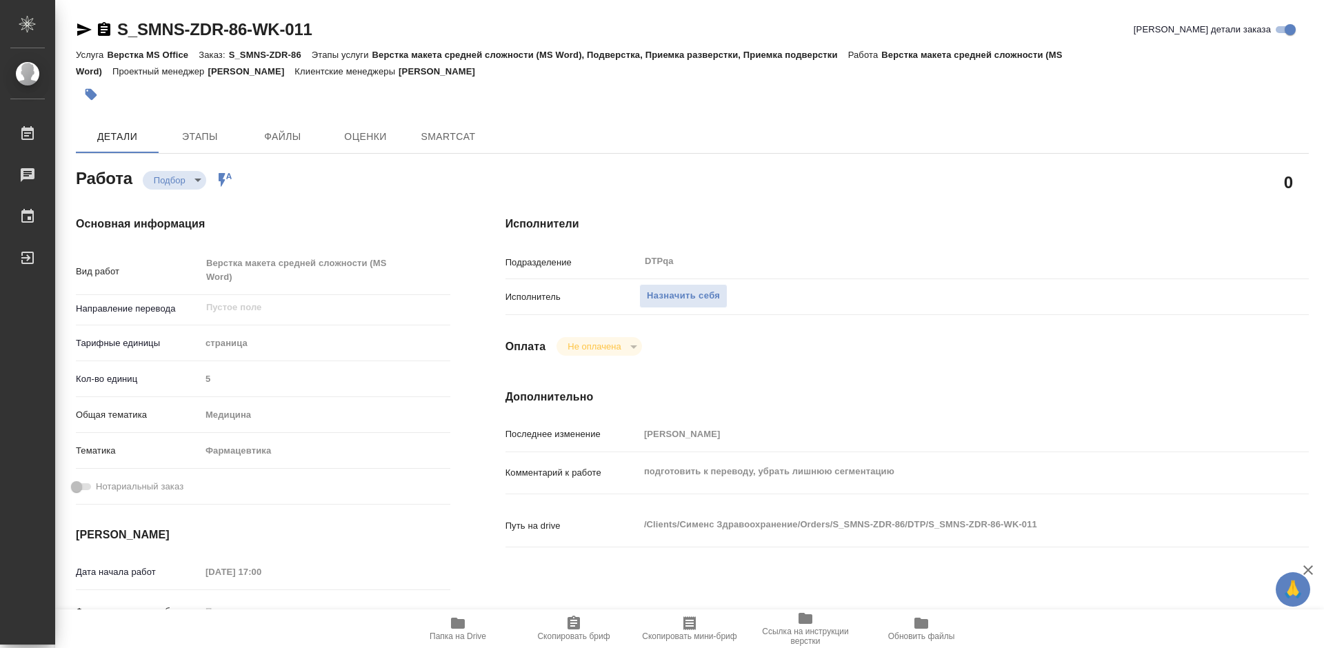
type textarea "x"
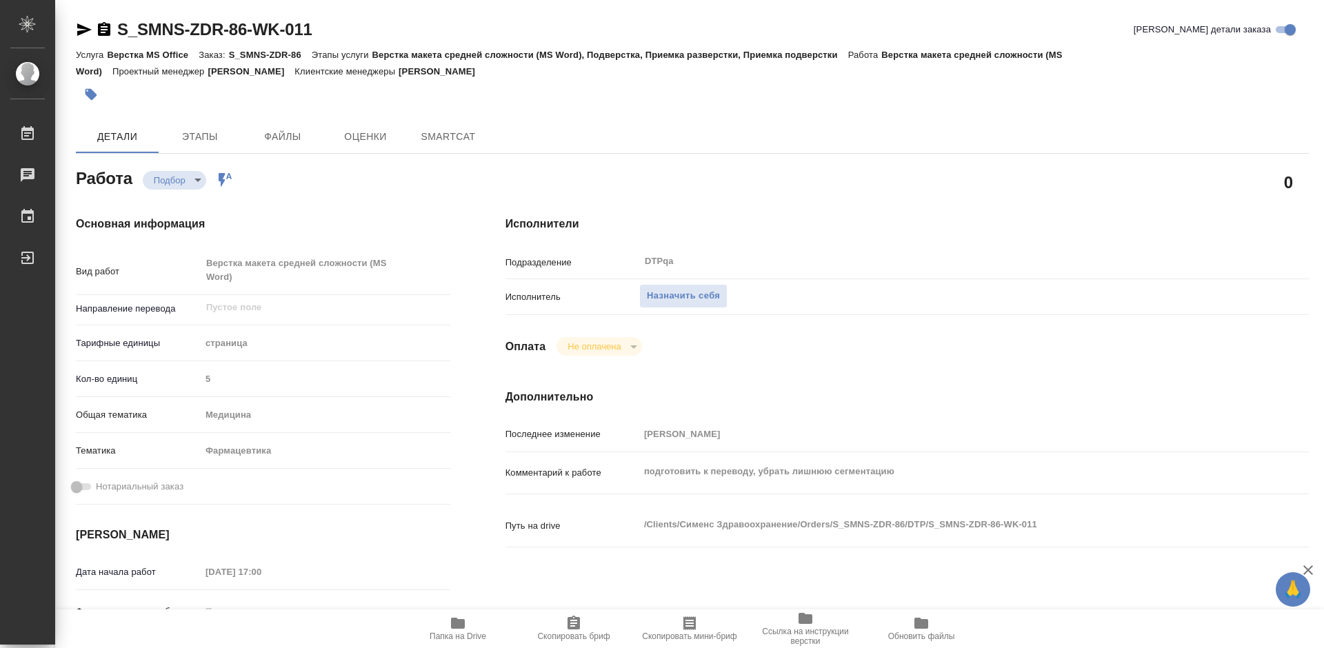
type textarea "x"
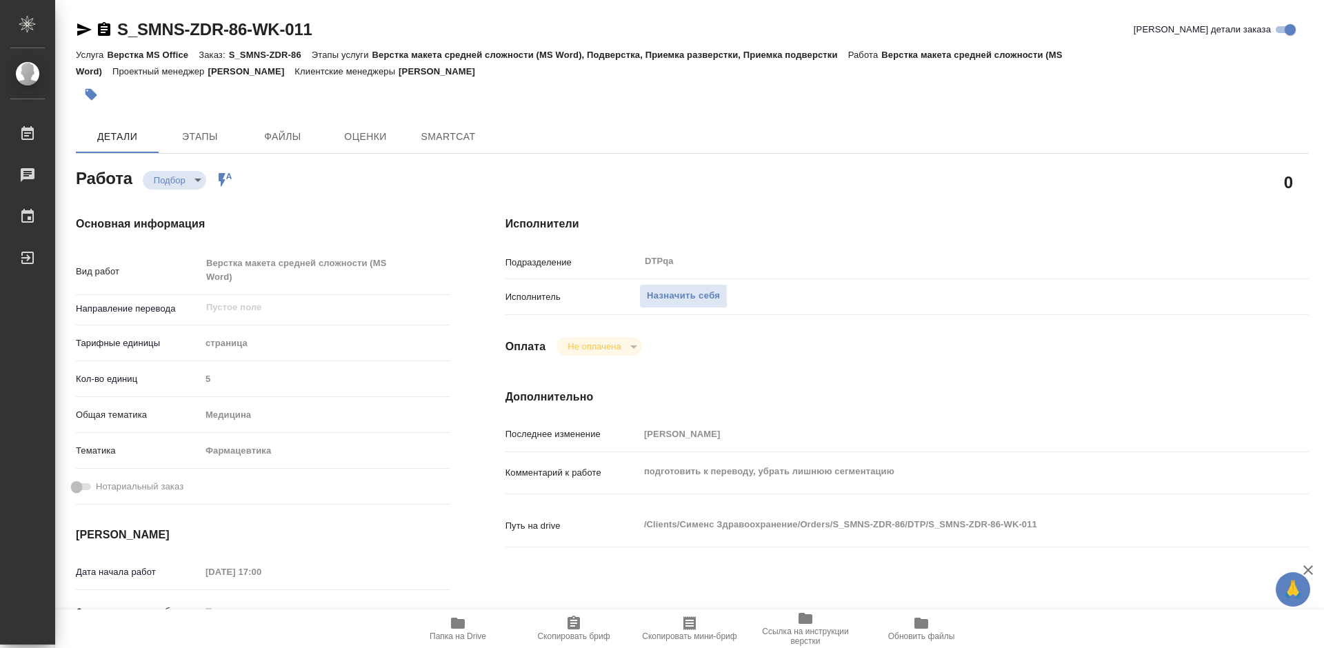
type textarea "x"
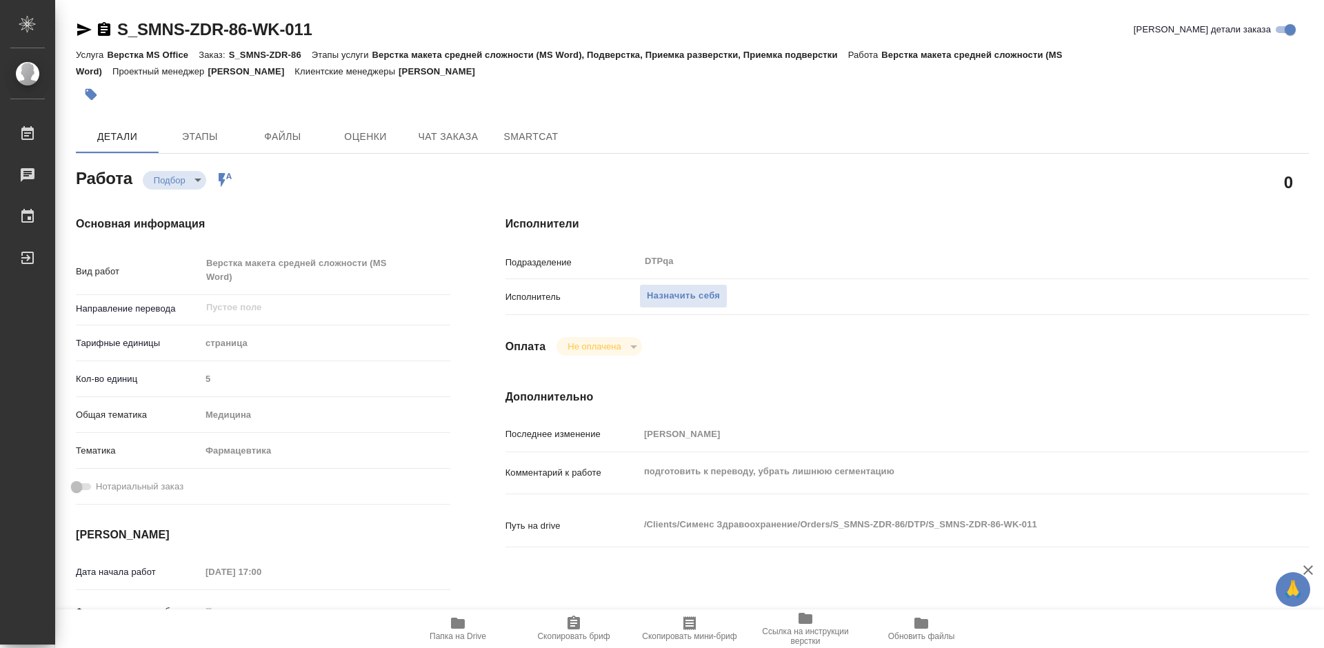
type textarea "x"
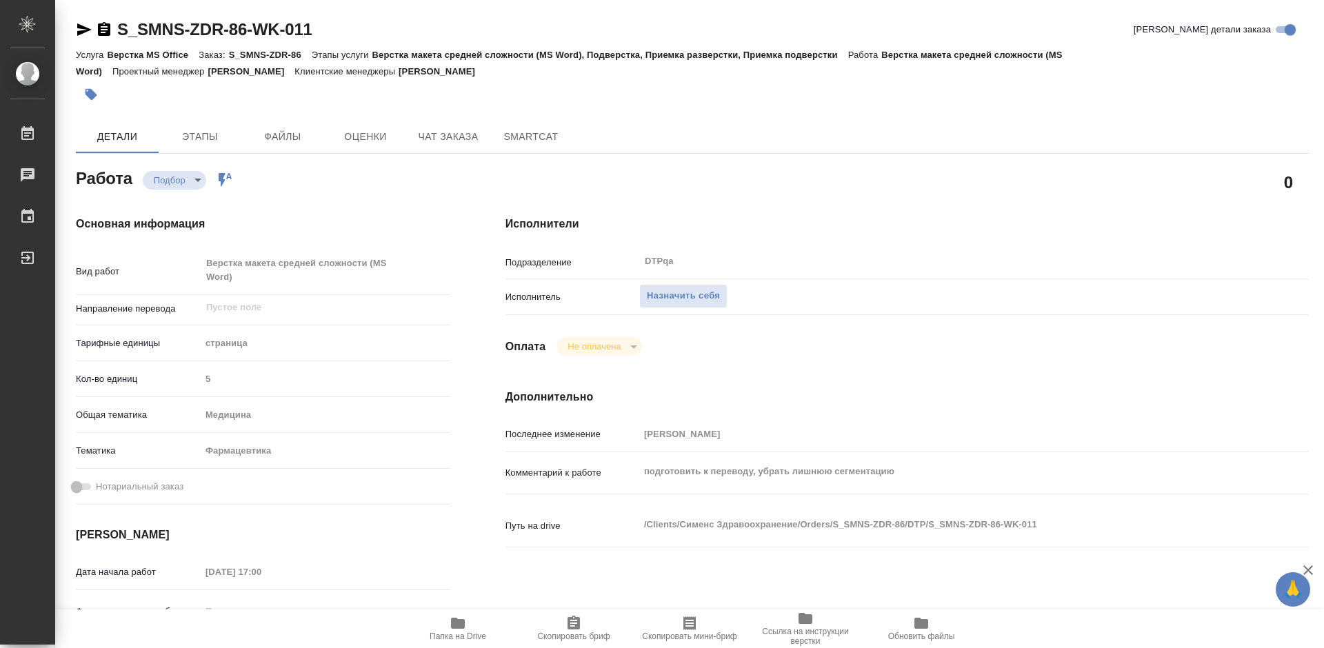
type textarea "x"
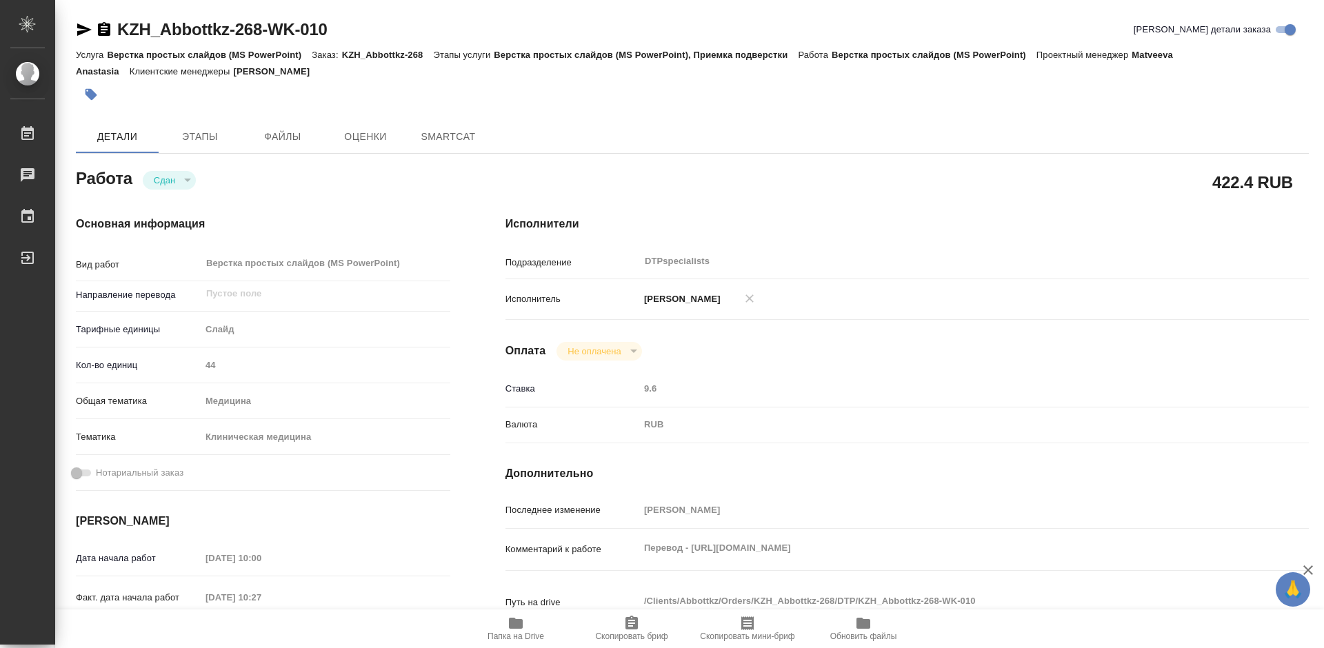
type textarea "x"
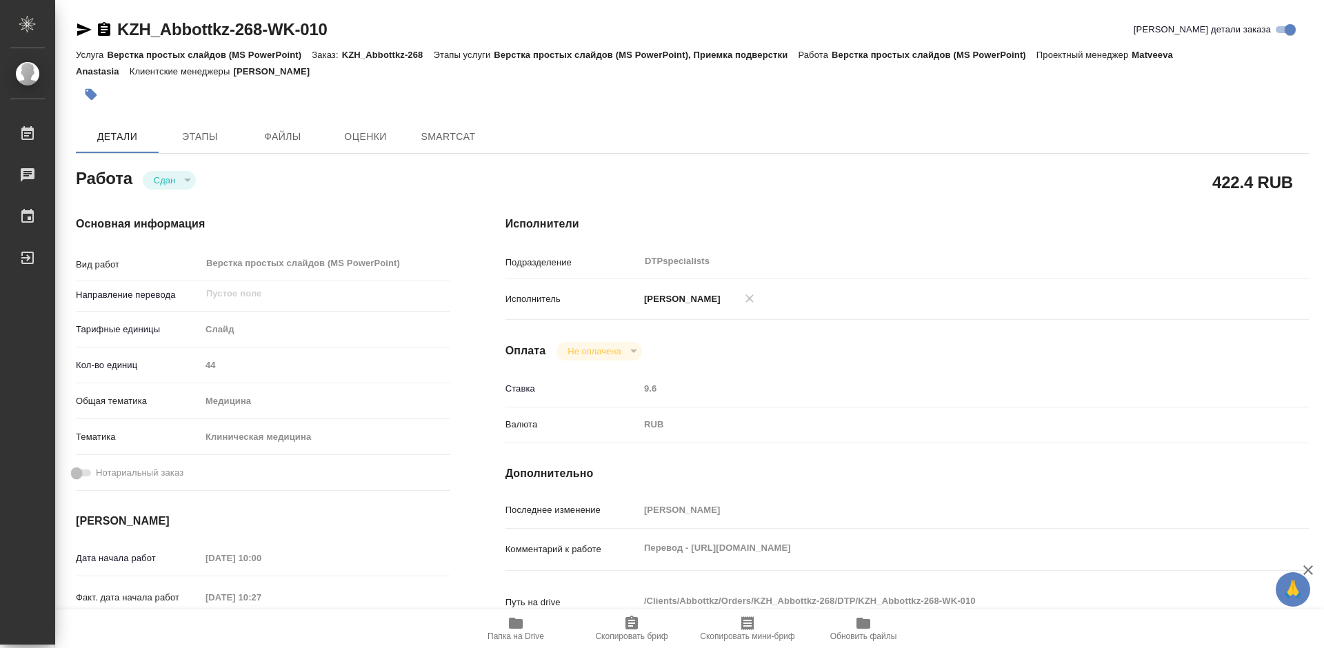
type textarea "x"
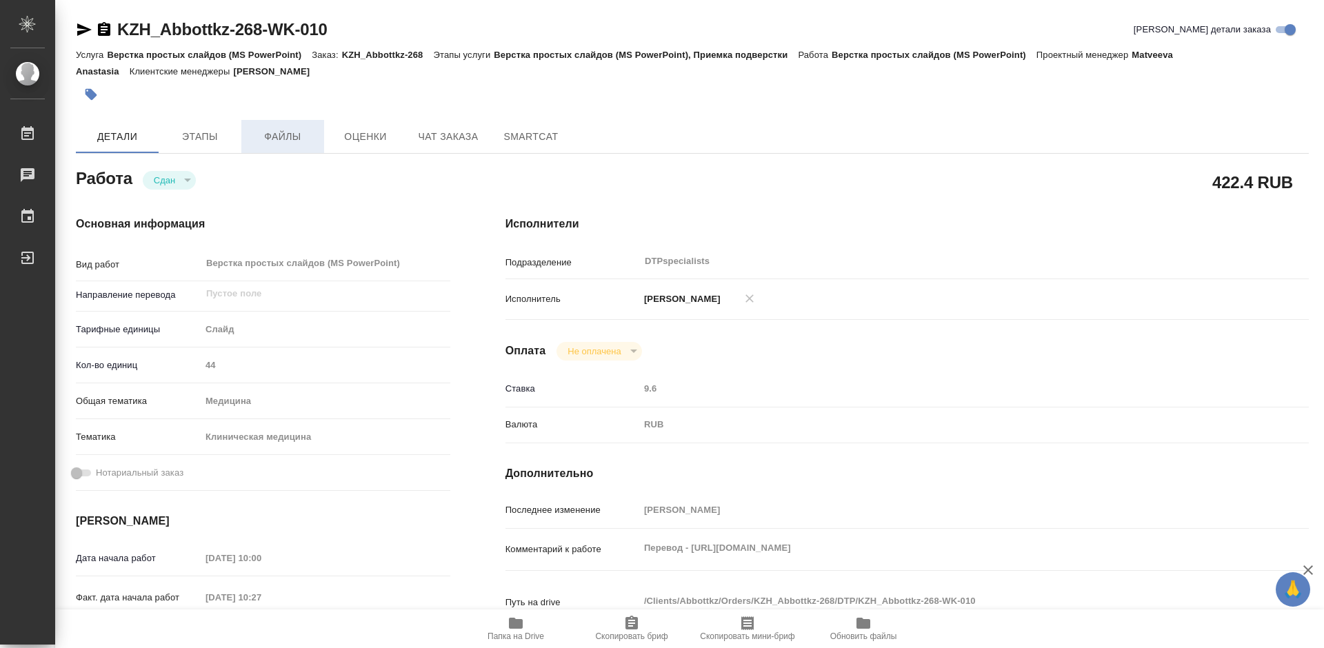
type textarea "x"
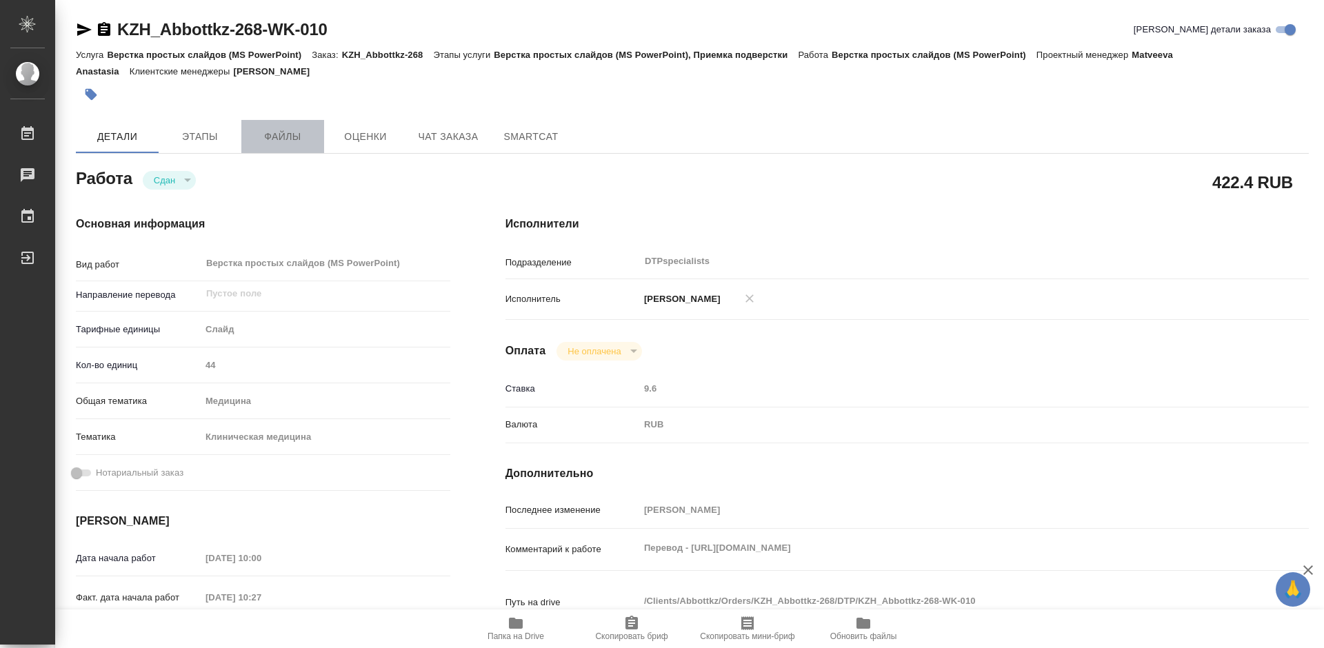
click at [288, 138] on span "Файлы" at bounding box center [283, 136] width 66 height 17
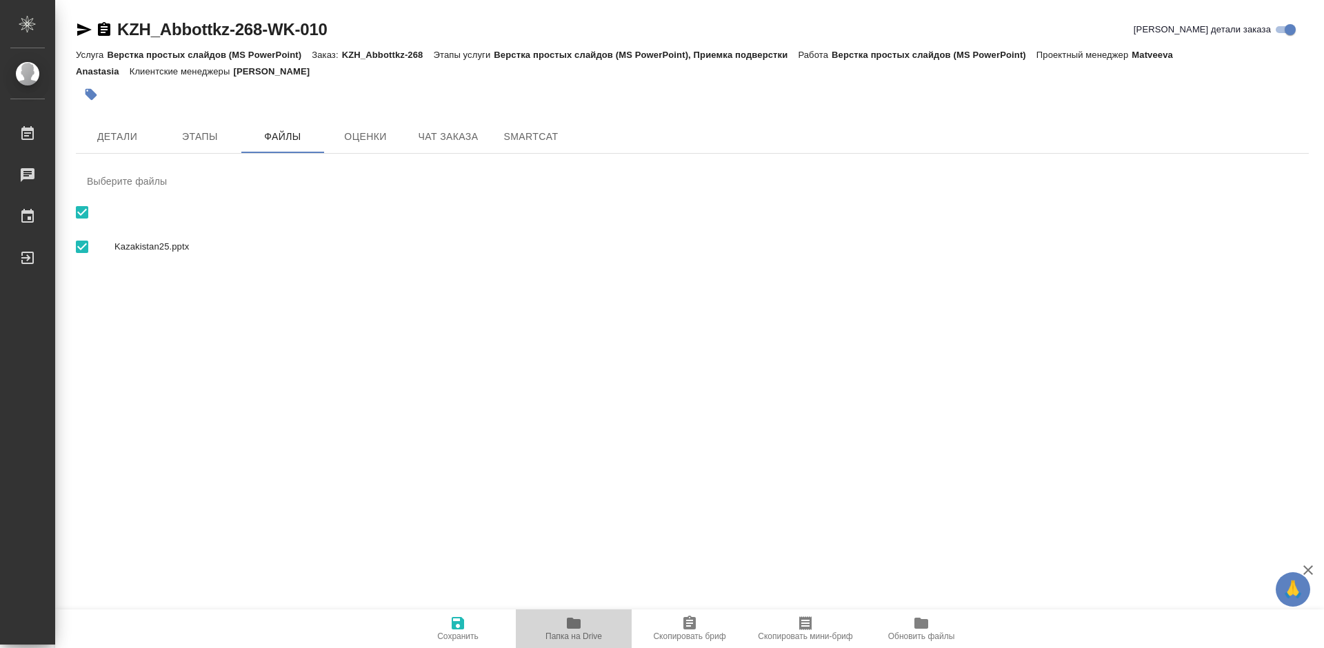
click at [589, 635] on span "Папка на Drive" at bounding box center [573, 637] width 57 height 10
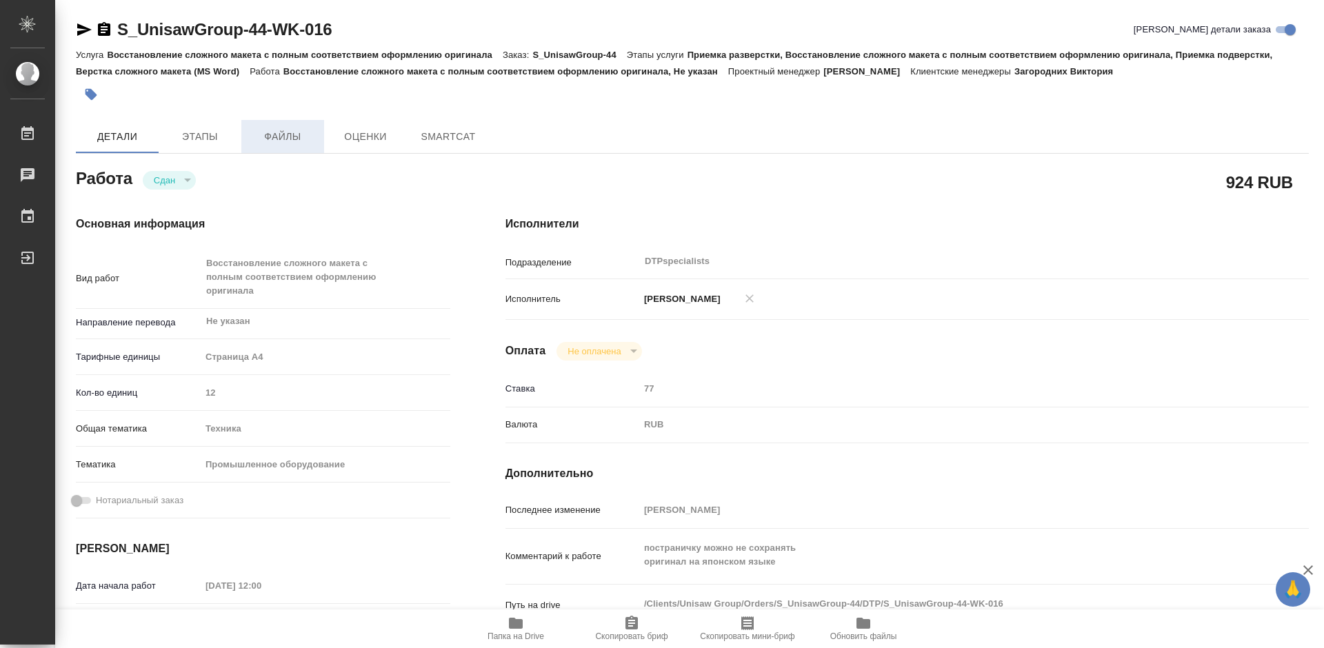
type textarea "x"
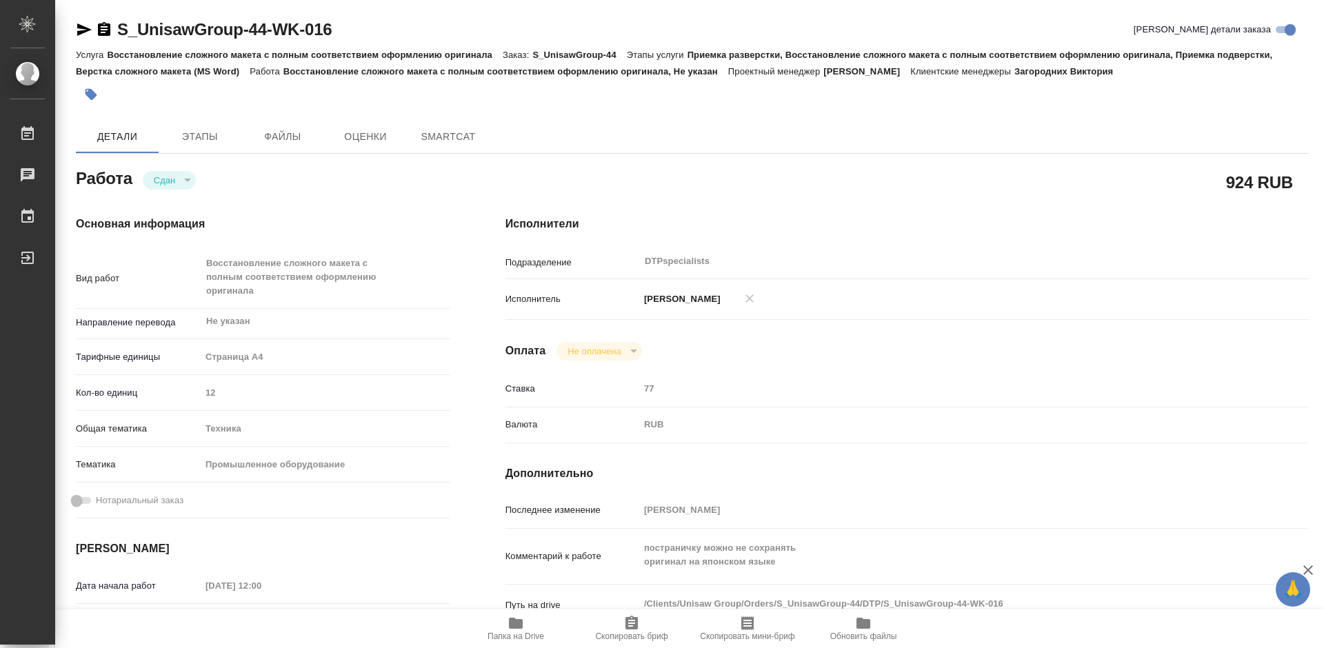
type textarea "x"
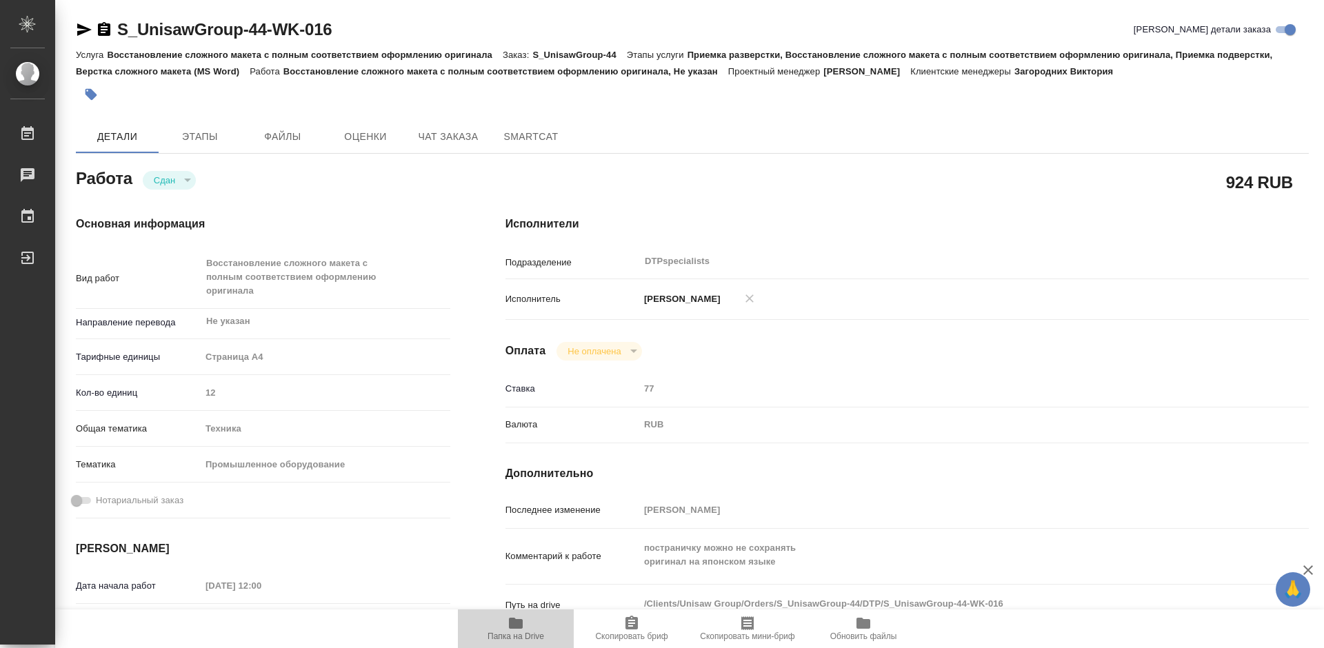
click at [511, 641] on span "Папка на Drive" at bounding box center [515, 637] width 57 height 10
type textarea "x"
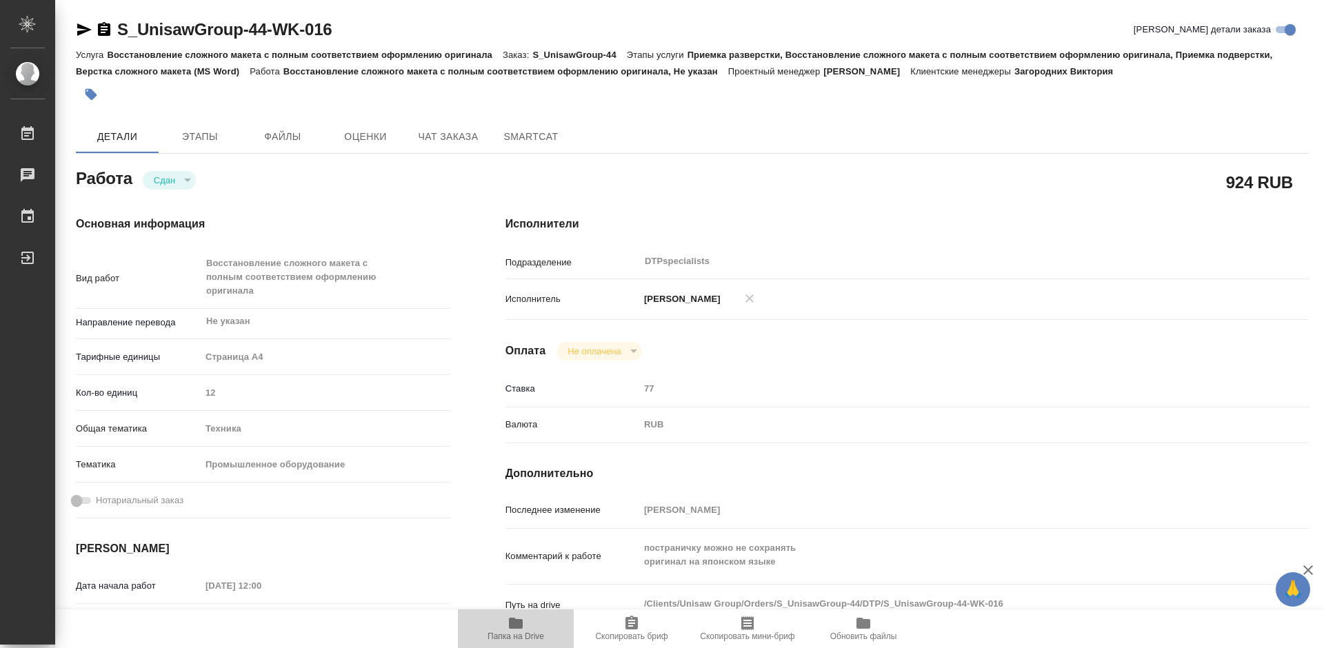
type textarea "x"
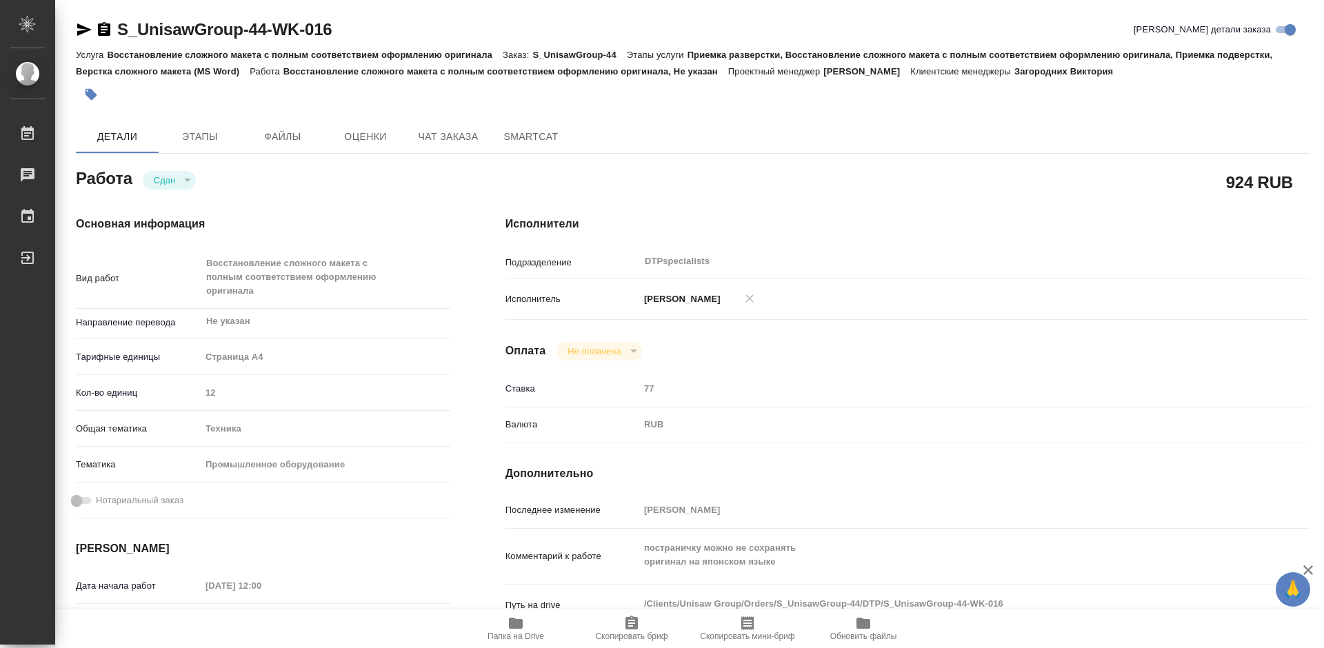
type textarea "x"
